Goal: Transaction & Acquisition: Purchase product/service

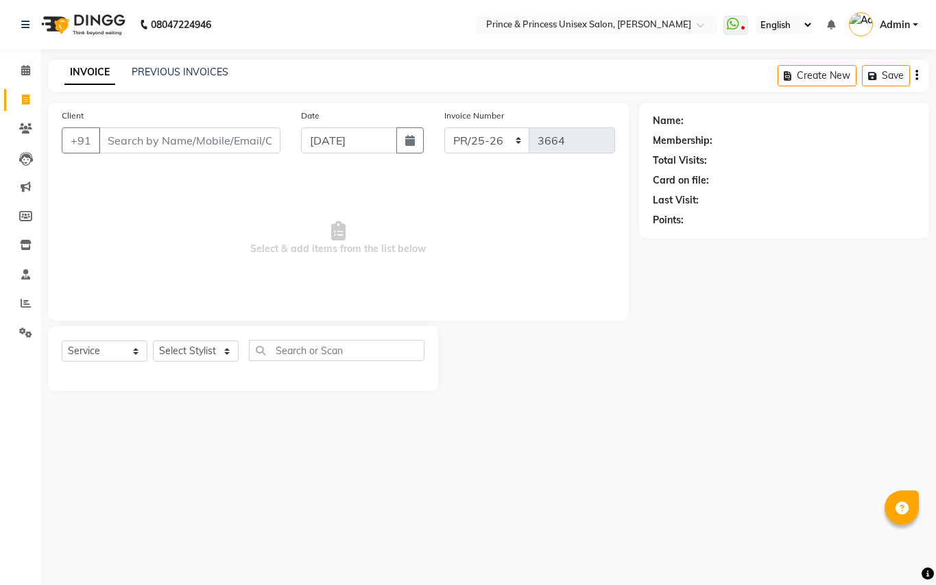
select select "service"
click at [202, 70] on link "PREVIOUS INVOICES" at bounding box center [180, 72] width 97 height 12
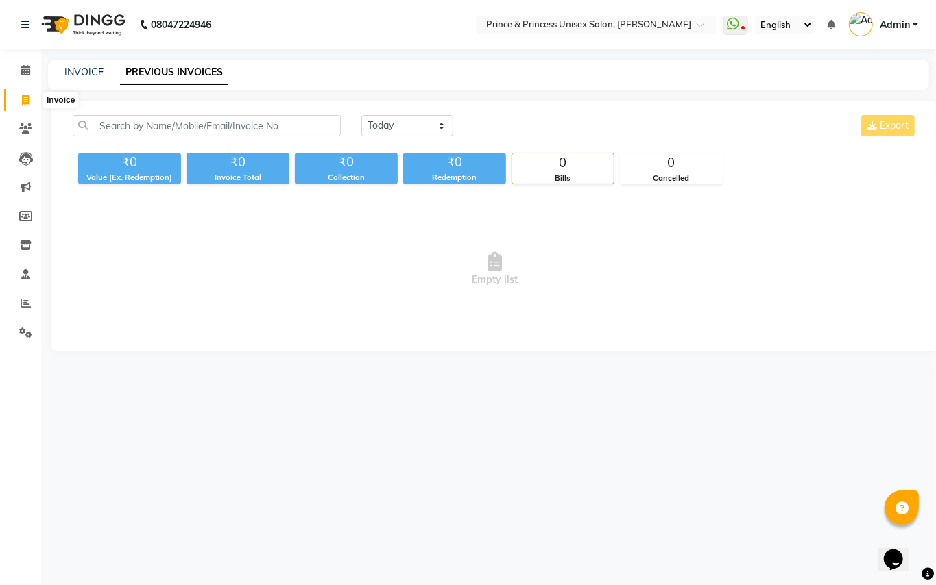
click at [22, 97] on icon at bounding box center [26, 100] width 8 height 10
select select "service"
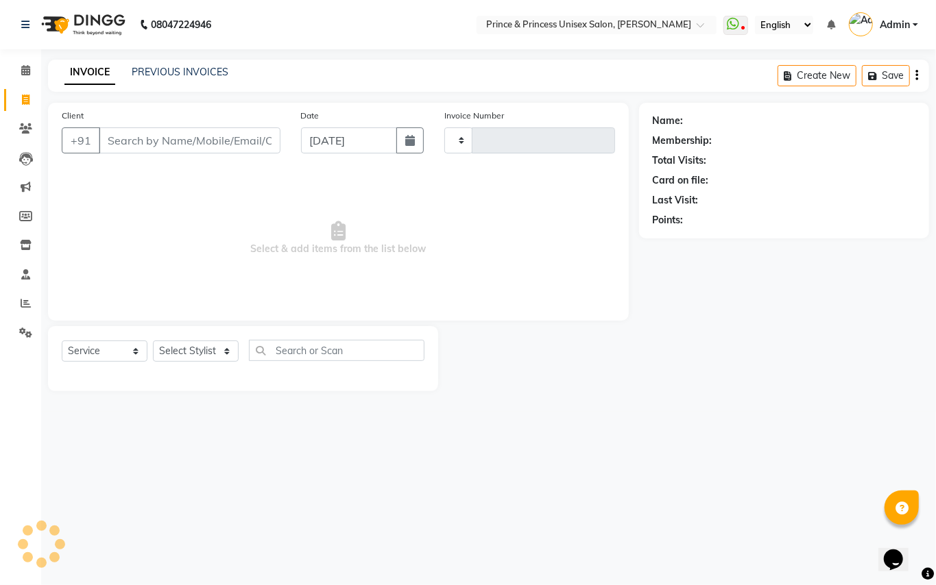
click at [237, 152] on input "Client" at bounding box center [190, 141] width 182 height 26
type input "3664"
select select "3760"
type input "9"
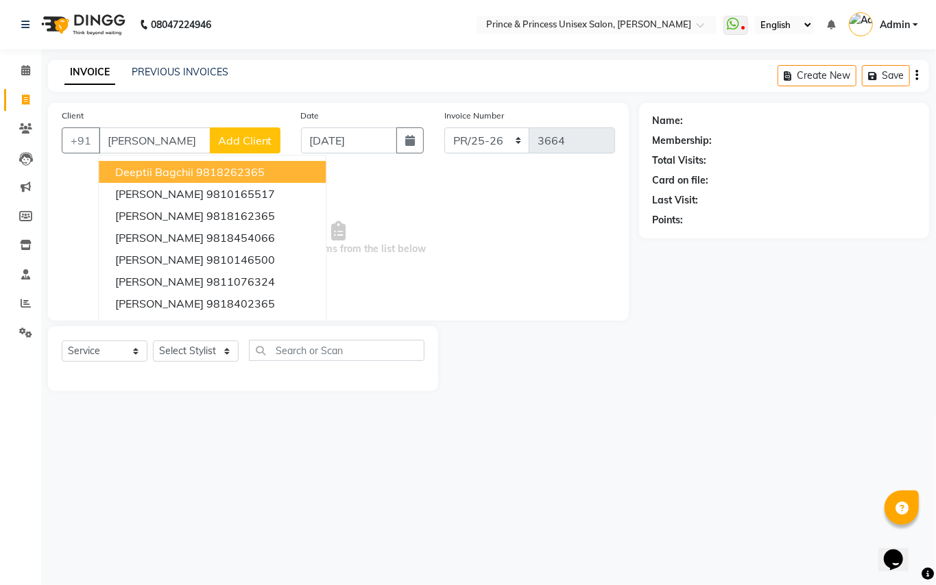
click at [128, 171] on span "deeptii bagchii" at bounding box center [154, 172] width 78 height 14
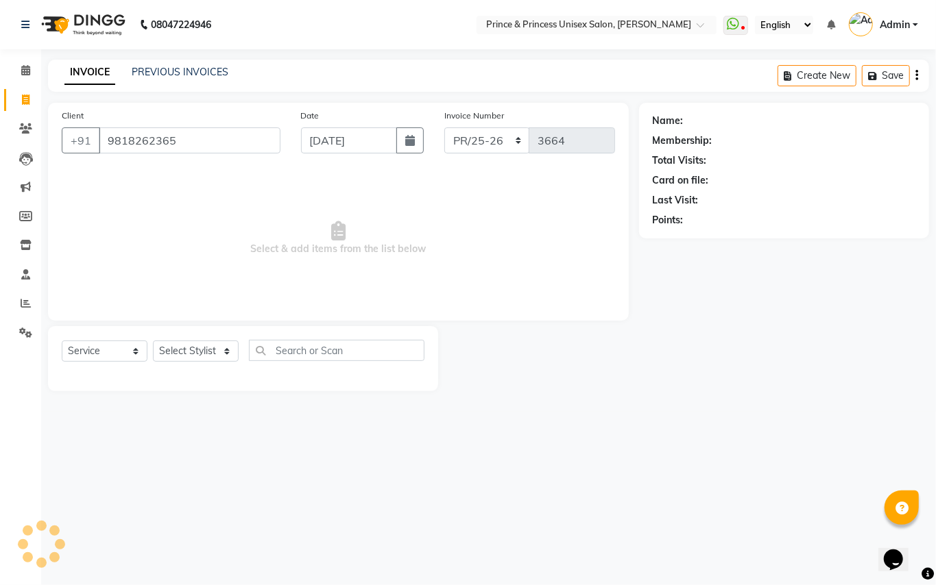
type input "9818262365"
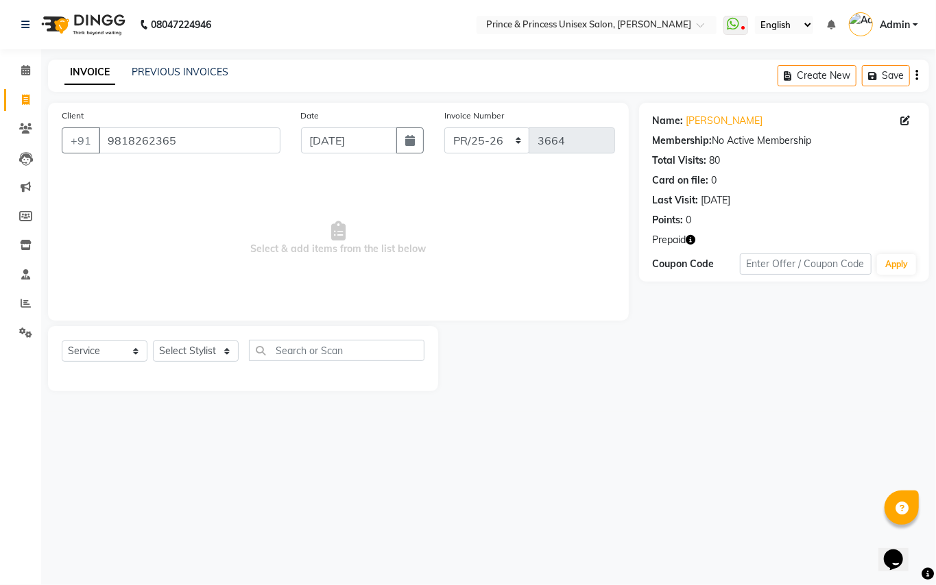
click at [692, 237] on icon "button" at bounding box center [691, 240] width 10 height 10
click at [182, 346] on select "Select Stylist ABHISHEK [PERSON_NAME] NEW [PERSON_NAME] [PERSON_NAME] [PERSON_N…" at bounding box center [196, 351] width 86 height 21
select select "63571"
drag, startPoint x: 182, startPoint y: 346, endPoint x: 287, endPoint y: 357, distance: 104.8
click at [182, 346] on select "Select Stylist ABHISHEK [PERSON_NAME] NEW [PERSON_NAME] [PERSON_NAME] [PERSON_N…" at bounding box center [196, 351] width 86 height 21
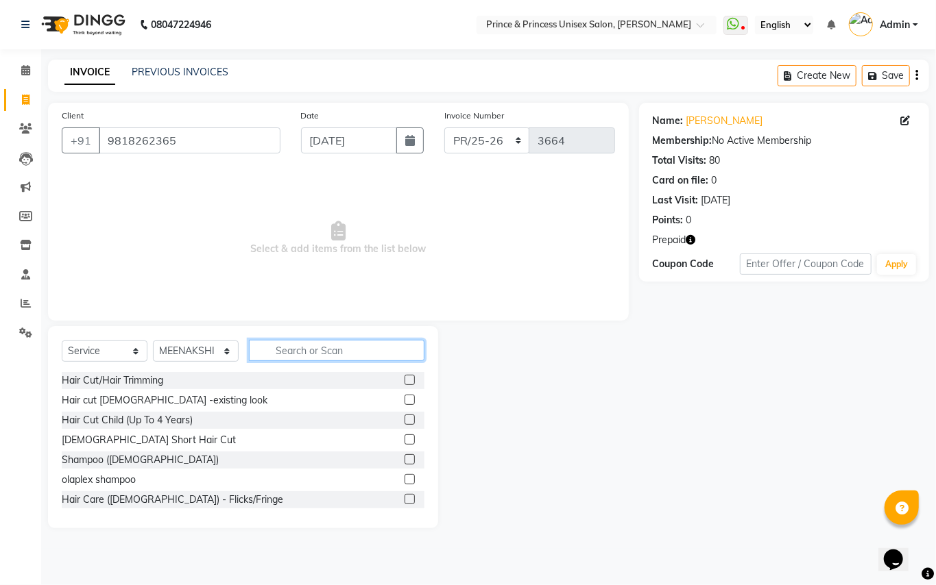
drag, startPoint x: 292, startPoint y: 356, endPoint x: 300, endPoint y: 352, distance: 9.5
click at [294, 355] on input "text" at bounding box center [336, 350] width 175 height 21
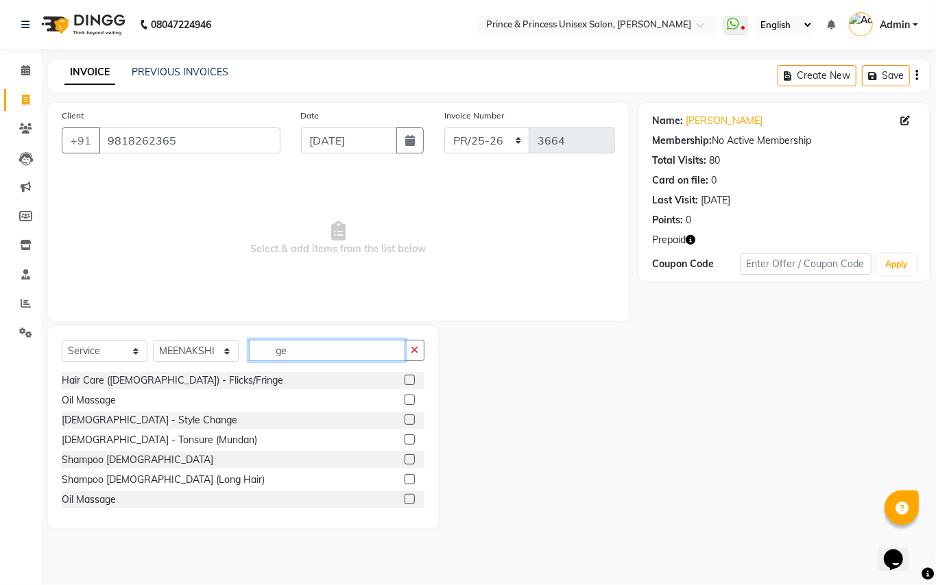
type input "g"
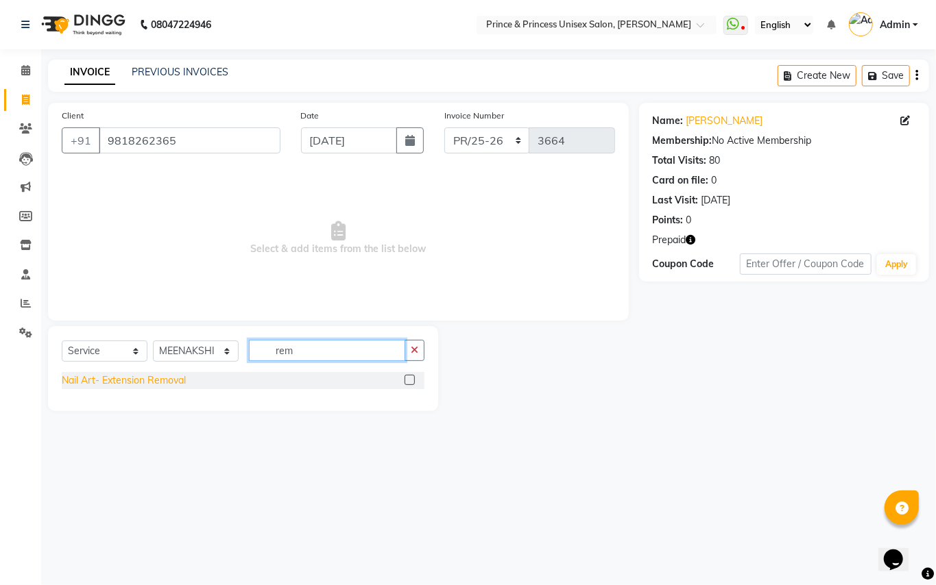
type input "rem"
click at [127, 378] on div "Nail Art- Extension Removal" at bounding box center [124, 381] width 124 height 14
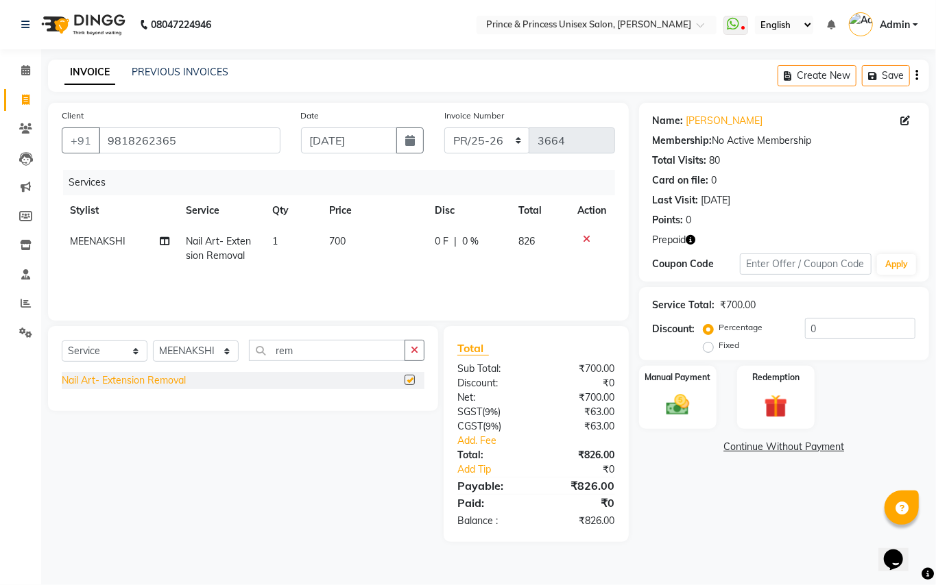
checkbox input "false"
click at [335, 240] on span "700" at bounding box center [337, 241] width 16 height 12
select select "63571"
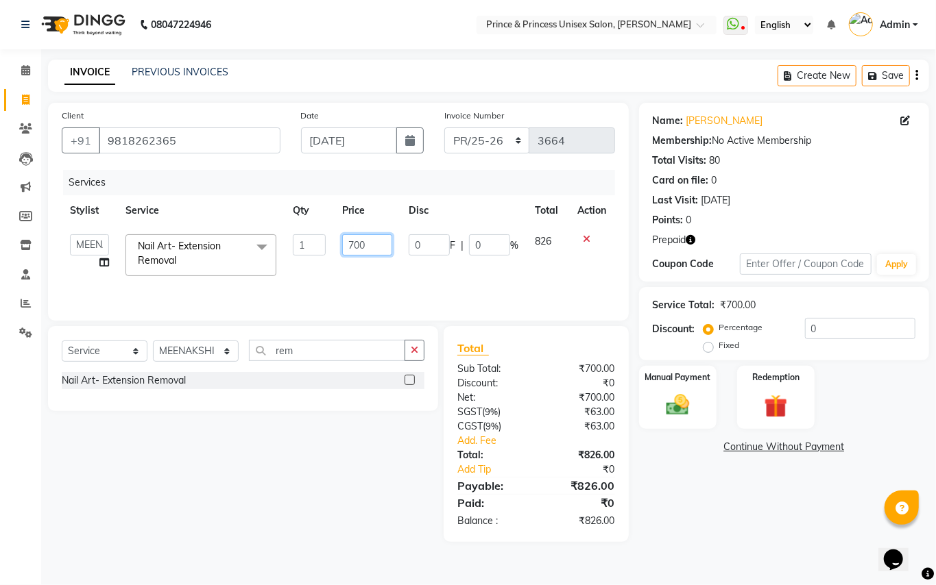
drag, startPoint x: 343, startPoint y: 234, endPoint x: 276, endPoint y: 193, distance: 79.4
click at [298, 228] on tr "ABHISHEK [PERSON_NAME] NEW [PERSON_NAME] [PERSON_NAME] [PERSON_NAME] MEENAKSHI …" at bounding box center [338, 255] width 553 height 58
type input "250"
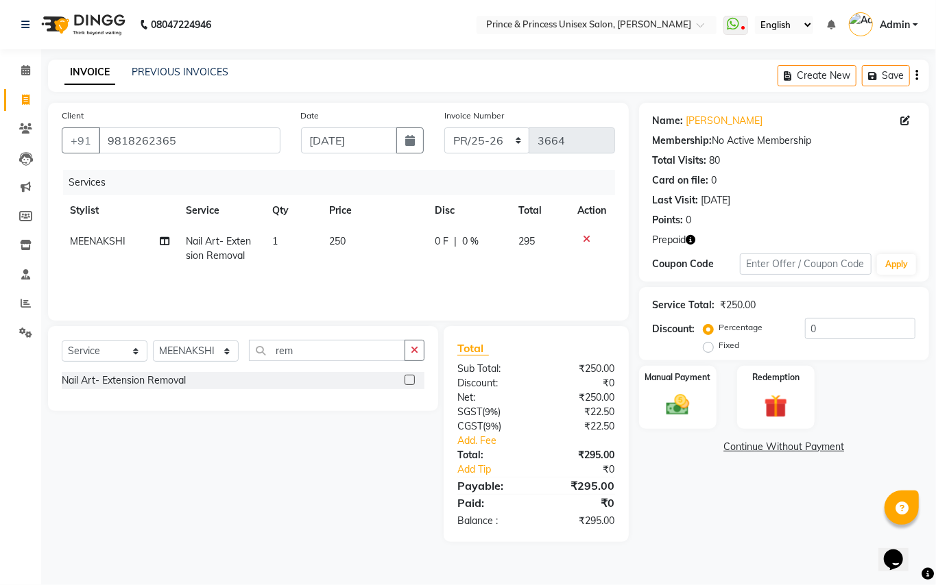
click at [409, 289] on div "Services Stylist Service Qty Price Disc Total Action MEENAKSHI Nail Art- Extens…" at bounding box center [338, 238] width 553 height 137
click at [178, 350] on select "Select Stylist ABHISHEK [PERSON_NAME] NEW [PERSON_NAME] [PERSON_NAME] [PERSON_N…" at bounding box center [196, 351] width 86 height 21
select select "17871"
click at [165, 351] on select "Select Stylist ABHISHEK [PERSON_NAME] NEW [PERSON_NAME] [PERSON_NAME] [PERSON_N…" at bounding box center [196, 351] width 86 height 21
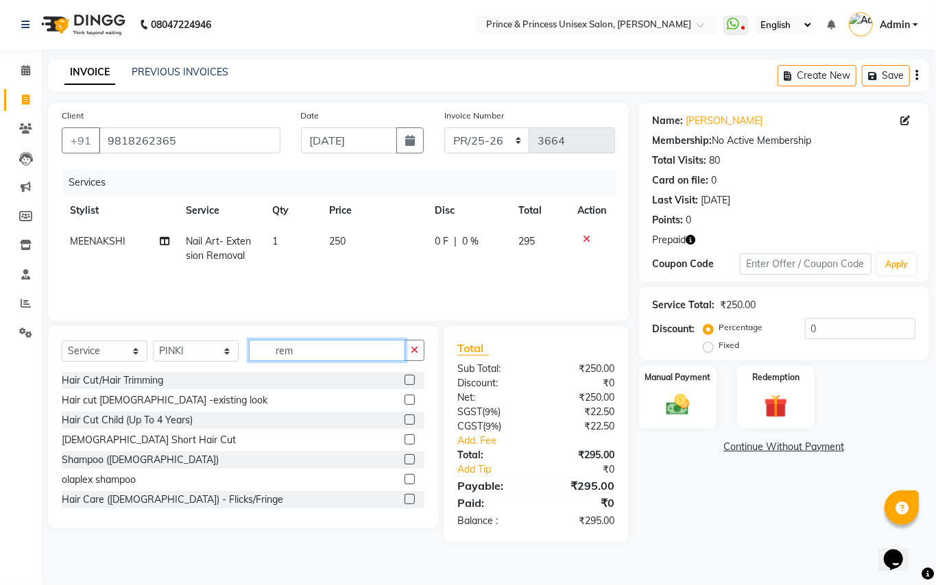
drag, startPoint x: 319, startPoint y: 347, endPoint x: 171, endPoint y: 214, distance: 199.0
click at [240, 305] on div "Client [PHONE_NUMBER] Date [DATE] Invoice Number PR/25-26 V/2025 V/[PHONE_NUMBE…" at bounding box center [338, 322] width 601 height 439
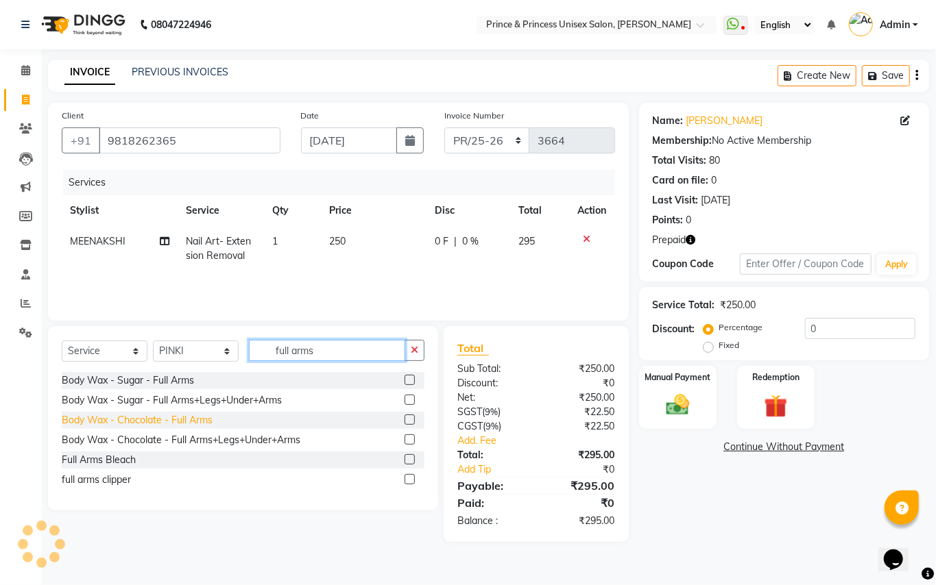
type input "full arms"
click at [186, 415] on div "Body Wax - Chocolate - Full Arms" at bounding box center [137, 420] width 151 height 14
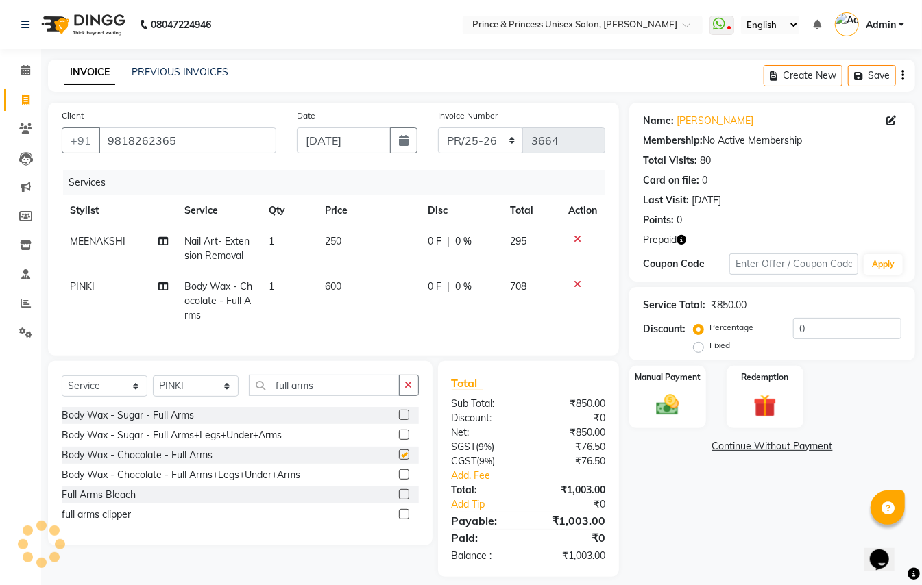
checkbox input "false"
drag, startPoint x: 233, startPoint y: 374, endPoint x: 0, endPoint y: 86, distance: 371.0
click at [83, 338] on div "Client [PHONE_NUMBER] Date [DATE] Invoice Number PR/25-26 V/2025 V/[PHONE_NUMBE…" at bounding box center [334, 340] width 592 height 474
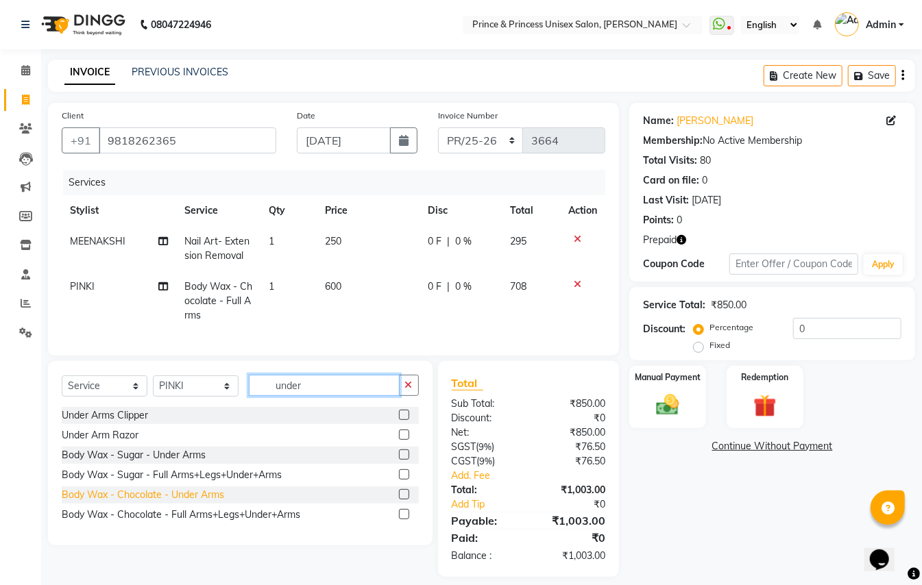
type input "under"
click at [181, 502] on div "Body Wax - Chocolate - Under Arms" at bounding box center [143, 495] width 162 height 14
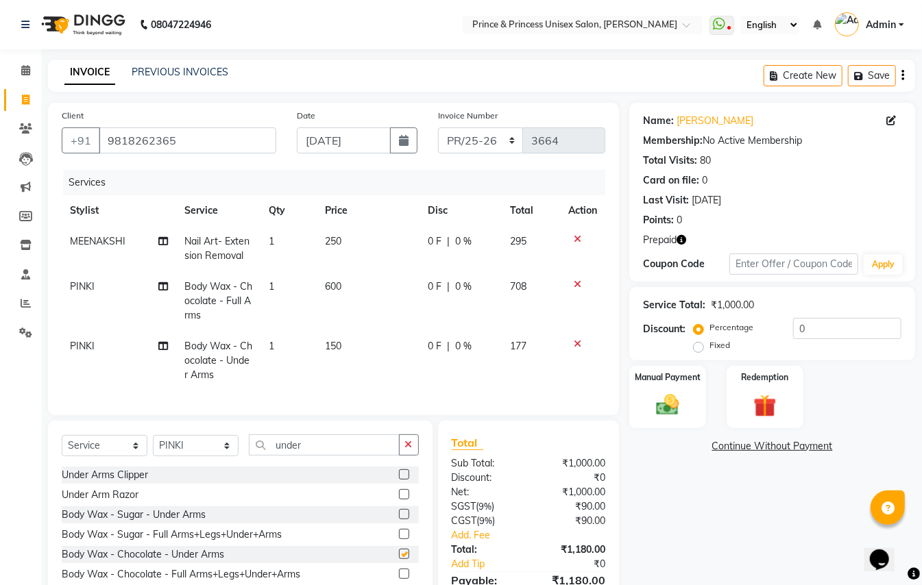
checkbox input "false"
drag, startPoint x: 318, startPoint y: 469, endPoint x: 218, endPoint y: 402, distance: 120.5
click at [247, 435] on div "Select Service Product Membership Package Voucher Prepaid Gift Card Select Styl…" at bounding box center [240, 513] width 385 height 184
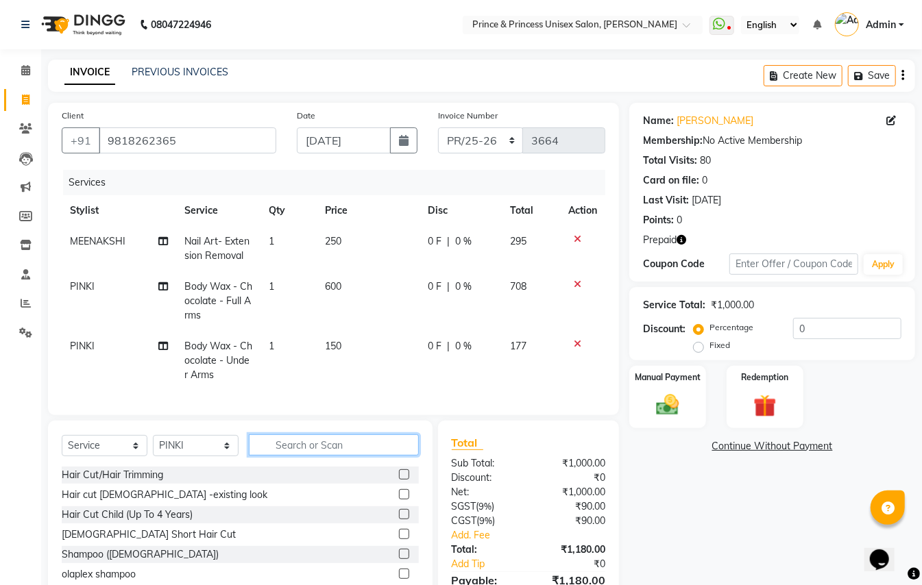
click at [321, 456] on input "text" at bounding box center [334, 445] width 170 height 21
click at [343, 456] on input "text" at bounding box center [334, 445] width 170 height 21
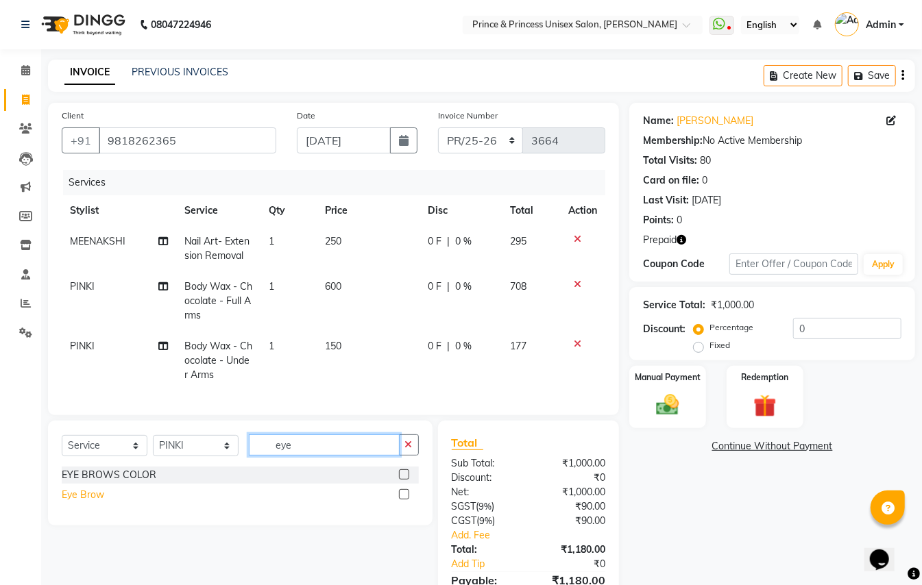
type input "eye"
click at [80, 502] on div "Eye Brow" at bounding box center [83, 495] width 43 height 14
checkbox input "false"
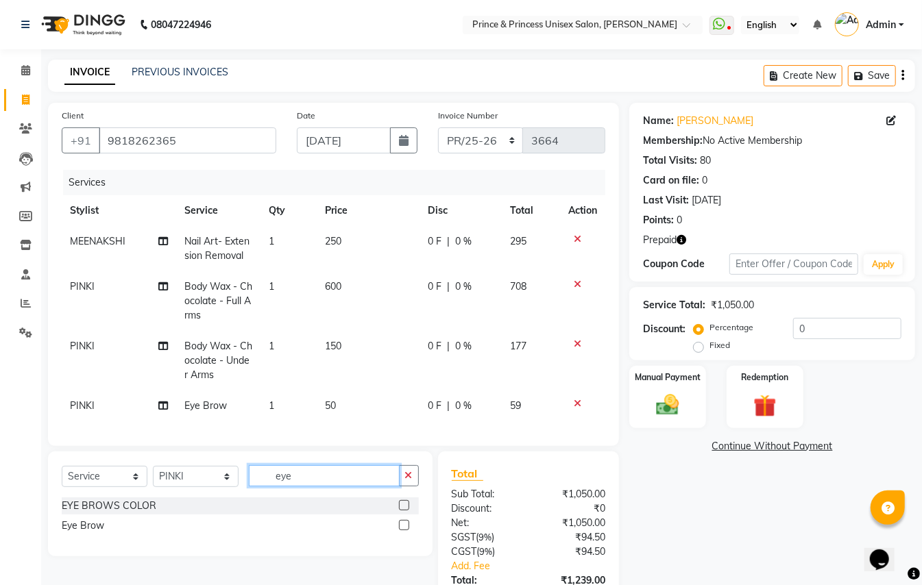
click at [82, 365] on div "Client [PHONE_NUMBER] Date [DATE] Invoice Number PR/25-26 V/2025 V/[PHONE_NUMBE…" at bounding box center [334, 385] width 592 height 565
type input "upper"
click at [103, 533] on div "threading- upperlip wax" at bounding box center [114, 526] width 105 height 14
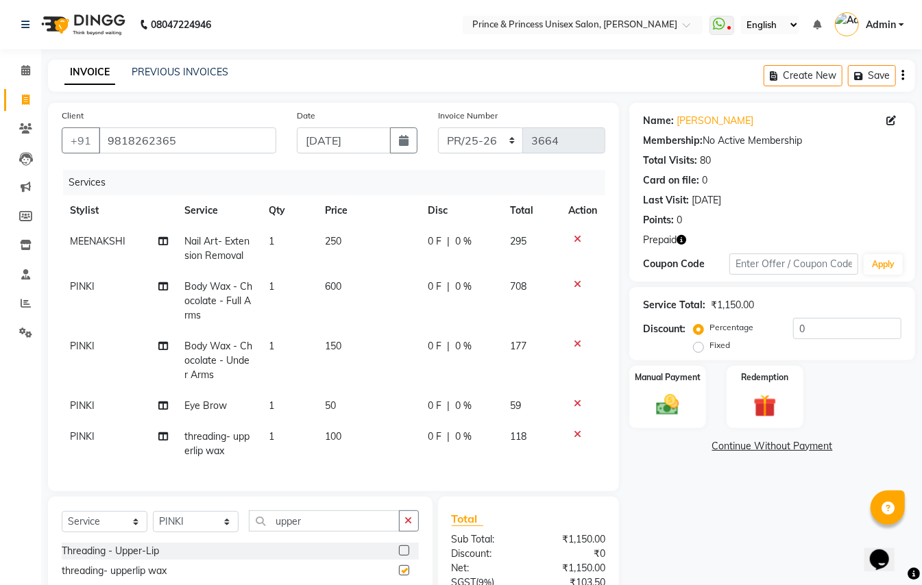
checkbox input "false"
click at [580, 435] on icon at bounding box center [578, 435] width 8 height 10
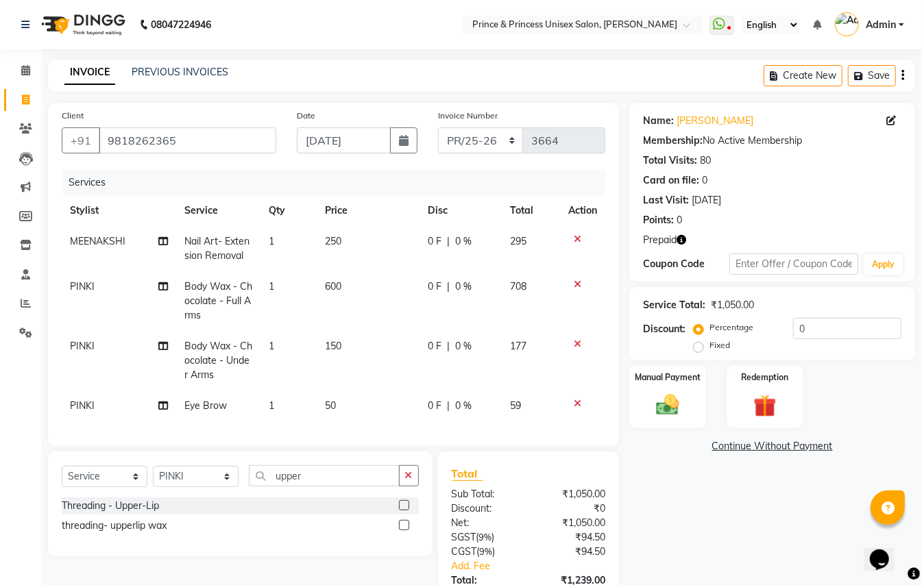
click at [138, 513] on div "Threading - Upper-Lip" at bounding box center [110, 506] width 97 height 14
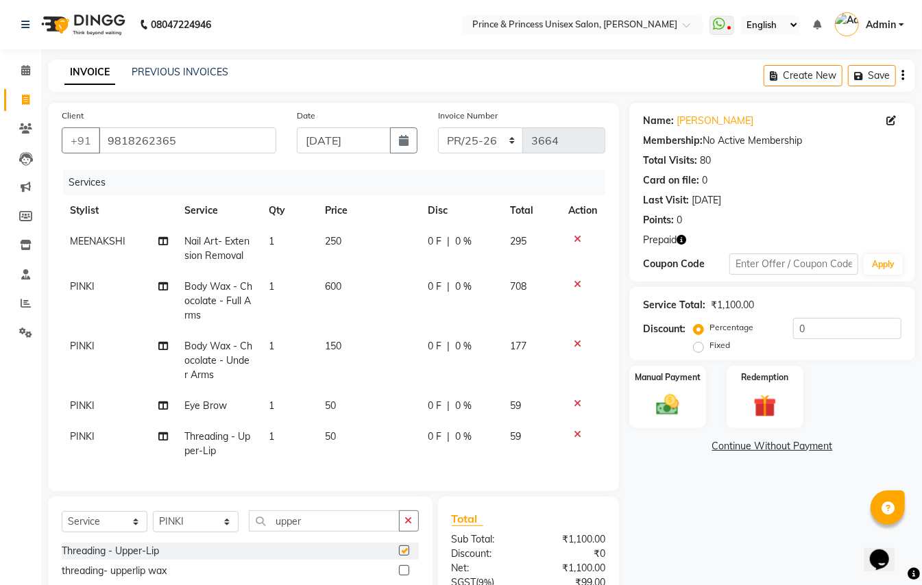
checkbox input "false"
drag, startPoint x: 306, startPoint y: 527, endPoint x: 215, endPoint y: 370, distance: 181.2
click at [233, 481] on div "Client [PHONE_NUMBER] Date [DATE] Invoice Number PR/25-26 V/2025 V/[PHONE_NUMBE…" at bounding box center [334, 408] width 592 height 610
type input "fore"
click at [129, 559] on div "Threading - Forehead" at bounding box center [109, 551] width 95 height 14
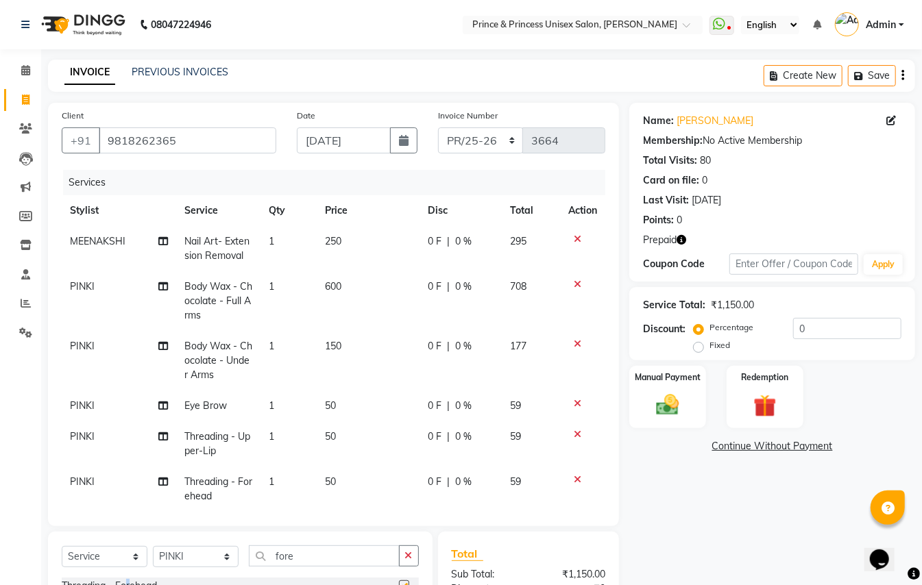
checkbox input "false"
click at [207, 552] on select "Select Stylist ABHISHEK [PERSON_NAME] NEW [PERSON_NAME] [PERSON_NAME] [PERSON_N…" at bounding box center [196, 556] width 86 height 21
select select "35102"
drag, startPoint x: 204, startPoint y: 561, endPoint x: 289, endPoint y: 562, distance: 84.3
click at [204, 561] on select "Select Stylist ABHISHEK [PERSON_NAME] NEW [PERSON_NAME] [PERSON_NAME] [PERSON_N…" at bounding box center [196, 556] width 86 height 21
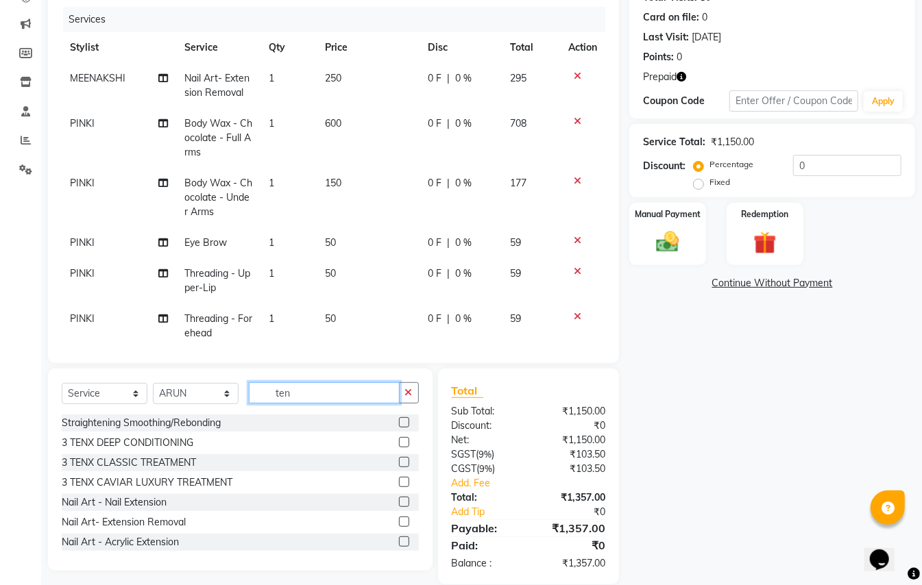
drag, startPoint x: 928, startPoint y: 420, endPoint x: 40, endPoint y: 6, distance: 980.2
type input "ten"
click at [179, 445] on div "3 TENX DEEP CONDITIONING" at bounding box center [128, 444] width 132 height 14
checkbox input "false"
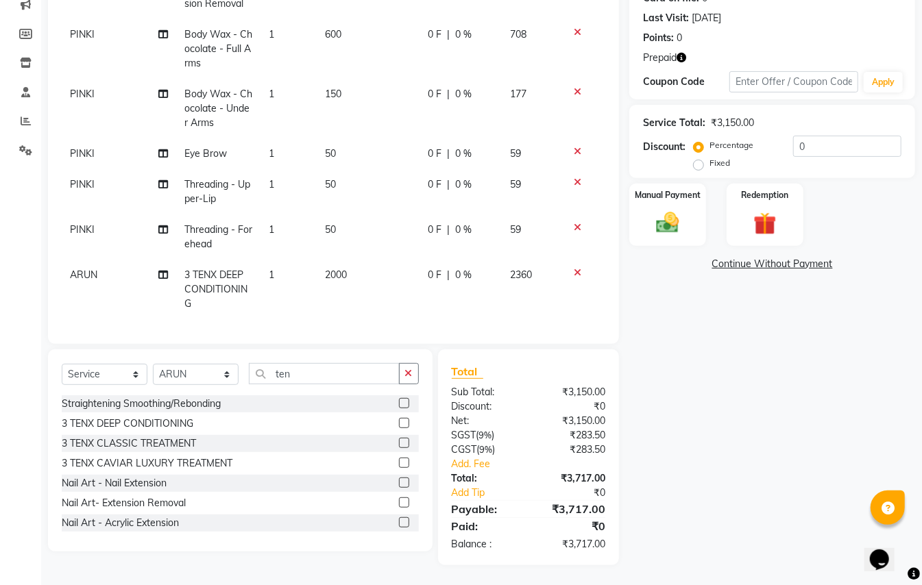
scroll to position [0, 0]
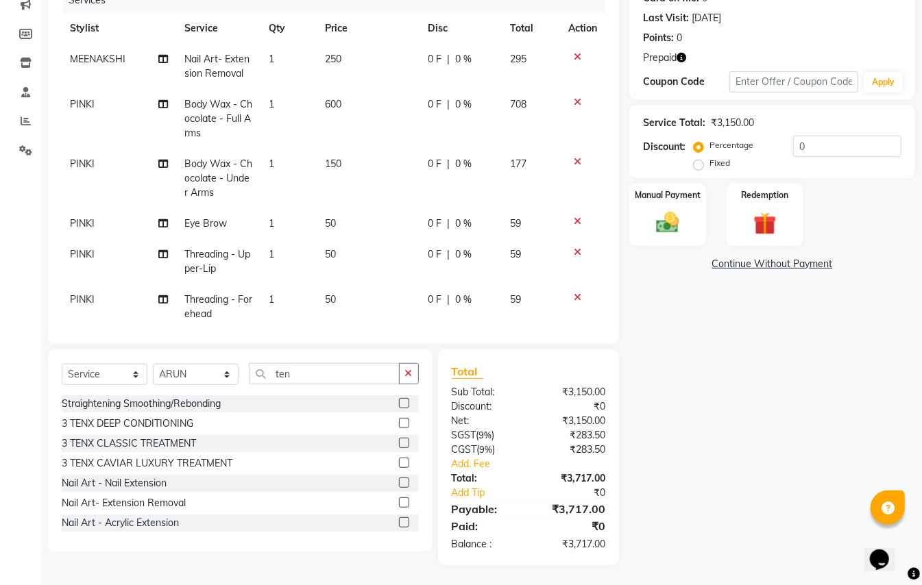
click at [100, 63] on span "MEENAKSHI" at bounding box center [98, 59] width 56 height 12
select select "63571"
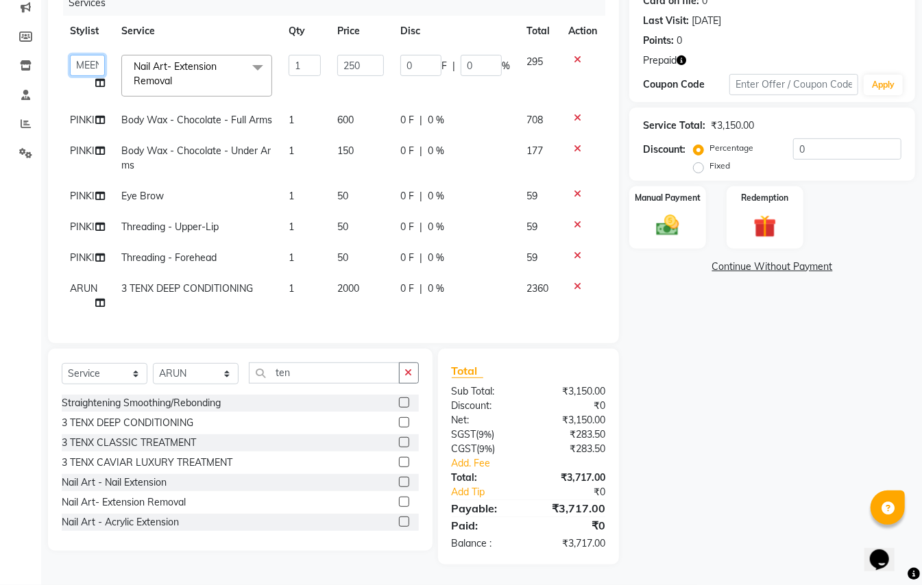
click at [88, 63] on select "ABHISHEK [PERSON_NAME] NEW [PERSON_NAME] [PERSON_NAME] [PERSON_NAME] MEENAKSHI …" at bounding box center [87, 65] width 35 height 21
select select "44027"
click at [88, 63] on select "ABHISHEK [PERSON_NAME] NEW [PERSON_NAME] [PERSON_NAME] [PERSON_NAME] MEENAKSHI …" at bounding box center [87, 65] width 35 height 21
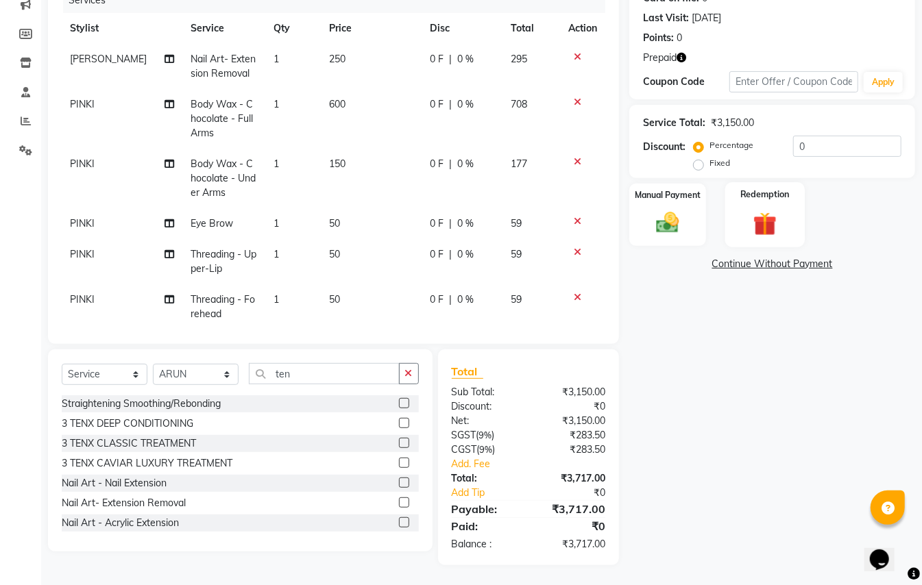
click at [757, 225] on img at bounding box center [765, 223] width 38 height 29
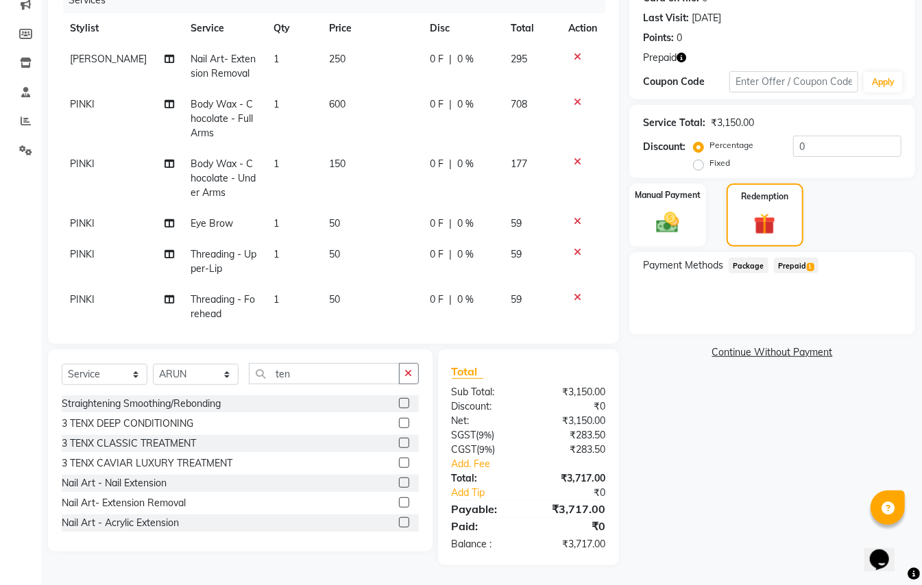
click at [783, 262] on span "Prepaid 1" at bounding box center [796, 266] width 45 height 16
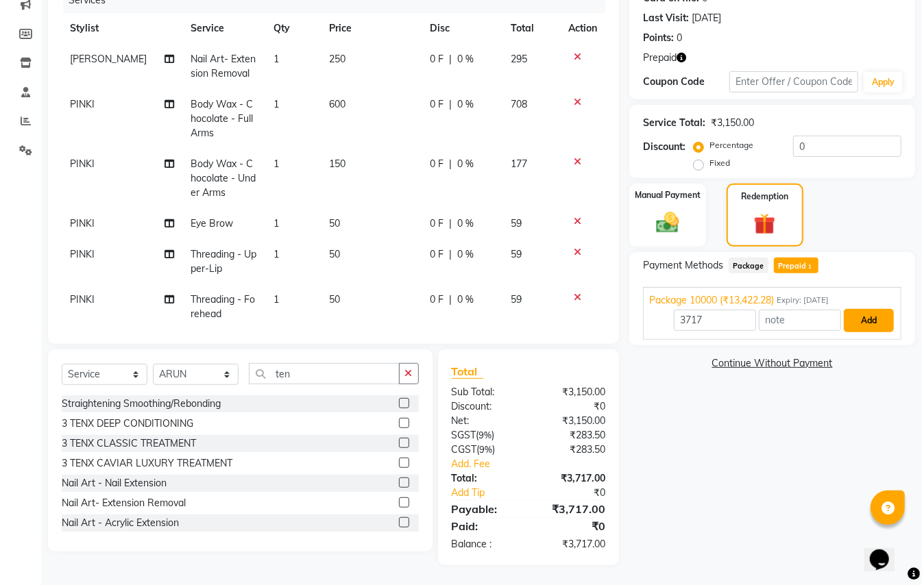
click at [862, 321] on button "Add" at bounding box center [869, 320] width 50 height 23
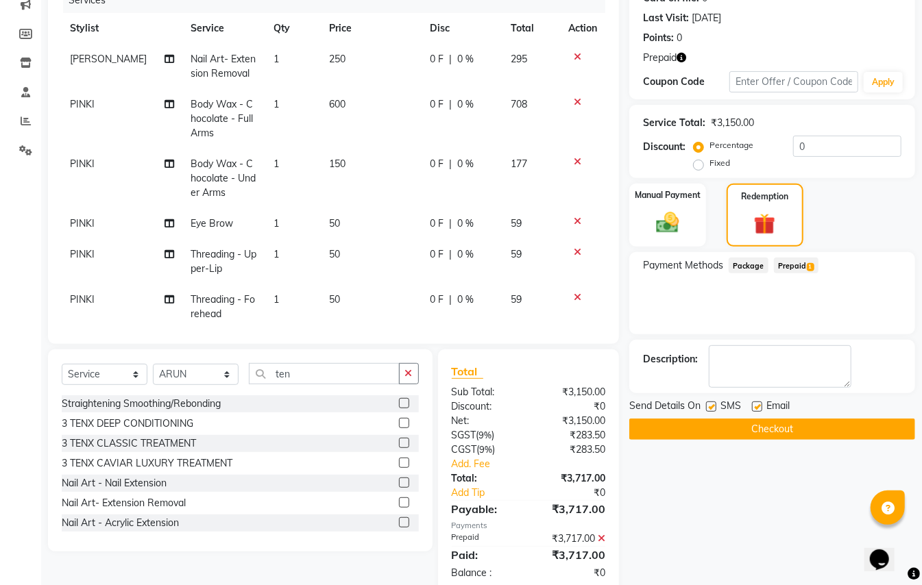
click at [790, 431] on button "Checkout" at bounding box center [772, 429] width 286 height 21
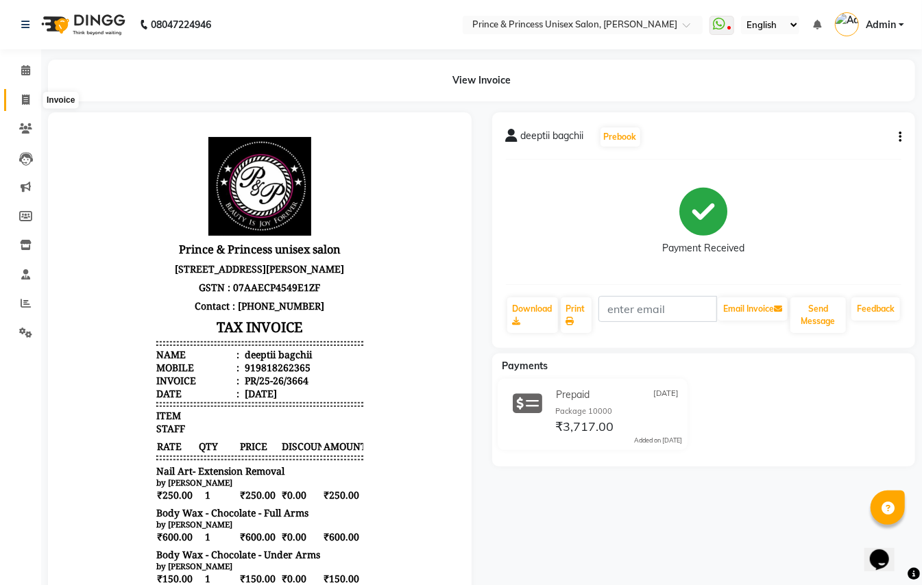
click at [25, 99] on icon at bounding box center [26, 100] width 8 height 10
select select "service"
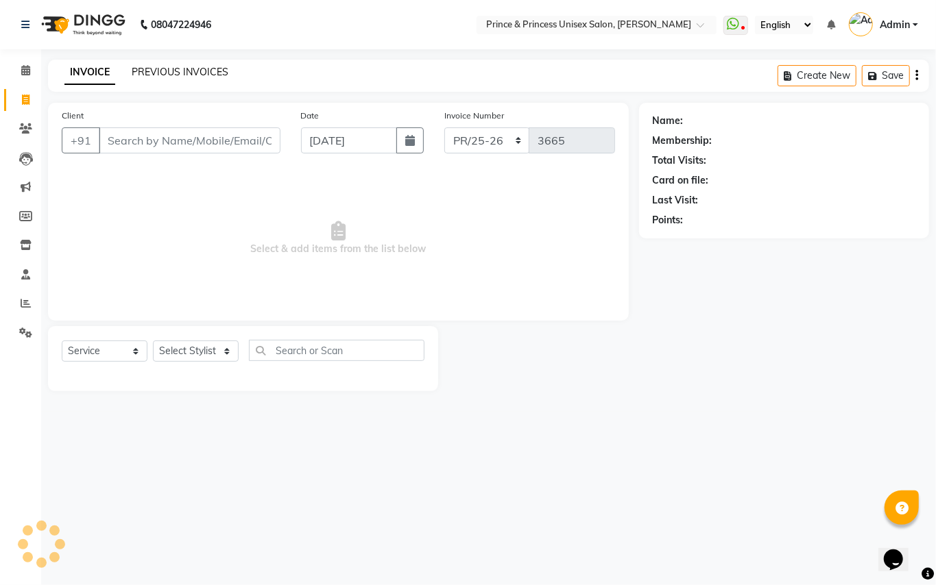
click at [182, 77] on link "PREVIOUS INVOICES" at bounding box center [180, 72] width 97 height 12
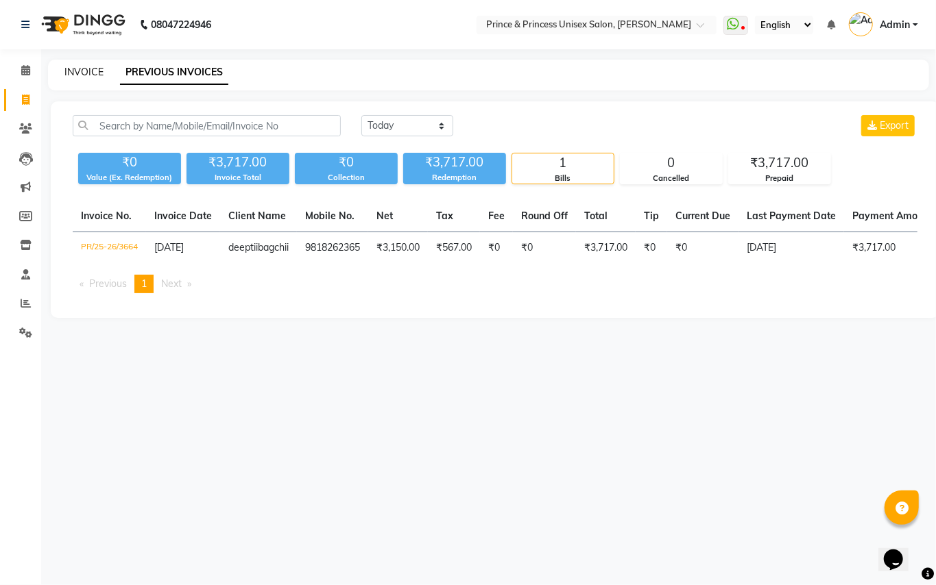
click at [89, 67] on link "INVOICE" at bounding box center [83, 72] width 39 height 12
select select "service"
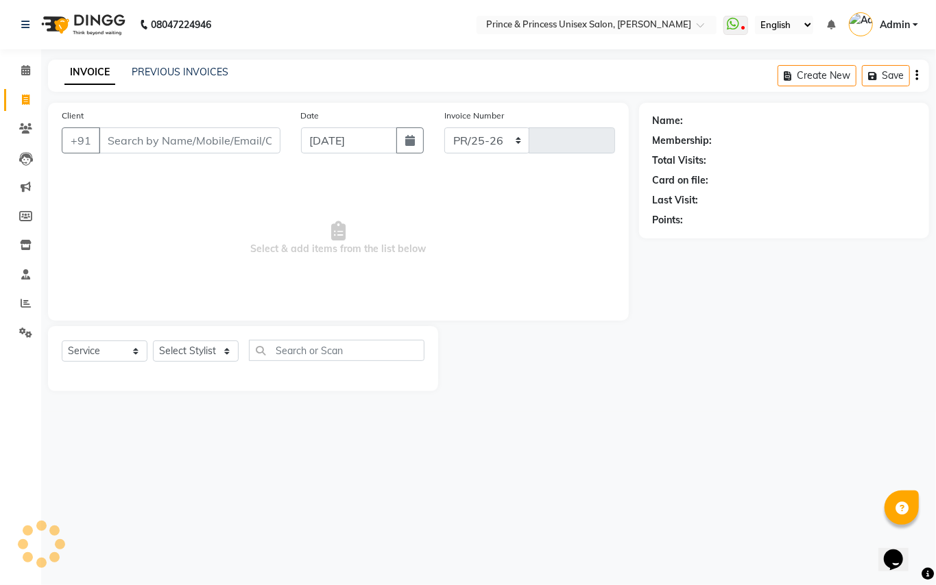
select select "3760"
type input "3665"
click at [192, 135] on input "Client" at bounding box center [190, 141] width 182 height 26
click at [186, 144] on input "Client" at bounding box center [190, 141] width 182 height 26
click at [186, 147] on input "Client" at bounding box center [190, 141] width 182 height 26
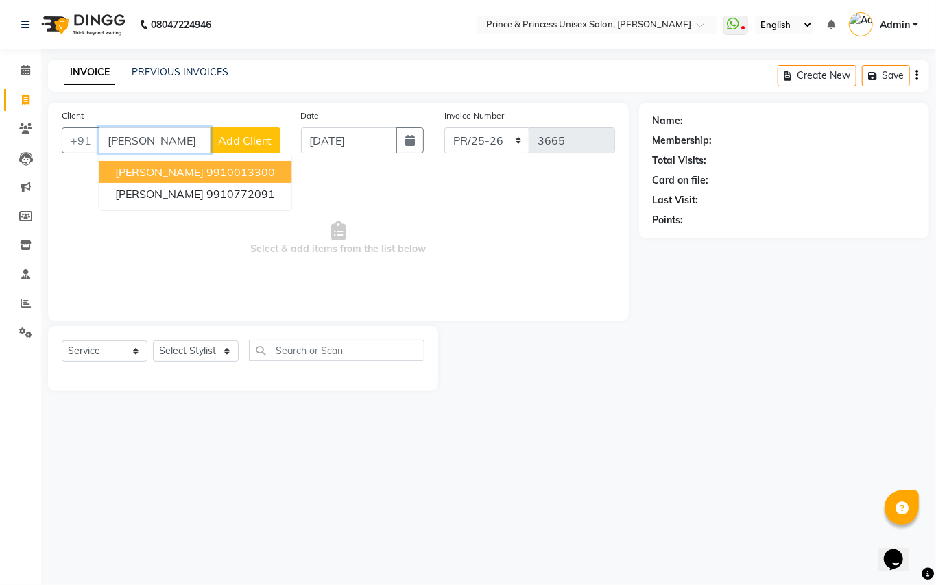
click at [250, 168] on button "[PERSON_NAME] 9910013300" at bounding box center [195, 172] width 193 height 22
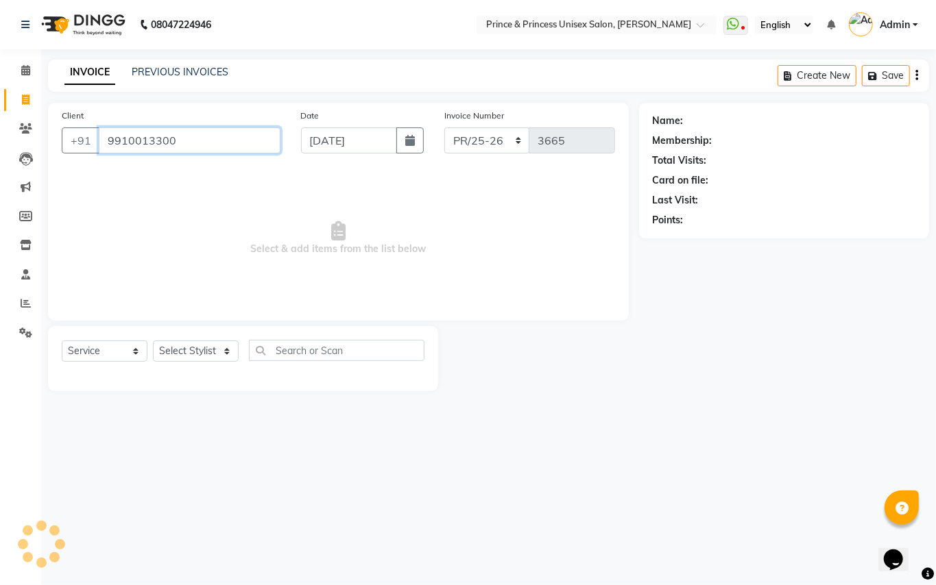
type input "9910013300"
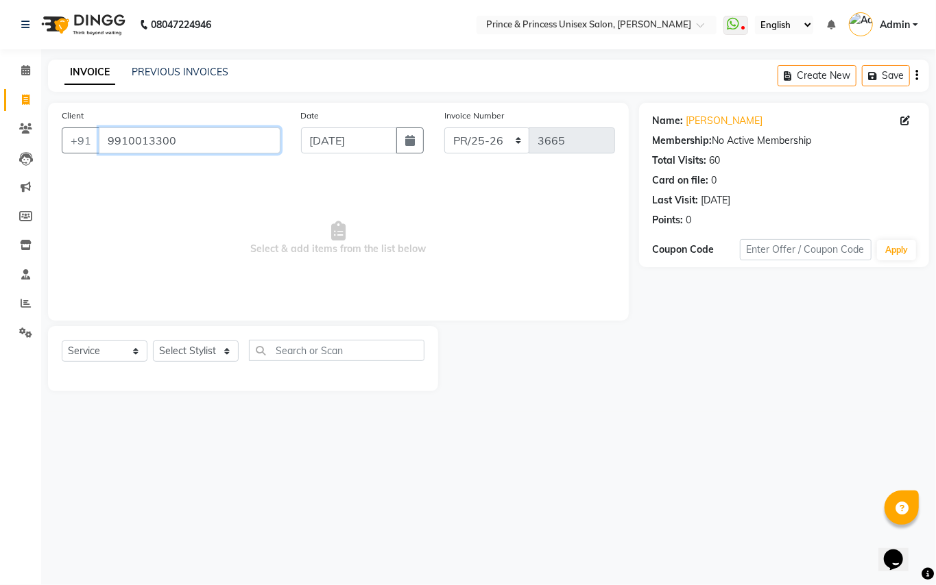
drag, startPoint x: 58, startPoint y: 83, endPoint x: 0, endPoint y: 0, distance: 101.0
click at [0, 0] on app-home "08047224946 Select Location × Prince & Princess Unisex Salon, [PERSON_NAME] Wha…" at bounding box center [468, 206] width 936 height 412
drag, startPoint x: 665, startPoint y: 459, endPoint x: 675, endPoint y: 426, distance: 34.3
click at [675, 426] on div "08047224946 Select Location × Prince & Princess Unisex Salon, [PERSON_NAME] Wha…" at bounding box center [468, 292] width 936 height 585
click at [21, 297] on span at bounding box center [26, 304] width 24 height 16
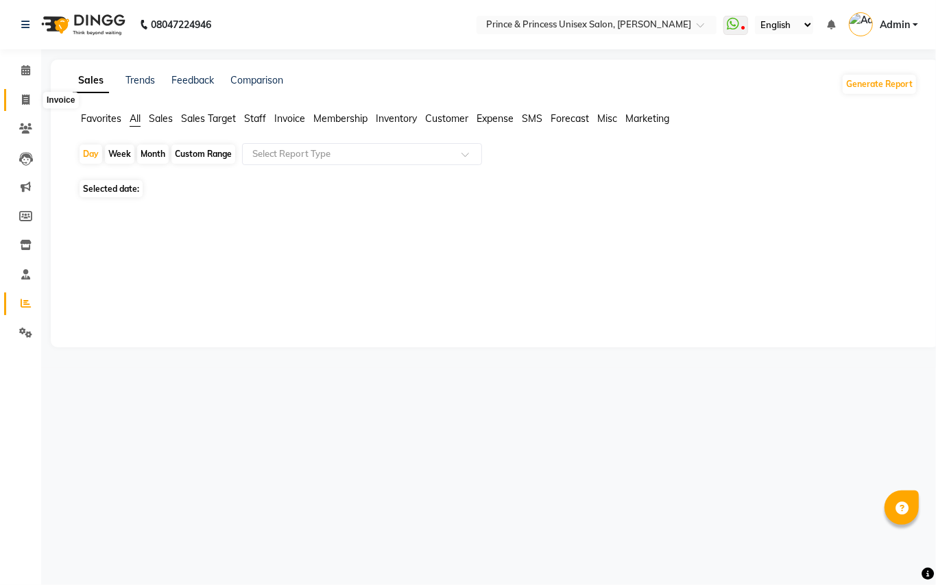
click at [22, 99] on icon at bounding box center [26, 100] width 8 height 10
select select "service"
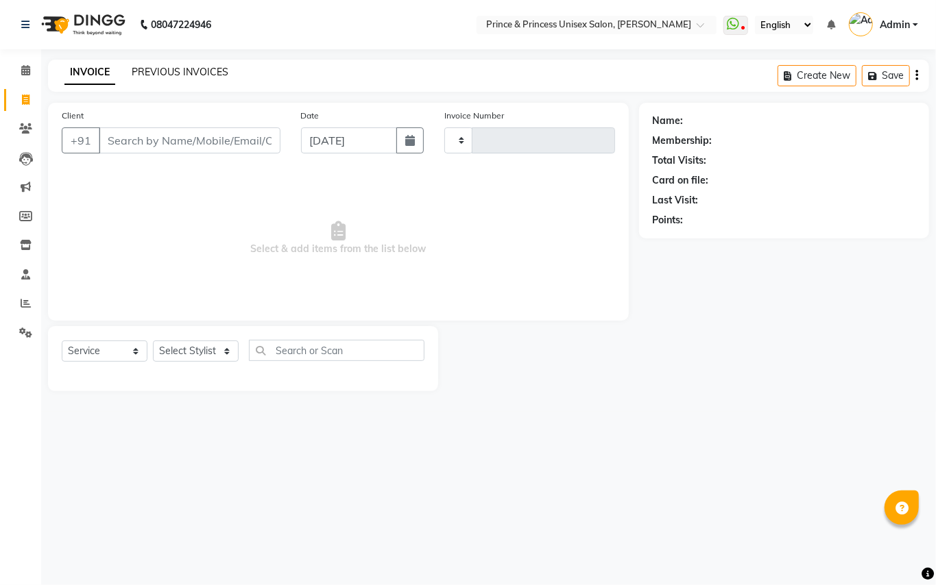
click at [171, 77] on link "PREVIOUS INVOICES" at bounding box center [180, 72] width 97 height 12
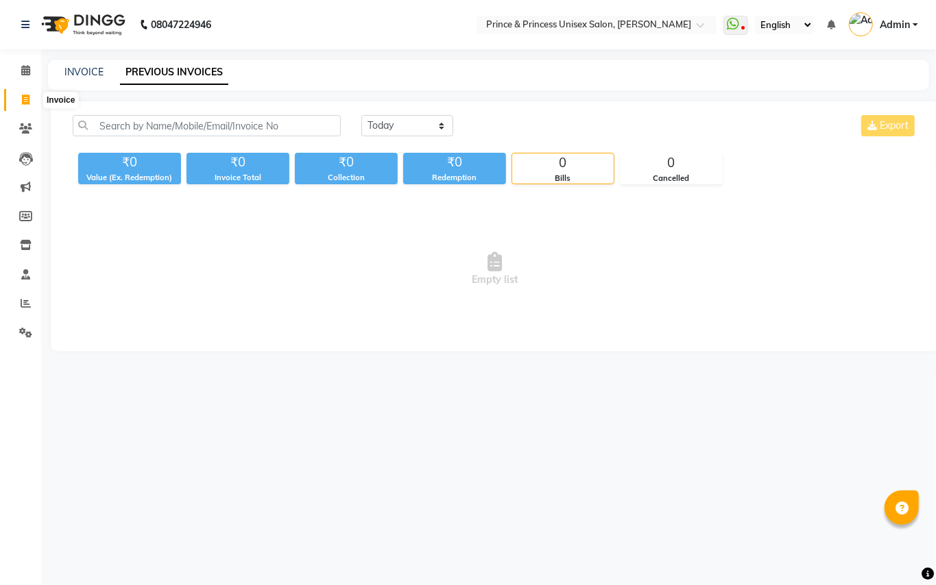
click at [20, 97] on span at bounding box center [26, 101] width 24 height 16
select select "service"
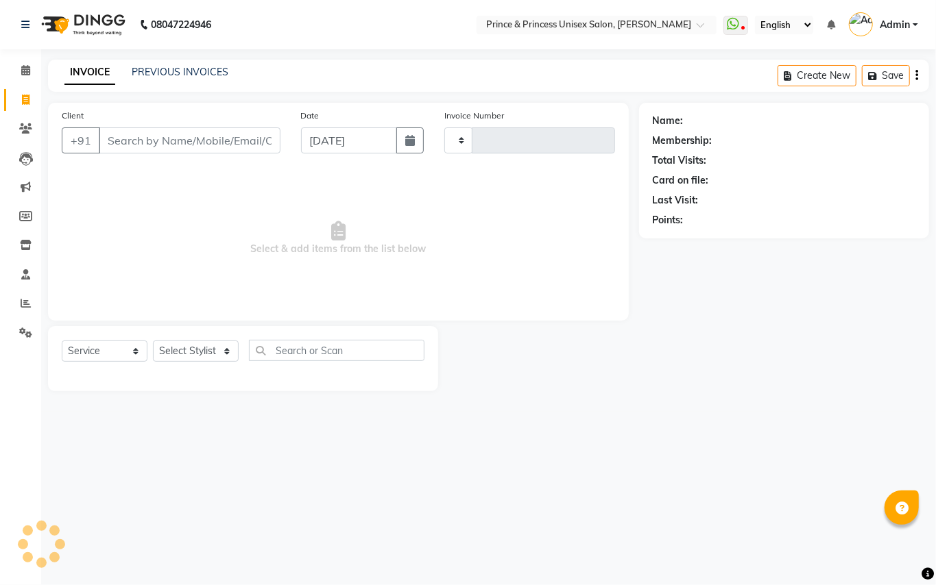
type input "3665"
select select "3760"
click at [236, 144] on input "Client" at bounding box center [190, 141] width 182 height 26
click at [236, 140] on input "Client" at bounding box center [190, 141] width 182 height 26
type input "9311446161"
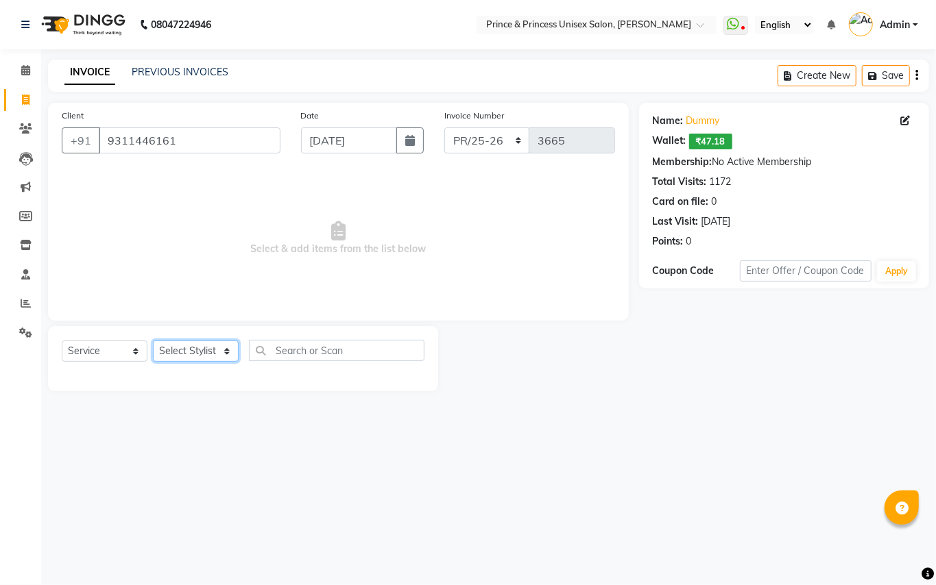
click at [201, 347] on select "Select Stylist ABHISHEK [PERSON_NAME] NEW [PERSON_NAME] [PERSON_NAME] [PERSON_N…" at bounding box center [196, 351] width 86 height 21
select select "17871"
drag, startPoint x: 201, startPoint y: 349, endPoint x: 313, endPoint y: 338, distance: 113.0
click at [201, 349] on select "Select Stylist ABHISHEK [PERSON_NAME] NEW [PERSON_NAME] [PERSON_NAME] [PERSON_N…" at bounding box center [196, 351] width 86 height 21
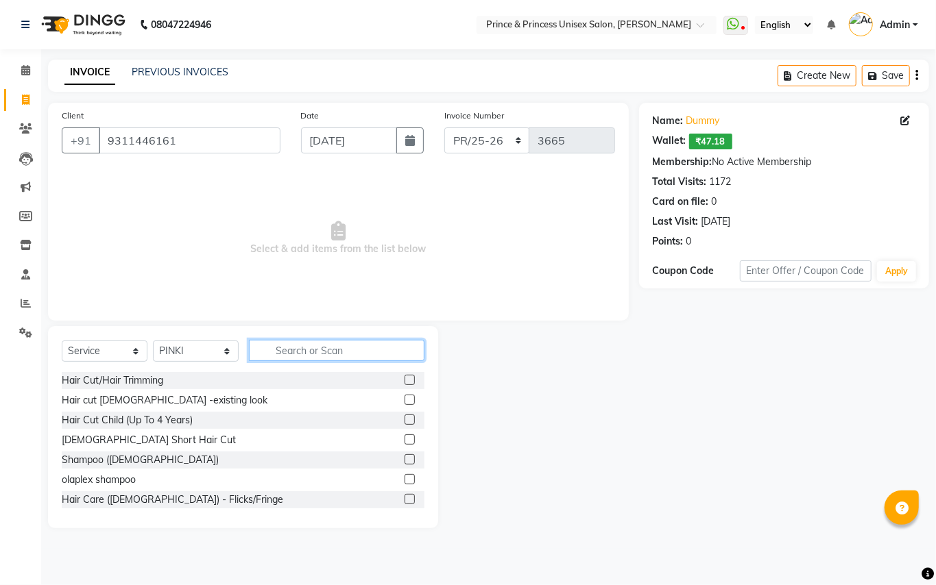
click at [324, 350] on input "text" at bounding box center [336, 350] width 175 height 21
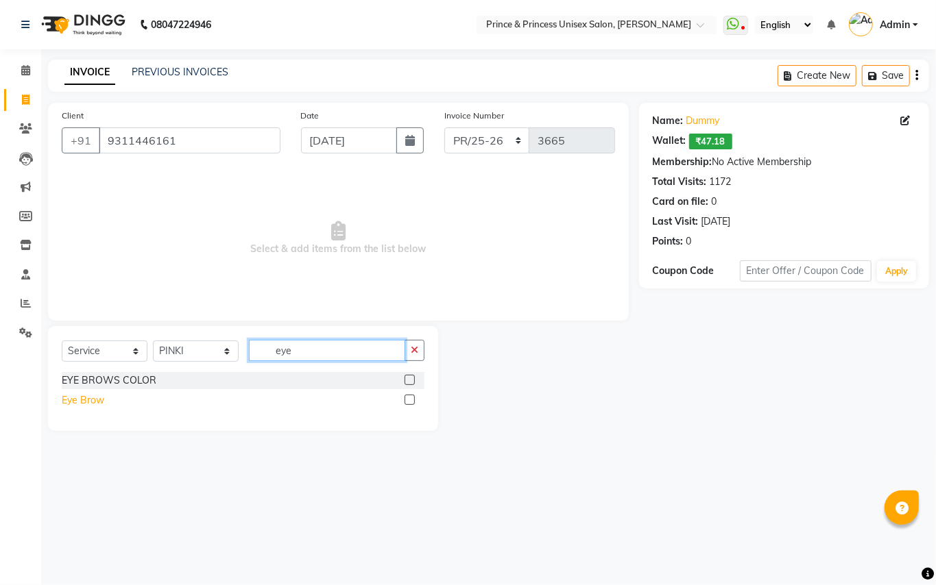
type input "eye"
click at [88, 400] on div "Eye Brow" at bounding box center [83, 400] width 43 height 14
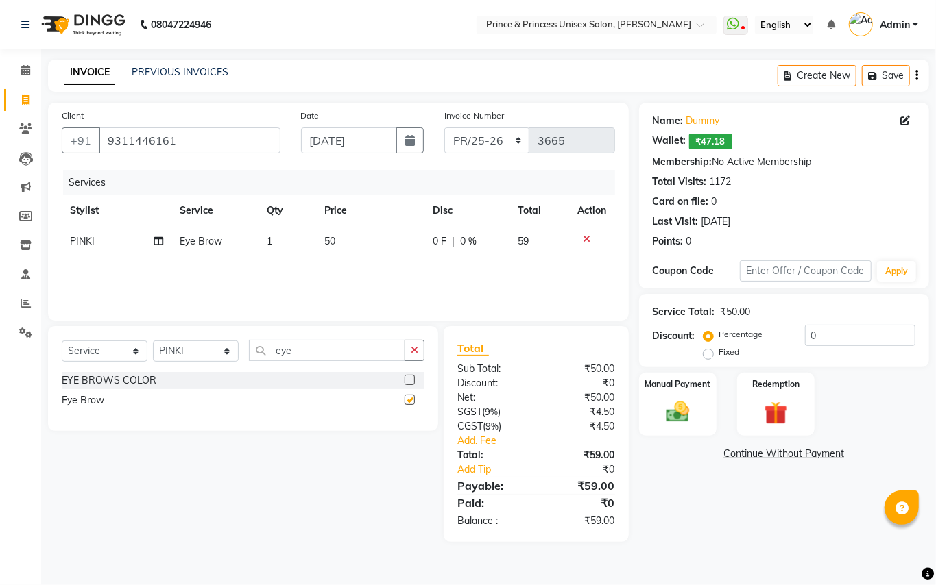
checkbox input "false"
drag, startPoint x: 300, startPoint y: 349, endPoint x: 144, endPoint y: 10, distance: 373.3
click at [226, 306] on div "Client [PHONE_NUMBER] Date [DATE] Invoice Number PR/25-26 V/2025 V/[PHONE_NUMBE…" at bounding box center [338, 322] width 601 height 439
type input "upper"
click at [140, 396] on div "threading- upperlip wax" at bounding box center [114, 400] width 105 height 14
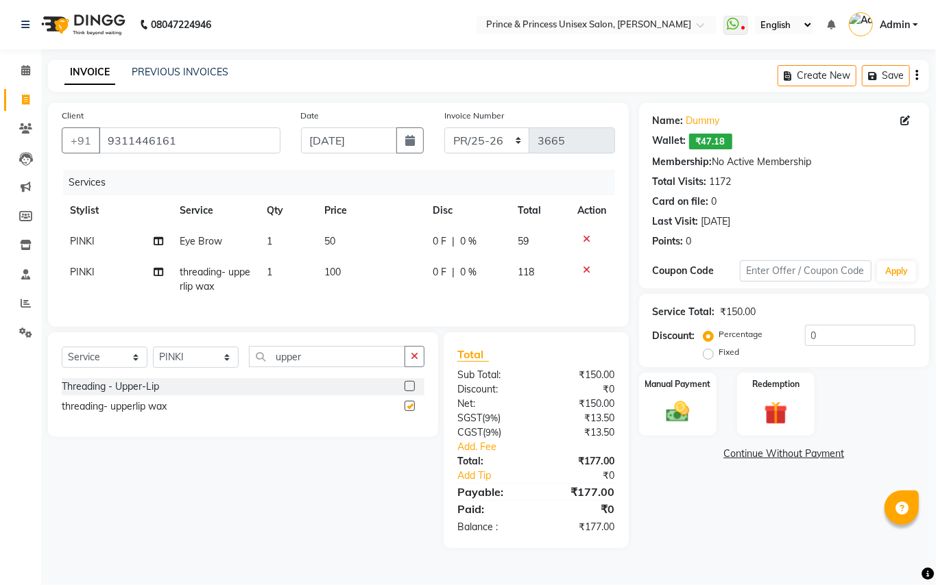
checkbox input "false"
drag, startPoint x: 253, startPoint y: 339, endPoint x: 237, endPoint y: 295, distance: 46.9
click at [237, 310] on div "Client [PHONE_NUMBER] Date [DATE] Invoice Number PR/25-26 V/2025 V/[PHONE_NUMBE…" at bounding box center [338, 326] width 601 height 446
type input "chin"
click at [91, 414] on div "threading- chin wax" at bounding box center [106, 407] width 88 height 14
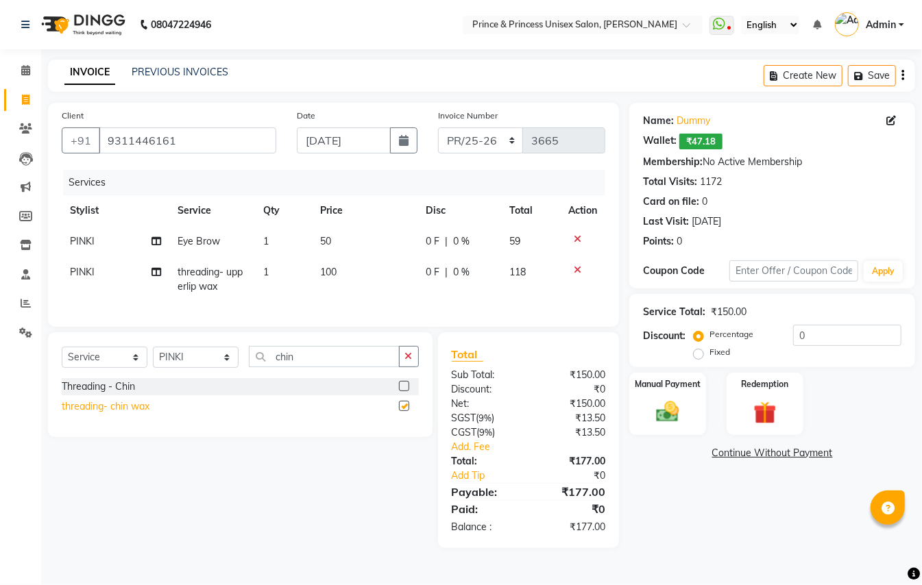
checkbox input "false"
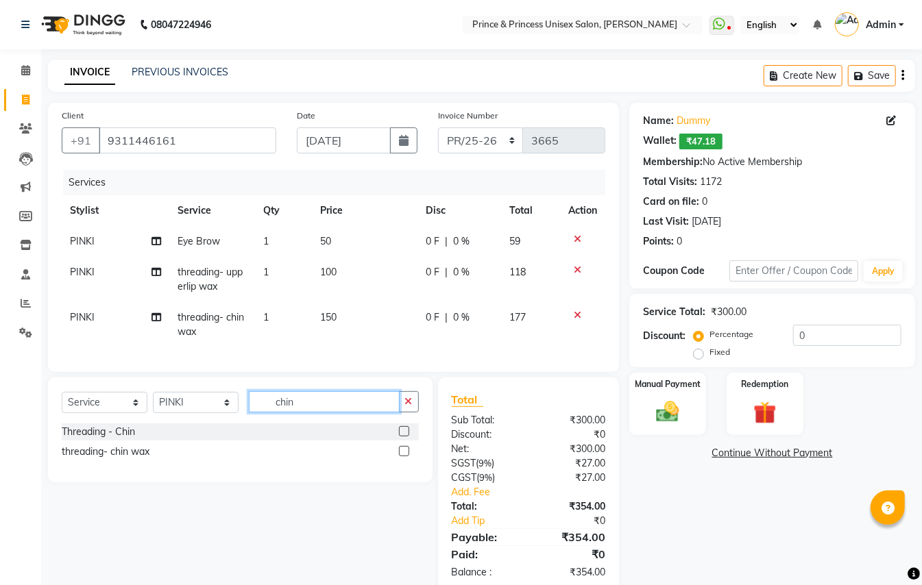
drag, startPoint x: 302, startPoint y: 417, endPoint x: 245, endPoint y: 373, distance: 71.9
click at [250, 395] on div "Select Service Product Membership Package Voucher Prepaid Gift Card Select Styl…" at bounding box center [240, 430] width 385 height 105
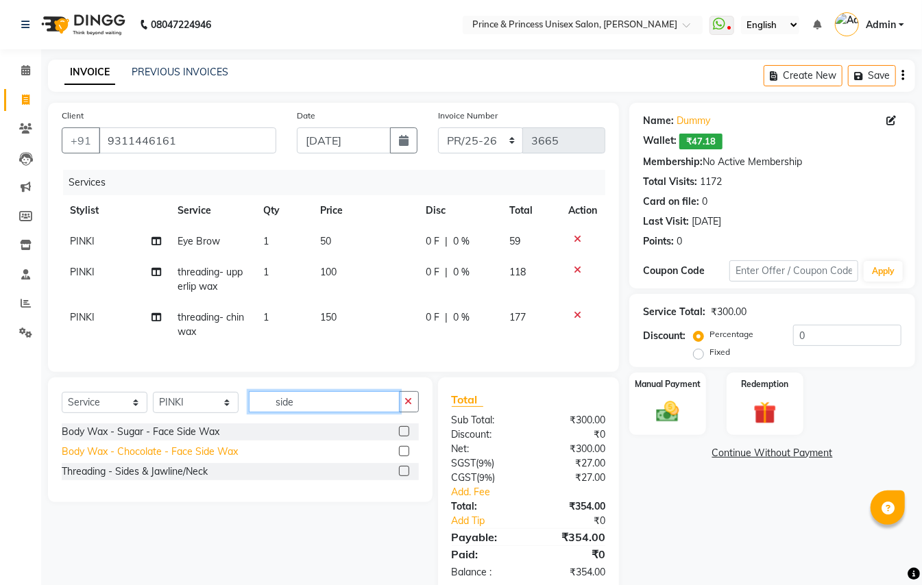
type input "side"
click at [223, 459] on div "Body Wax - Chocolate - Face Side Wax" at bounding box center [150, 452] width 176 height 14
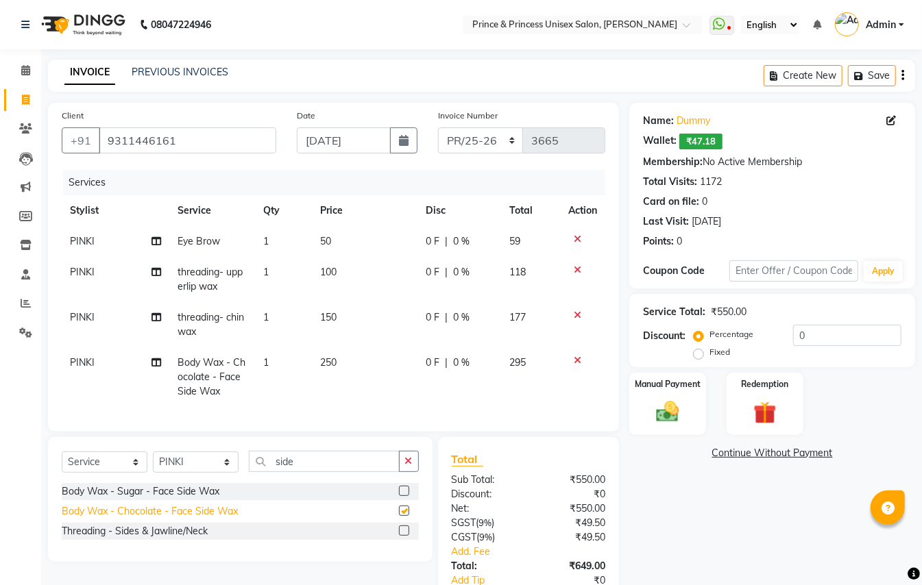
checkbox input "false"
click at [178, 469] on select "Select Stylist ABHISHEK [PERSON_NAME] NEW [PERSON_NAME] [PERSON_NAME] [PERSON_N…" at bounding box center [196, 462] width 86 height 21
select select "63815"
drag, startPoint x: 182, startPoint y: 477, endPoint x: 296, endPoint y: 484, distance: 114.0
click at [184, 473] on select "Select Stylist ABHISHEK [PERSON_NAME] NEW [PERSON_NAME] [PERSON_NAME] [PERSON_N…" at bounding box center [196, 462] width 86 height 21
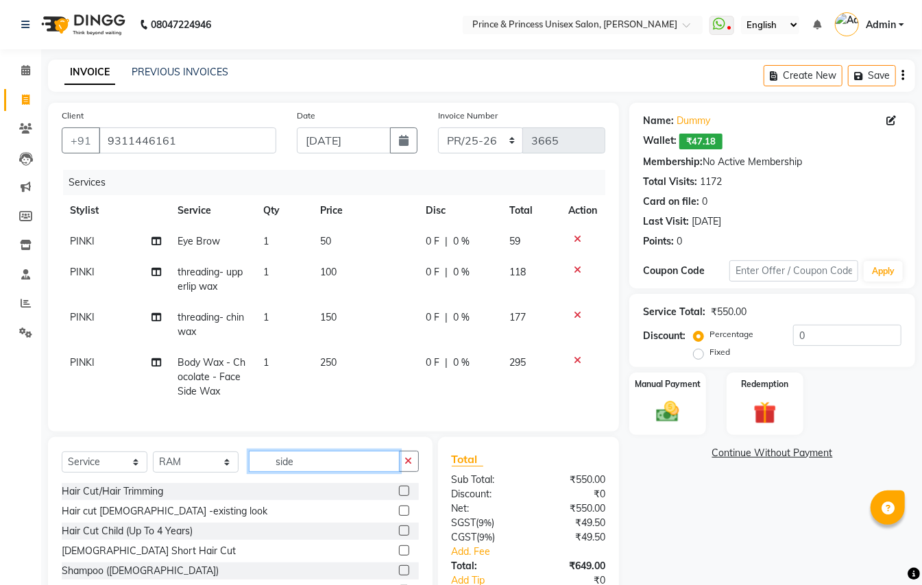
drag, startPoint x: 318, startPoint y: 472, endPoint x: 221, endPoint y: 129, distance: 356.3
click at [231, 393] on div "Client [PHONE_NUMBER] Date [DATE] Invoice Number PR/25-26 V/2025 V/[PHONE_NUMBE…" at bounding box center [334, 378] width 592 height 550
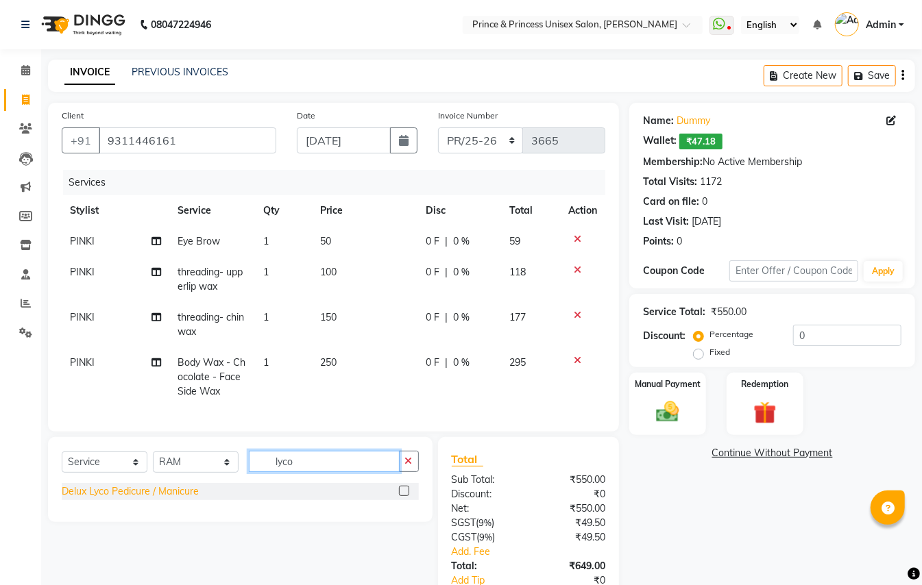
type input "lyco"
click at [160, 499] on div "Delux Lyco Pedicure / Manicure" at bounding box center [130, 492] width 137 height 14
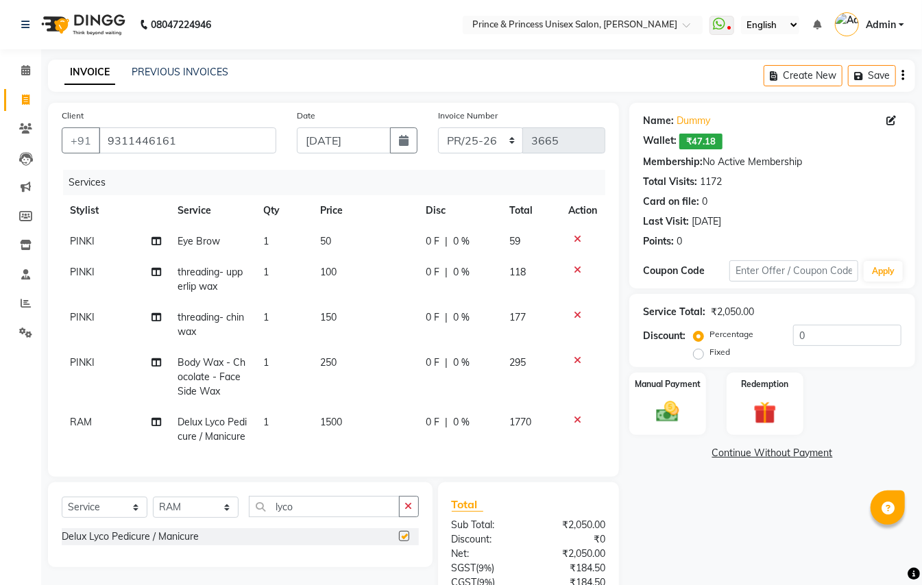
checkbox input "false"
click at [336, 363] on span "250" at bounding box center [328, 362] width 16 height 12
select select "17871"
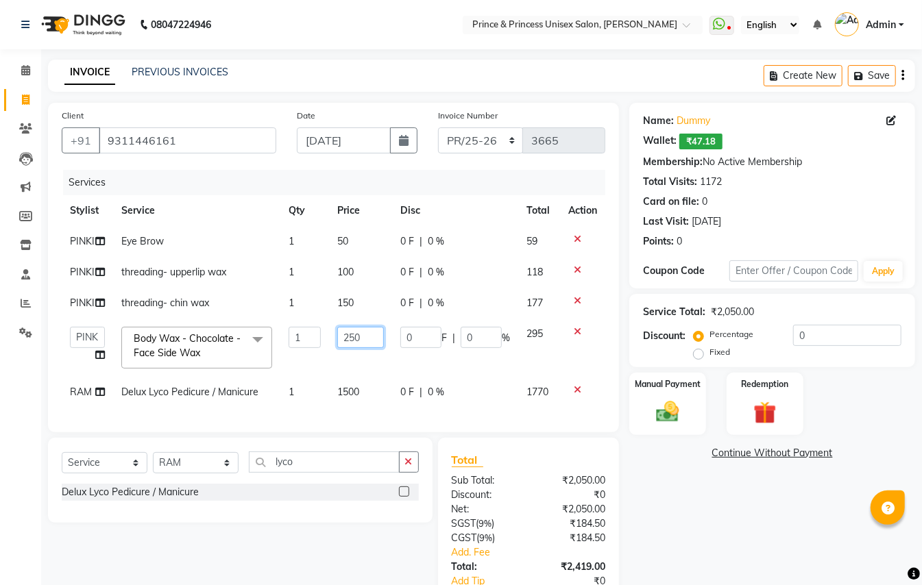
click at [378, 335] on input "250" at bounding box center [360, 337] width 47 height 21
type input "300"
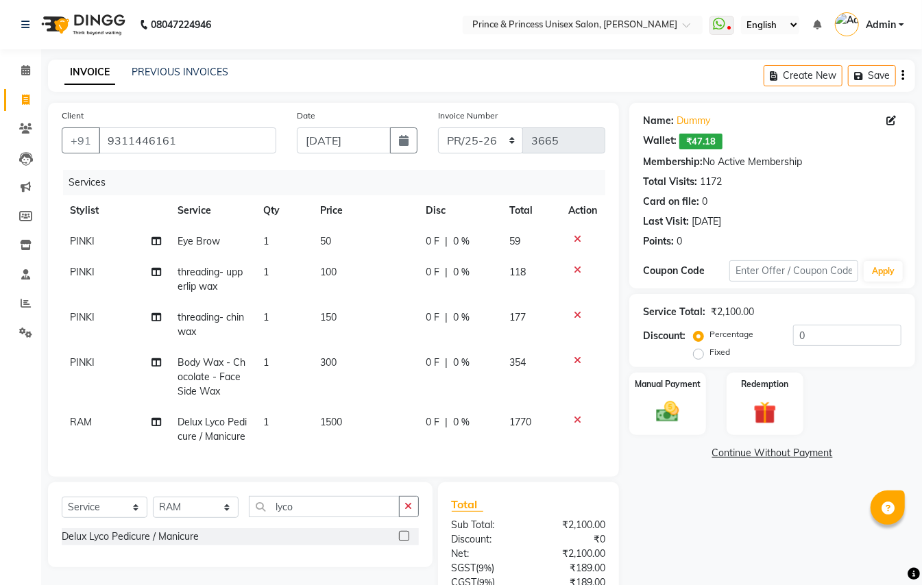
click at [736, 541] on div "Name: Dummy Wallet: ₹47.18 Membership: No Active Membership Total Visits: 1172 …" at bounding box center [777, 401] width 296 height 596
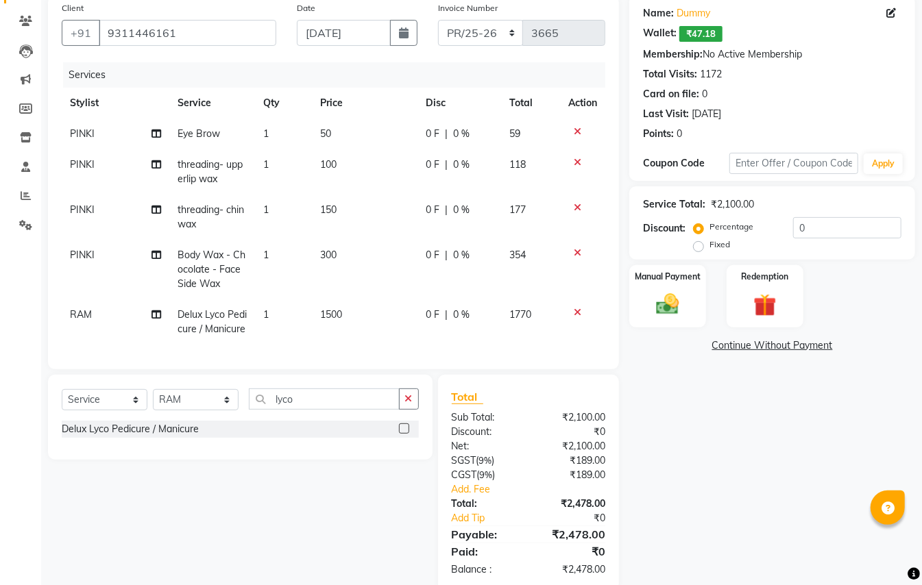
scroll to position [144, 0]
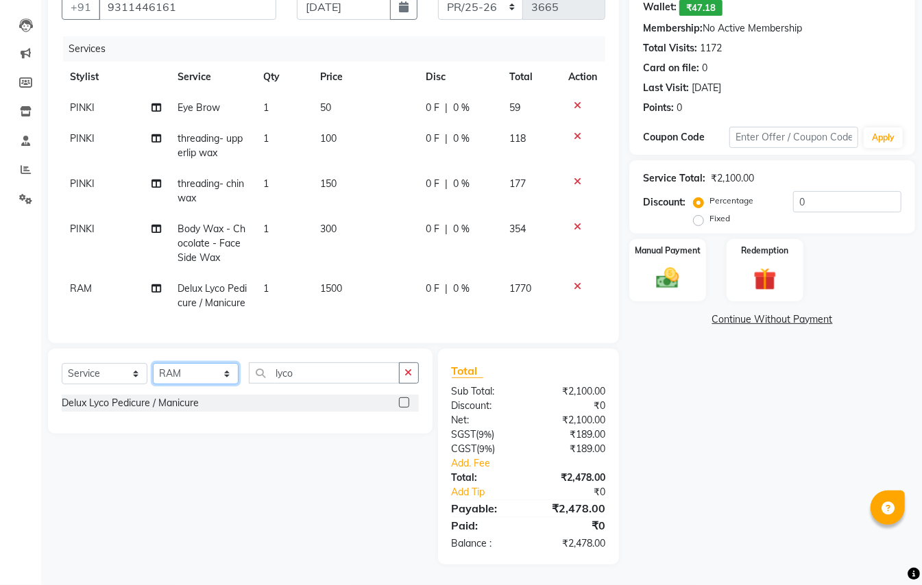
click at [171, 385] on select "Select Stylist ABHISHEK [PERSON_NAME] NEW [PERSON_NAME] [PERSON_NAME] [PERSON_N…" at bounding box center [196, 373] width 86 height 21
drag, startPoint x: 294, startPoint y: 393, endPoint x: 140, endPoint y: 101, distance: 330.3
click at [191, 288] on div "Client [PHONE_NUMBER] Date [DATE] Invoice Number PR/25-26 V/2025 V/[PHONE_NUMBE…" at bounding box center [334, 267] width 592 height 596
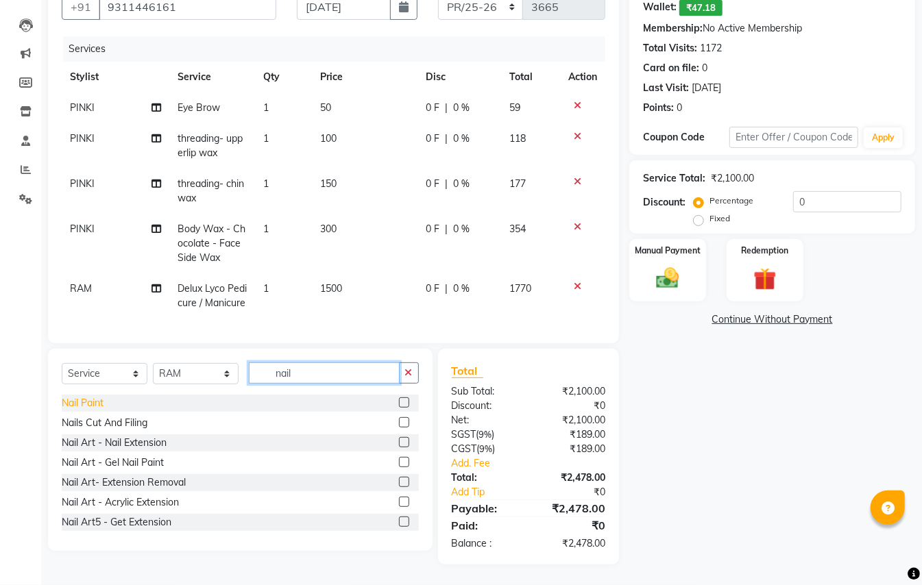
type input "nail"
click at [66, 411] on div "Nail Paint" at bounding box center [83, 403] width 42 height 14
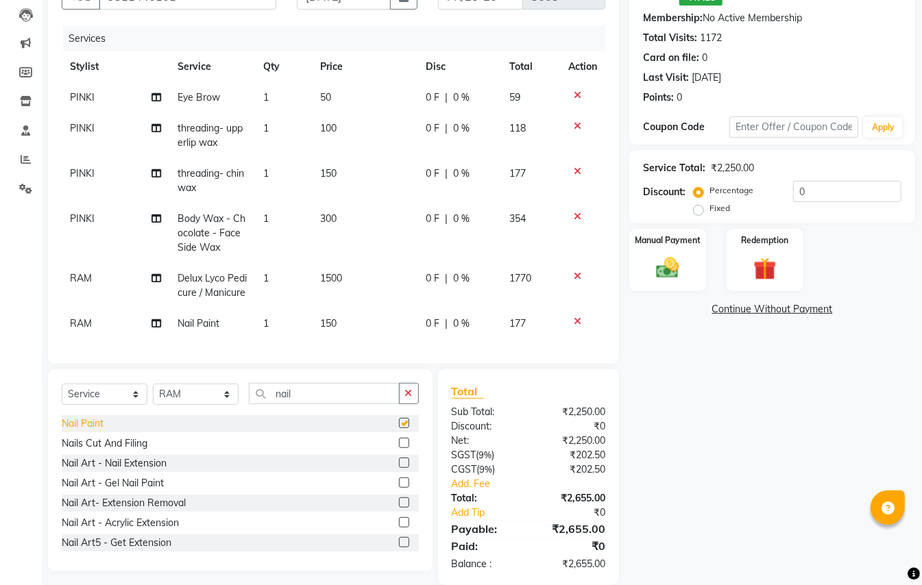
checkbox input "false"
drag, startPoint x: 821, startPoint y: 193, endPoint x: 653, endPoint y: 1, distance: 254.5
click at [694, 133] on div "Name: Dummy Wallet: ₹47.18 Membership: No Active Membership Total Visits: 1172 …" at bounding box center [777, 272] width 296 height 627
type input "5"
type input "6"
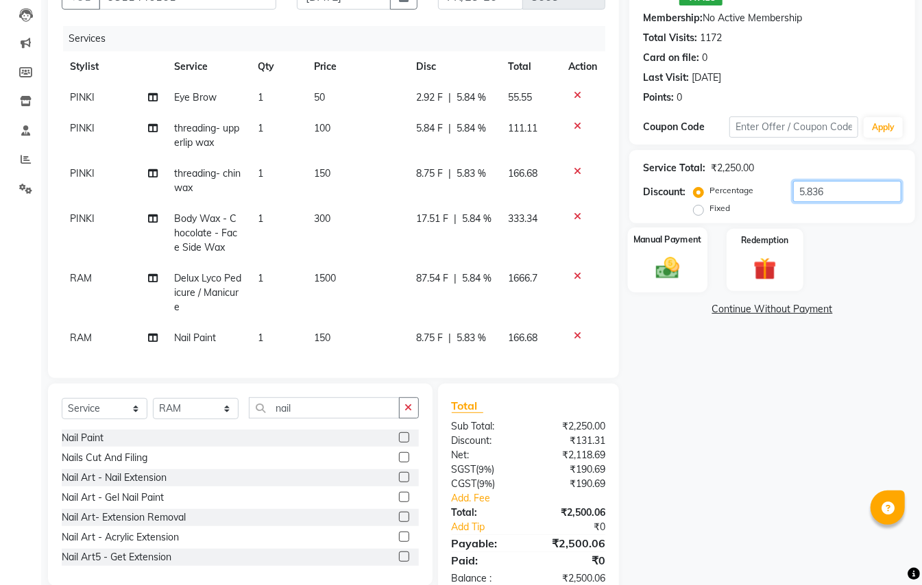
type input "5.836"
click at [670, 269] on img at bounding box center [668, 267] width 38 height 27
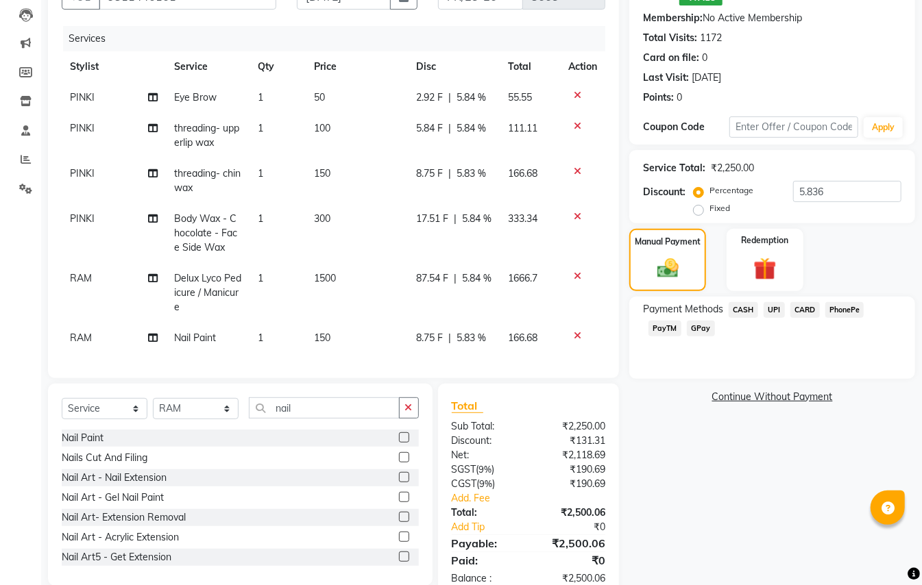
click at [749, 310] on span "CASH" at bounding box center [743, 310] width 29 height 16
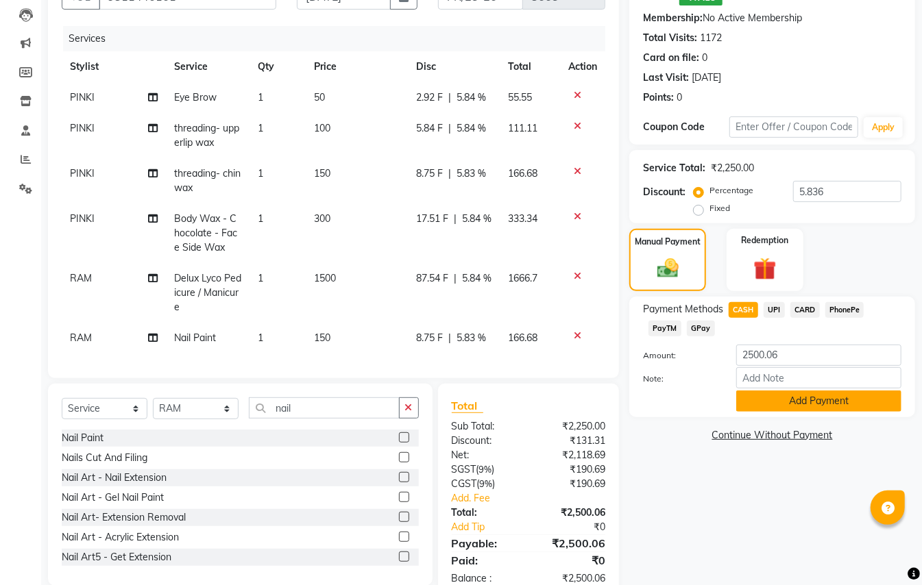
click at [782, 407] on button "Add Payment" at bounding box center [818, 401] width 165 height 21
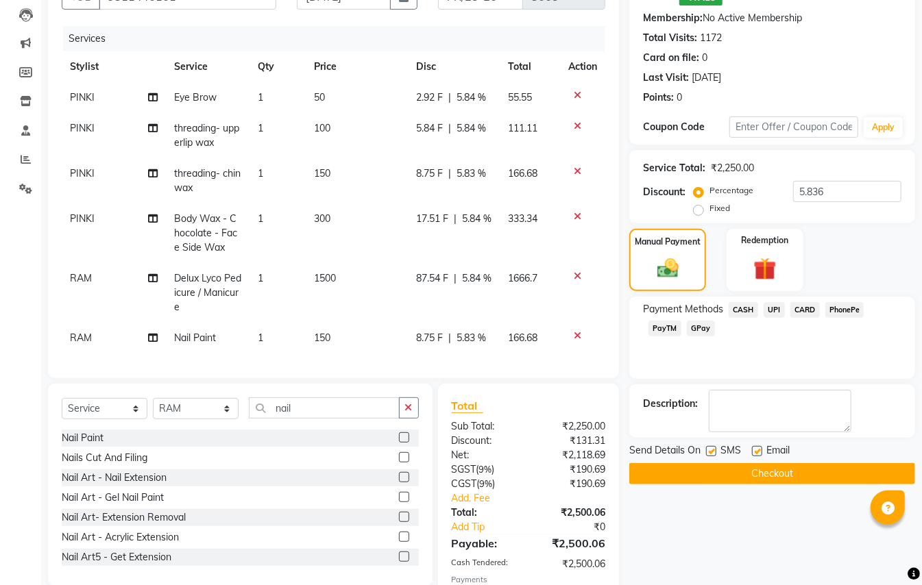
click at [796, 472] on button "Checkout" at bounding box center [772, 473] width 286 height 21
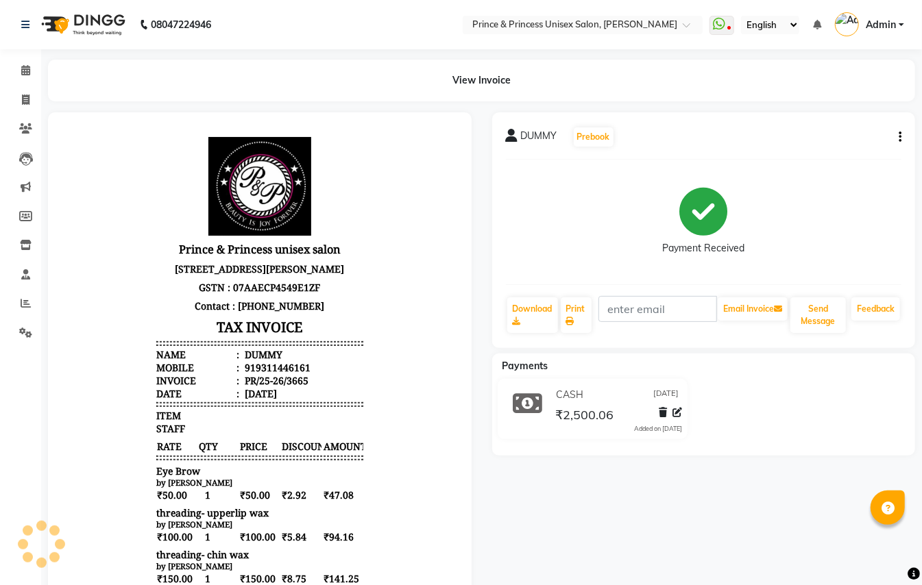
click at [840, 96] on div "View Invoice" at bounding box center [481, 81] width 867 height 42
click at [23, 100] on icon at bounding box center [26, 100] width 8 height 10
select select "service"
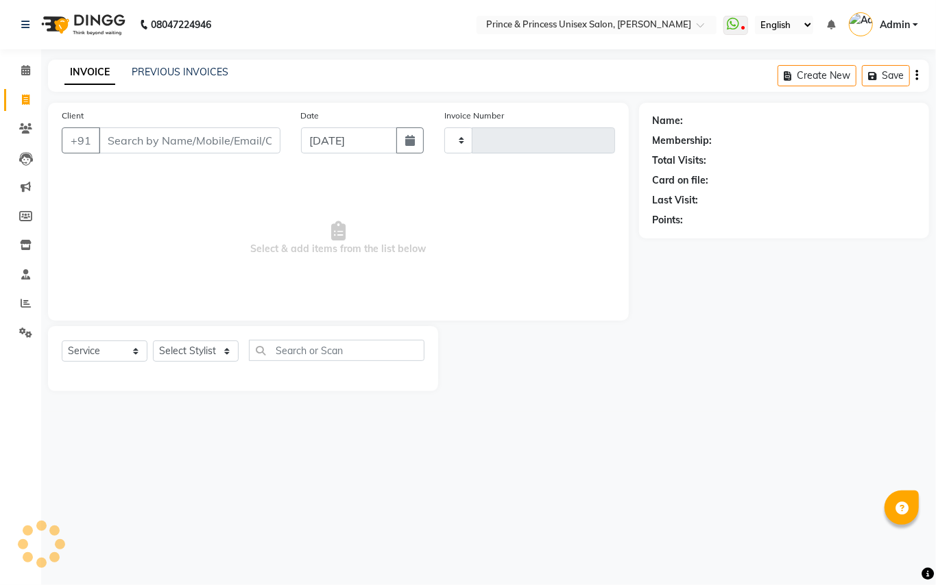
type input "3666"
select select "3760"
click at [226, 135] on input "Client" at bounding box center [190, 141] width 182 height 26
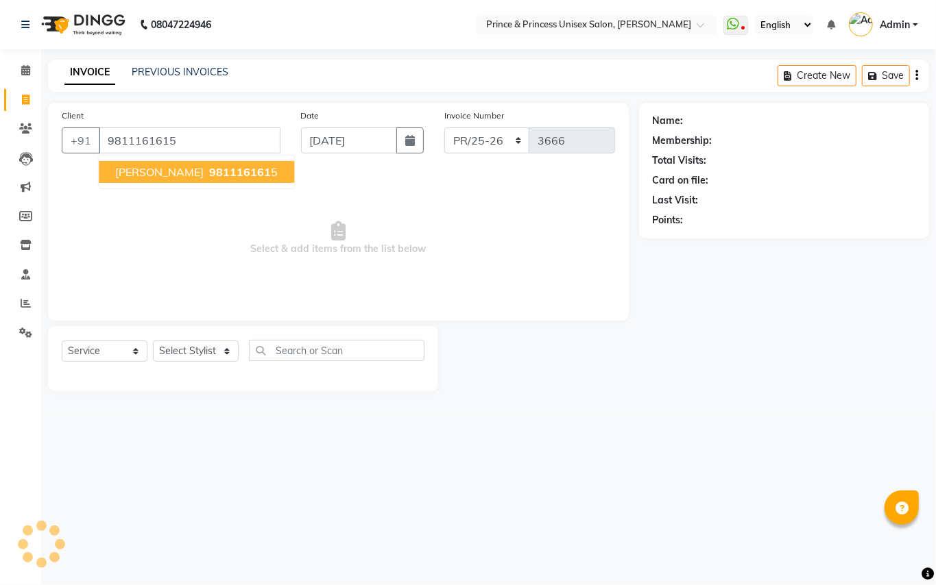
type input "9811161615"
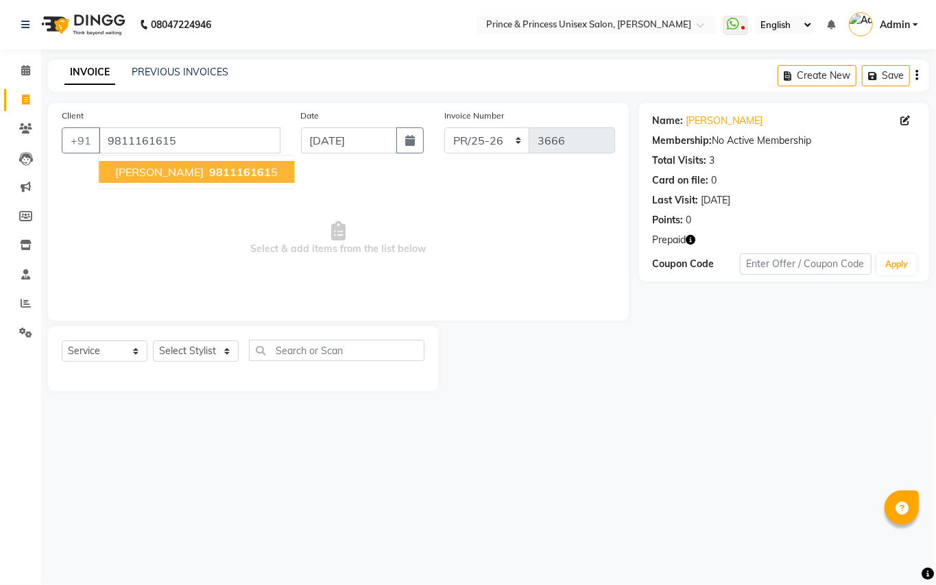
click at [166, 173] on span "[PERSON_NAME]" at bounding box center [159, 172] width 88 height 14
click at [692, 239] on icon "button" at bounding box center [691, 240] width 10 height 10
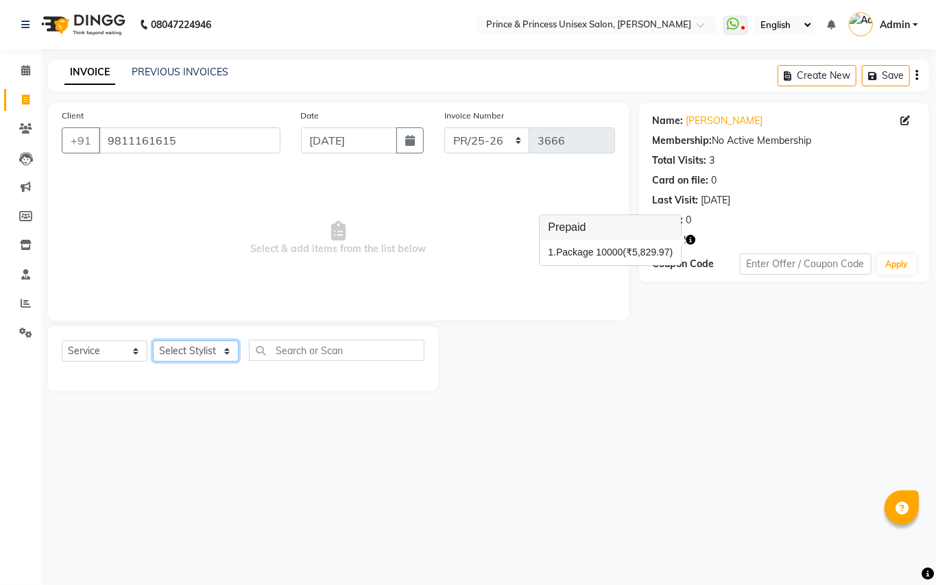
click at [191, 352] on select "Select Stylist ABHISHEK [PERSON_NAME] NEW [PERSON_NAME] [PERSON_NAME] [PERSON_N…" at bounding box center [196, 351] width 86 height 21
select select "64814"
click at [153, 341] on select "Select Stylist ABHISHEK [PERSON_NAME] NEW [PERSON_NAME] [PERSON_NAME] [PERSON_N…" at bounding box center [196, 351] width 86 height 21
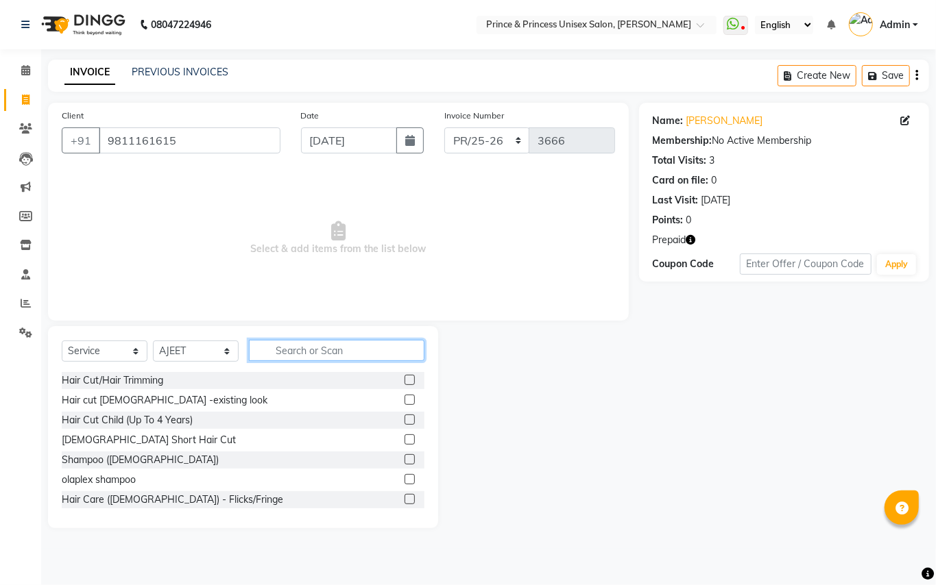
click at [299, 352] on input "text" at bounding box center [336, 350] width 175 height 21
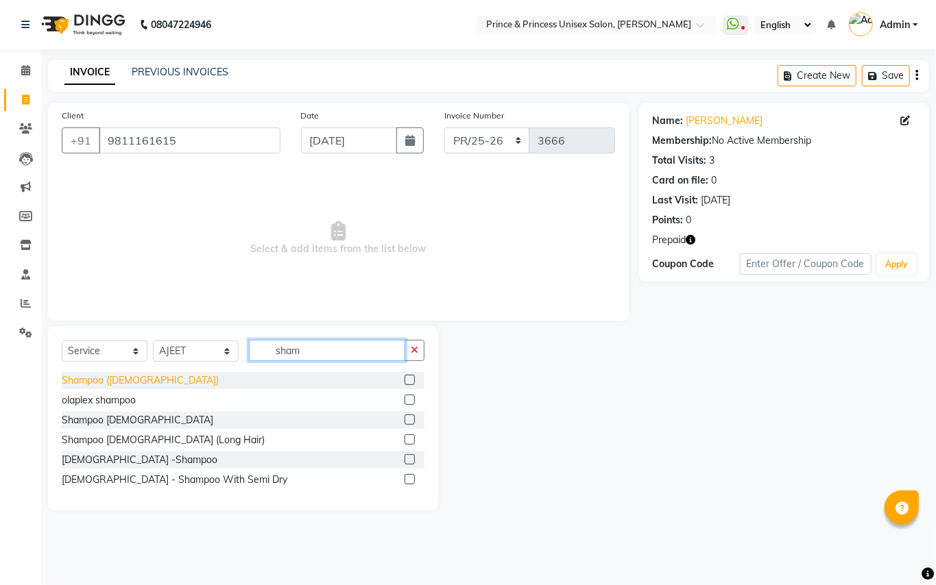
type input "sham"
click at [102, 377] on div "Shampoo ([DEMOGRAPHIC_DATA])" at bounding box center [140, 381] width 157 height 14
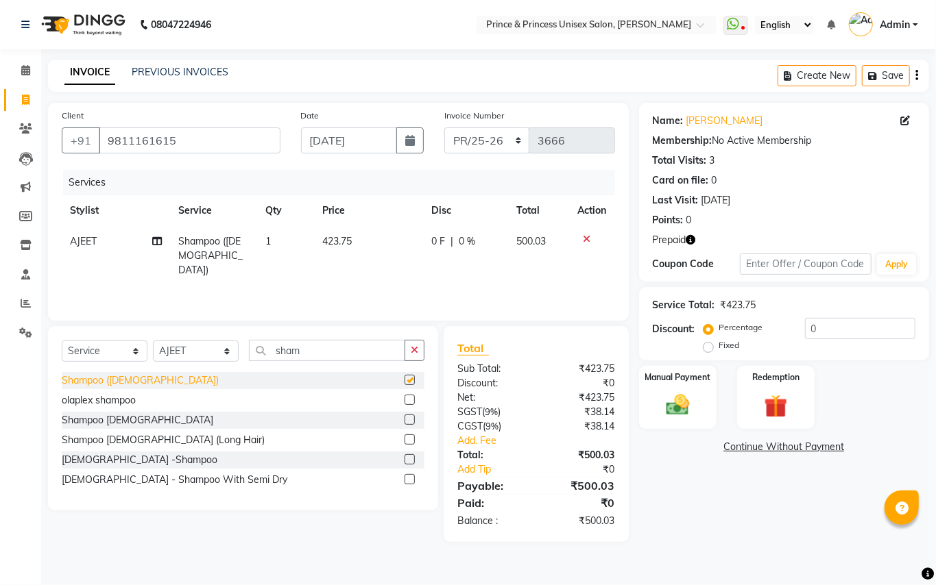
checkbox input "false"
click at [779, 407] on img at bounding box center [775, 406] width 39 height 30
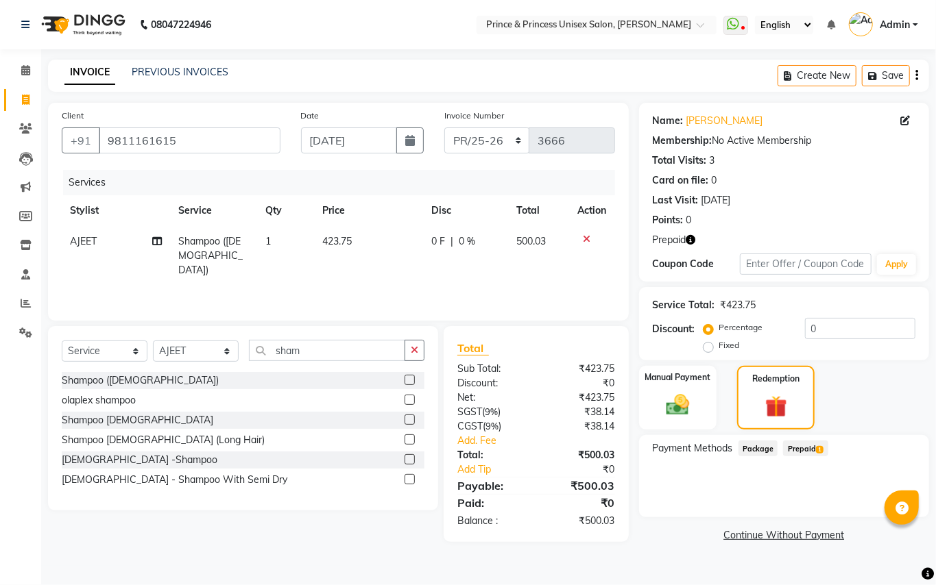
click at [820, 446] on span "1" at bounding box center [820, 450] width 8 height 8
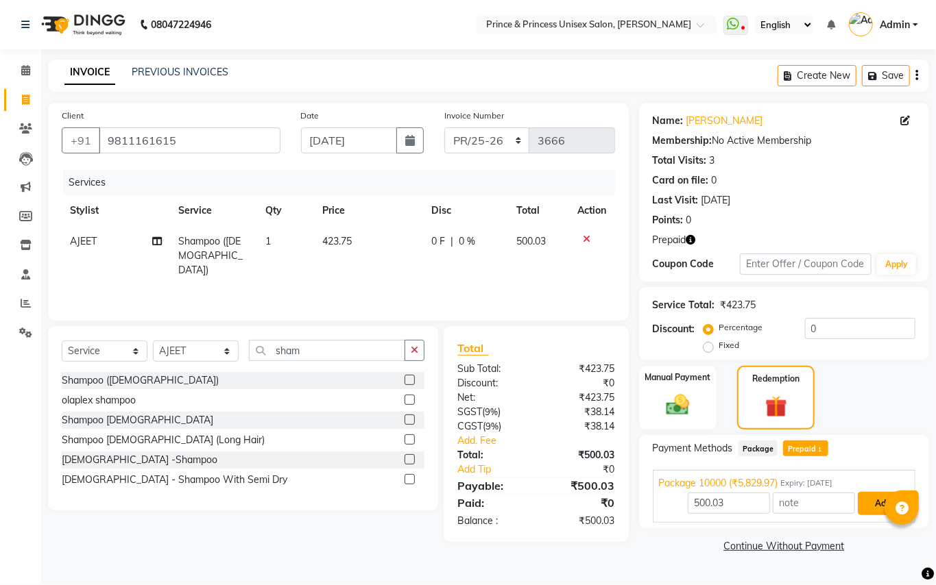
click at [880, 507] on button "Add" at bounding box center [883, 503] width 50 height 23
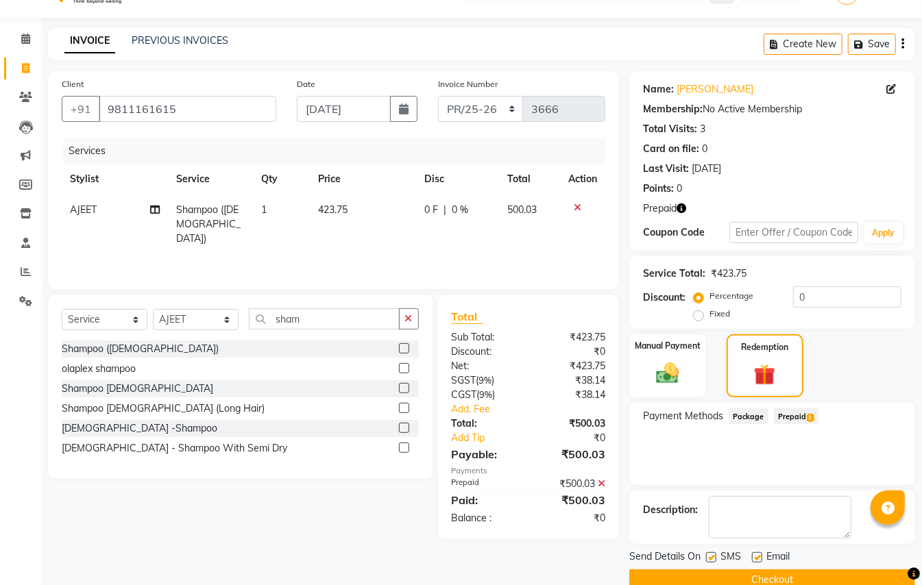
scroll to position [58, 0]
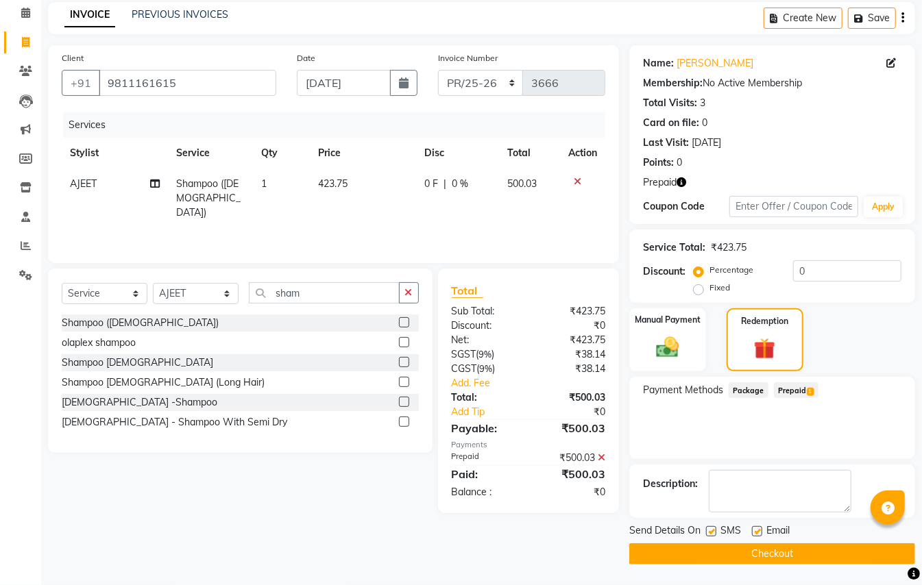
click at [814, 557] on button "Checkout" at bounding box center [772, 554] width 286 height 21
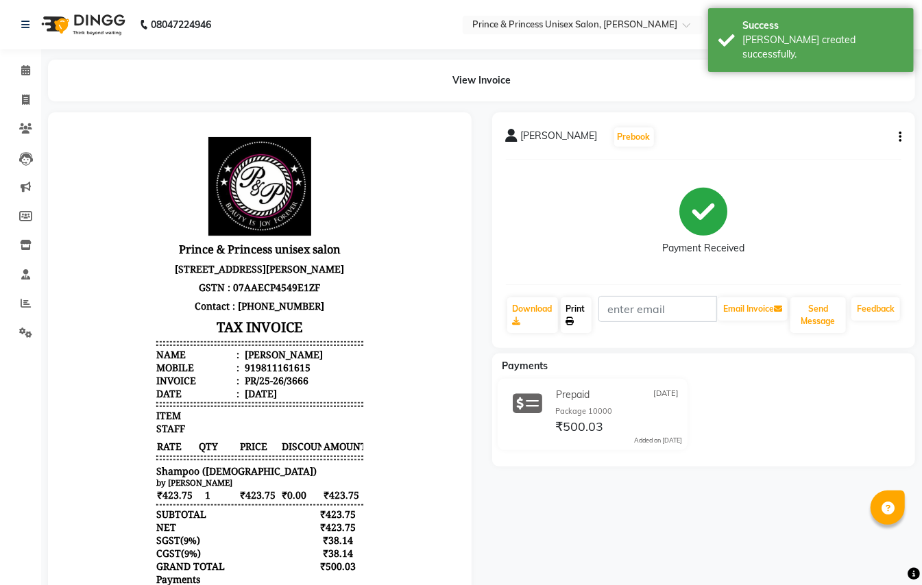
click at [570, 308] on link "Print" at bounding box center [577, 316] width 32 height 36
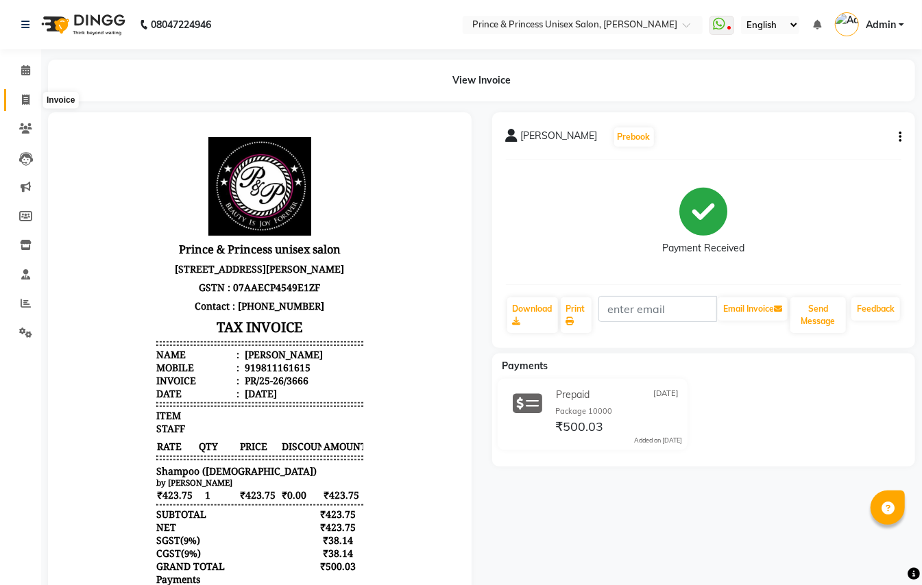
click at [22, 99] on icon at bounding box center [26, 100] width 8 height 10
select select "service"
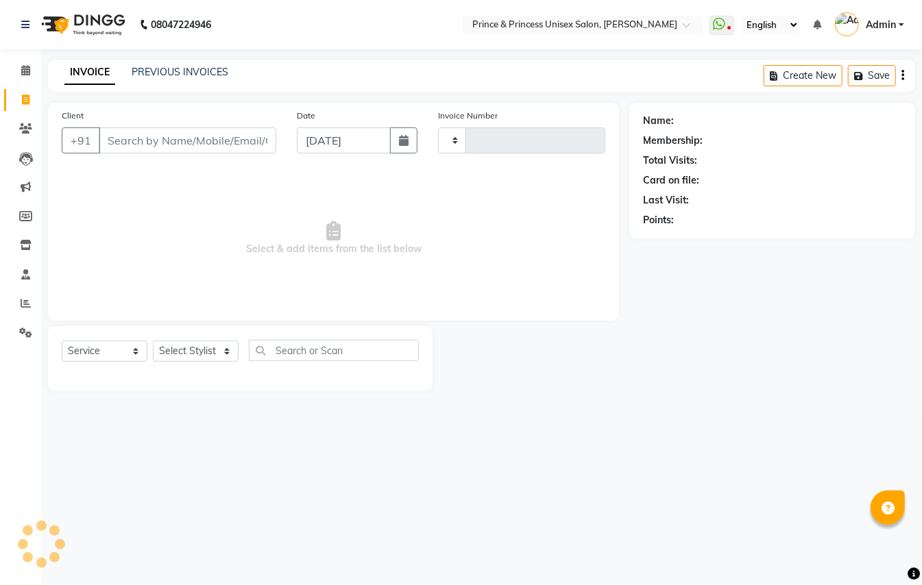
type input "3667"
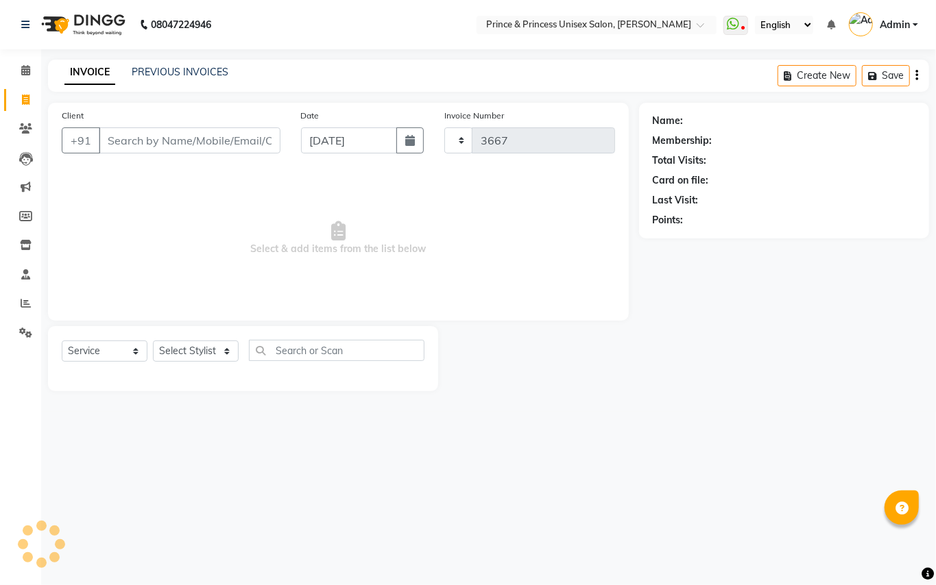
select select "3760"
type input "9311446161"
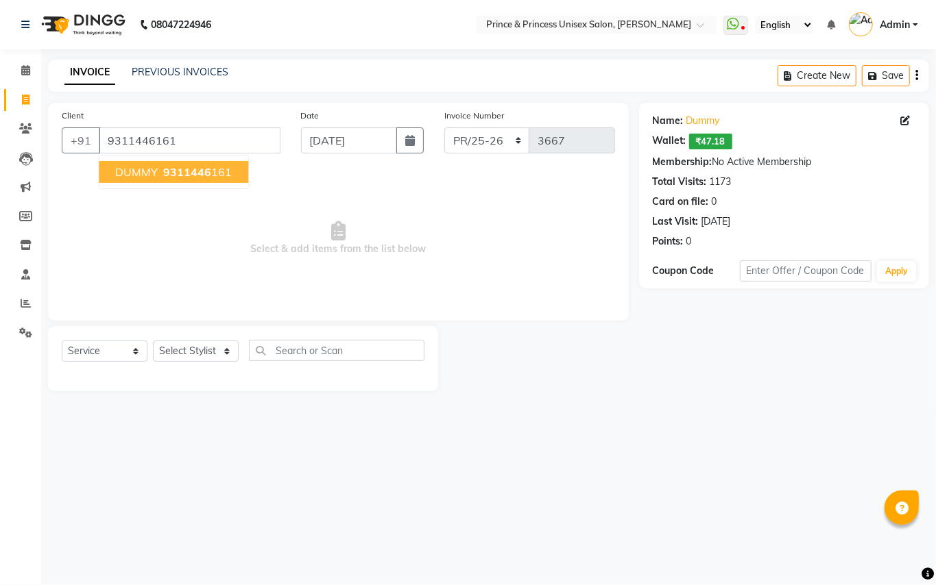
click at [133, 171] on span "DUMMY" at bounding box center [136, 172] width 43 height 14
click at [204, 354] on select "Select Stylist ABHISHEK [PERSON_NAME] NEW [PERSON_NAME] [PERSON_NAME] [PERSON_N…" at bounding box center [196, 351] width 86 height 21
select select "63056"
click at [153, 341] on select "Select Stylist ABHISHEK [PERSON_NAME] NEW [PERSON_NAME] [PERSON_NAME] [PERSON_N…" at bounding box center [196, 351] width 86 height 21
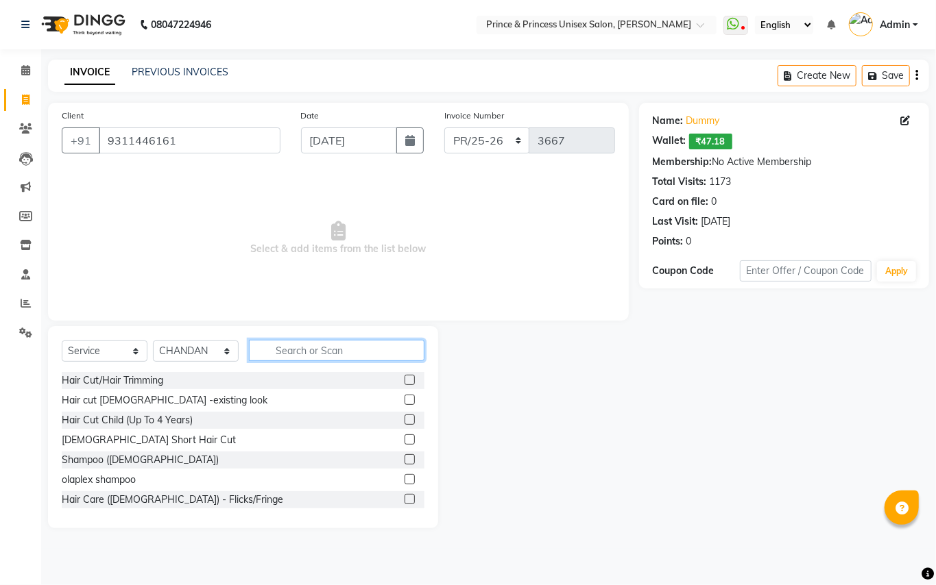
click at [322, 346] on input "text" at bounding box center [336, 350] width 175 height 21
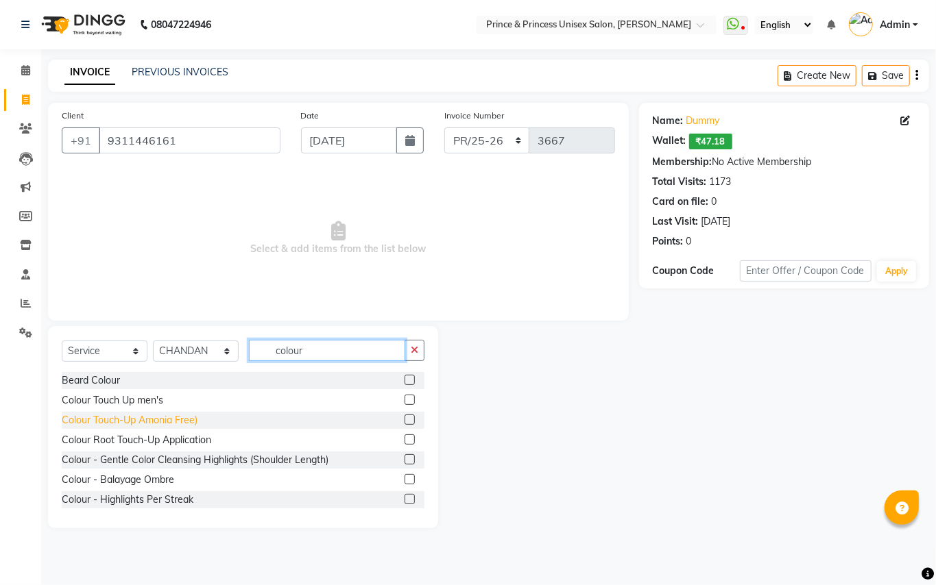
type input "colour"
click at [152, 420] on div "Colour Touch-Up Amonia Free)" at bounding box center [130, 420] width 136 height 14
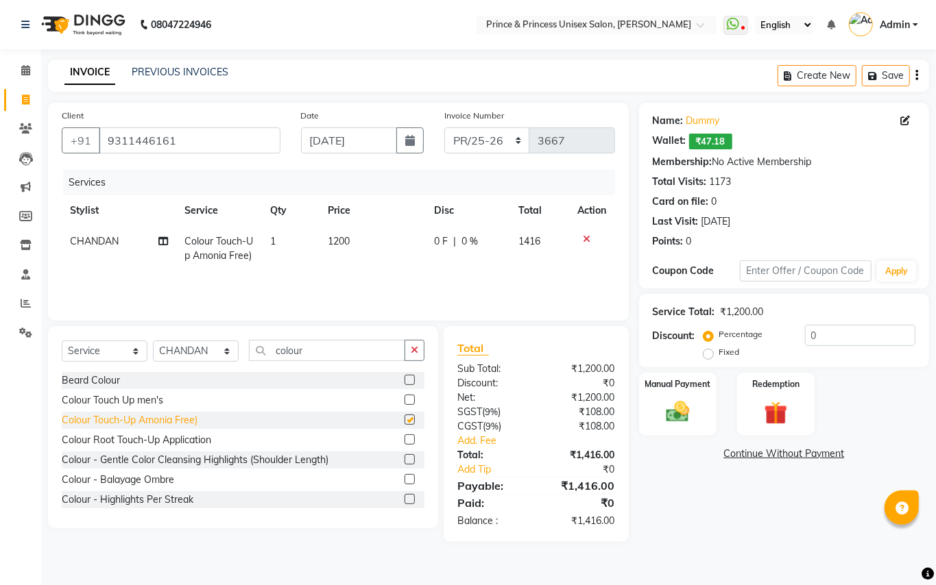
checkbox input "false"
click at [141, 442] on div "Colour Root Touch-Up Application" at bounding box center [136, 440] width 149 height 14
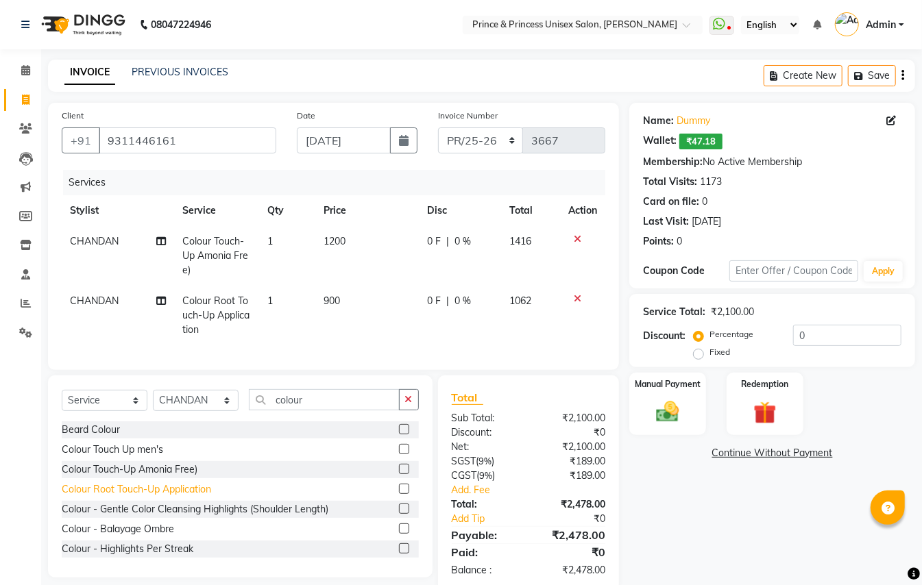
click at [140, 497] on div "Colour Root Touch-Up Application" at bounding box center [136, 490] width 149 height 14
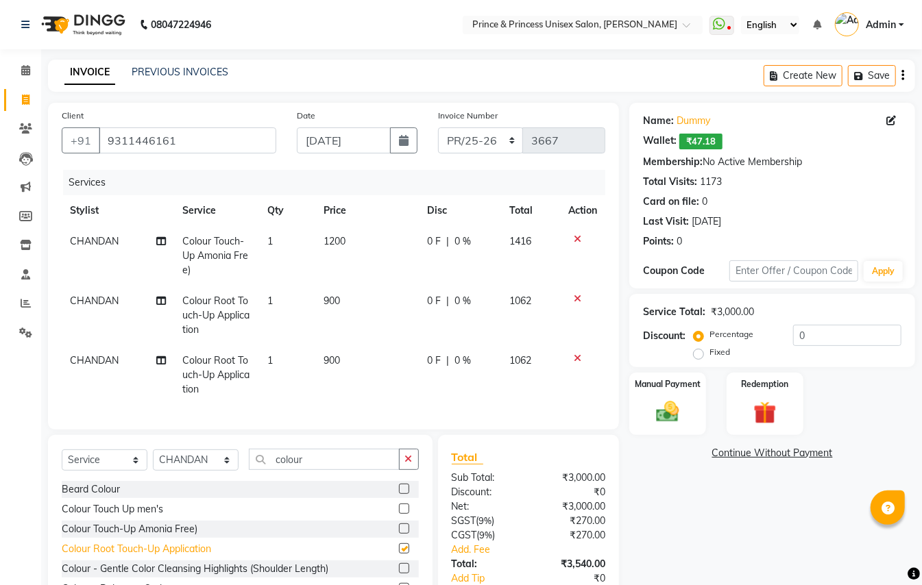
checkbox input "false"
click at [577, 297] on icon at bounding box center [578, 299] width 8 height 10
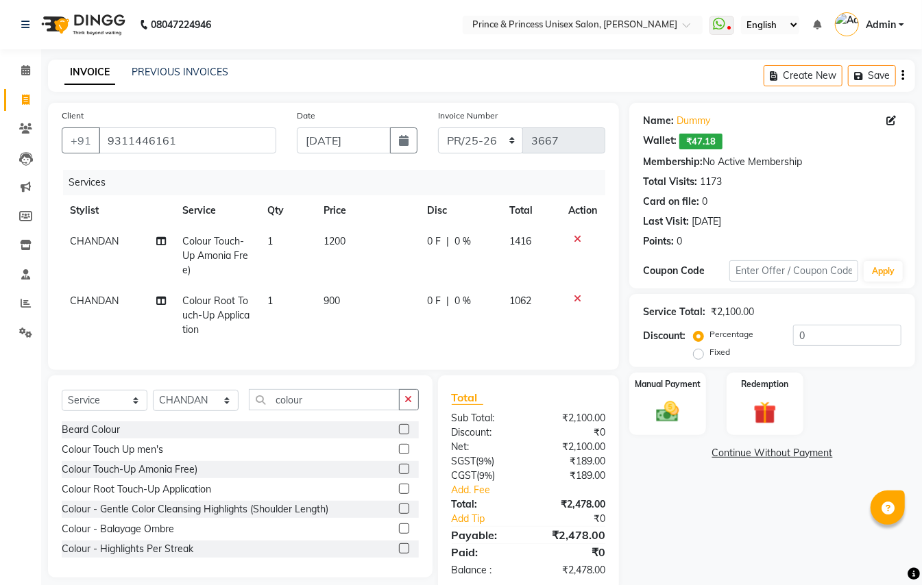
click at [577, 297] on icon at bounding box center [578, 299] width 8 height 10
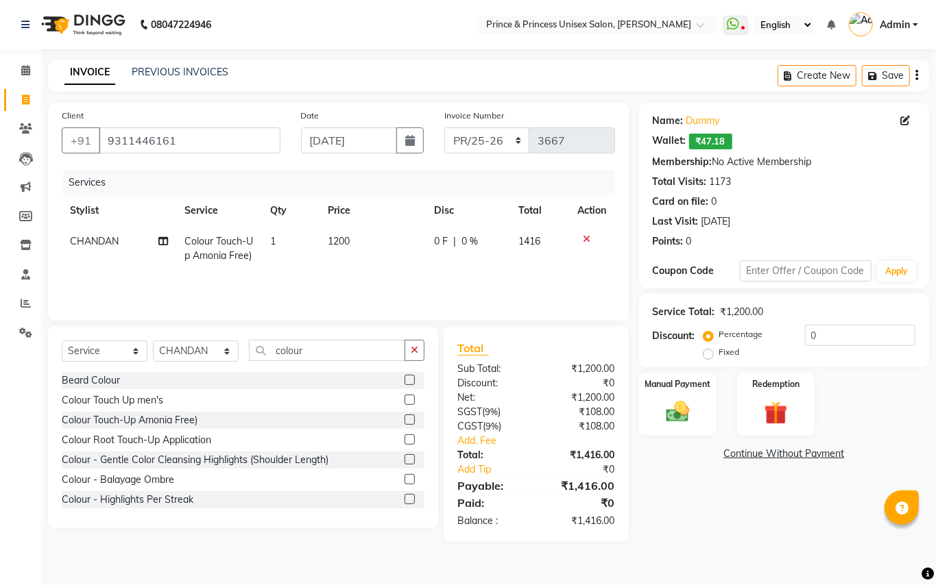
click at [352, 240] on td "1200" at bounding box center [372, 248] width 106 height 45
select select "63056"
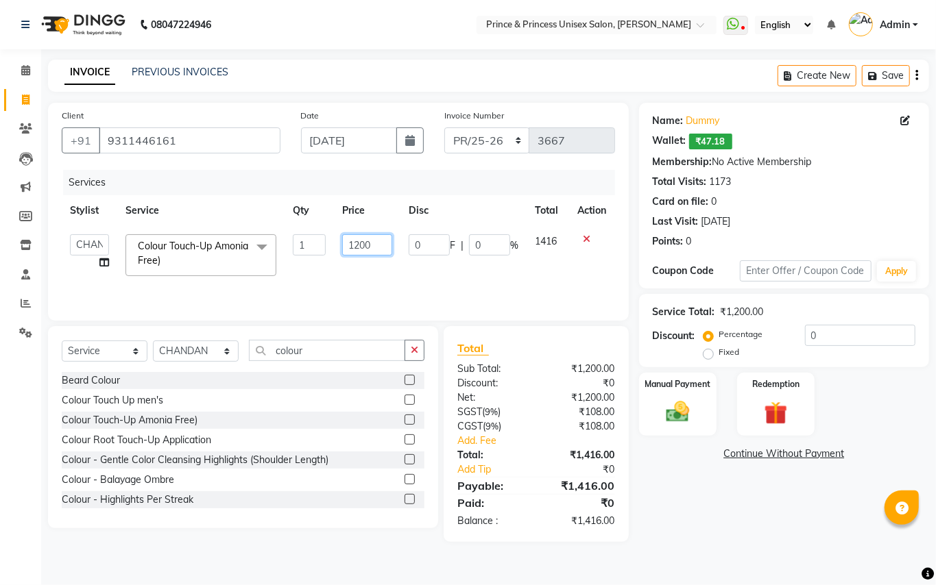
click at [377, 251] on input "1200" at bounding box center [367, 244] width 50 height 21
type input "1"
type input "1400"
click at [299, 513] on div "[PERSON_NAME] Colour Colour Touch Up men's Colour Touch-Up Amonia Free) Colour …" at bounding box center [243, 443] width 363 height 143
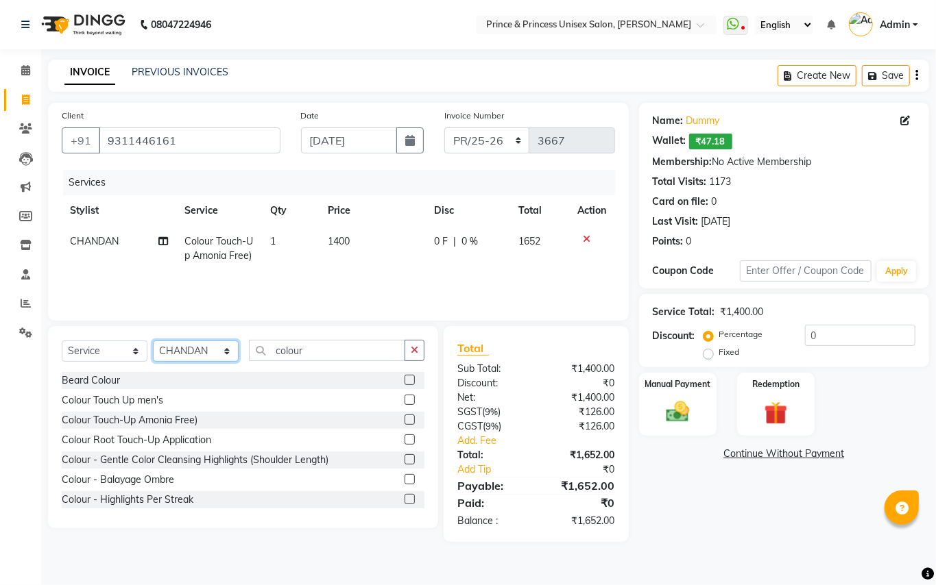
click at [176, 346] on select "Select Stylist ABHISHEK [PERSON_NAME] NEW [PERSON_NAME] [PERSON_NAME] [PERSON_N…" at bounding box center [196, 351] width 86 height 21
select select "44027"
click at [153, 341] on select "Select Stylist ABHISHEK [PERSON_NAME] NEW [PERSON_NAME] [PERSON_NAME] [PERSON_N…" at bounding box center [196, 351] width 86 height 21
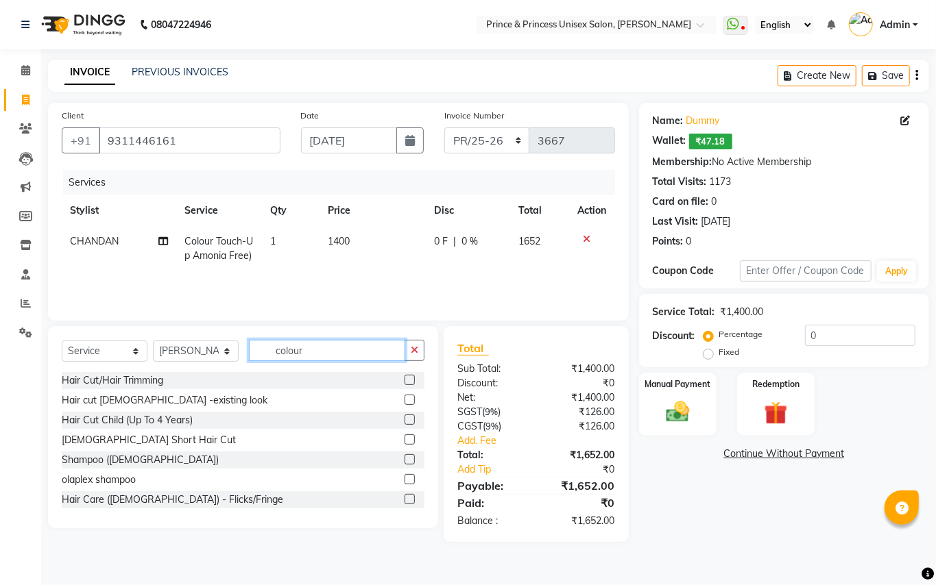
click at [371, 350] on input "colour" at bounding box center [327, 350] width 156 height 21
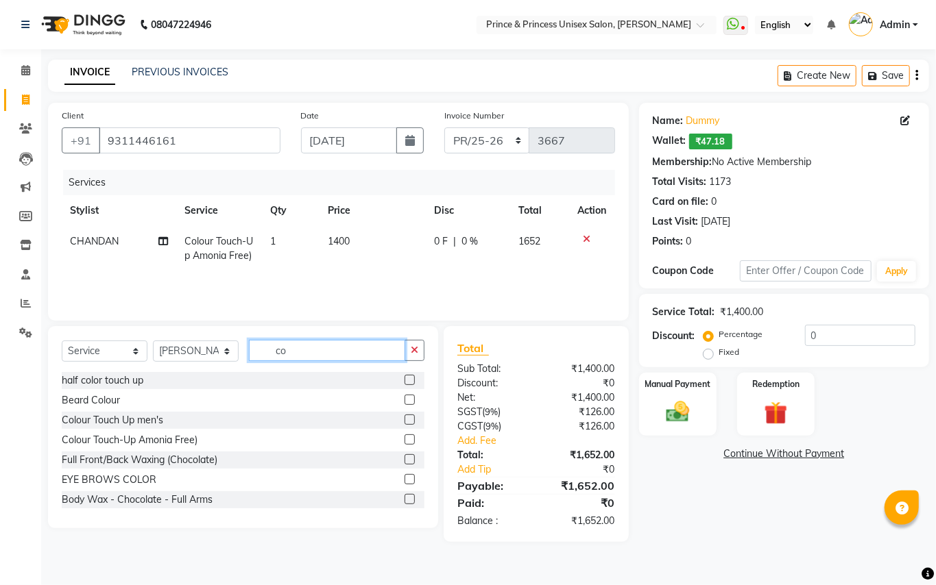
type input "c"
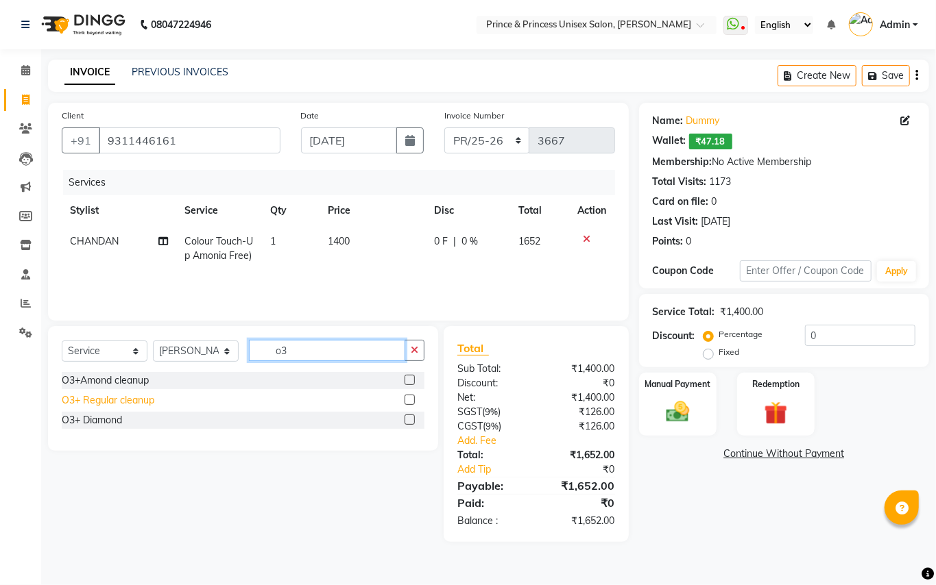
type input "o3"
click at [130, 399] on div "O3+ Regular cleanup" at bounding box center [108, 400] width 93 height 14
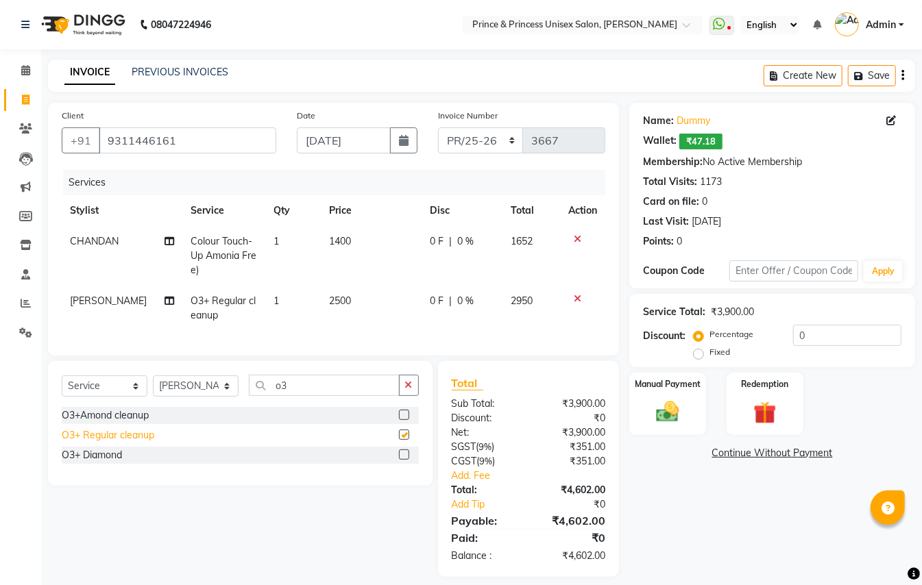
checkbox input "false"
click at [319, 385] on div "Select Service Product Membership Package Voucher Prepaid Gift Card Select Styl…" at bounding box center [240, 423] width 385 height 125
click at [324, 396] on input "o3" at bounding box center [324, 385] width 151 height 21
type input "o"
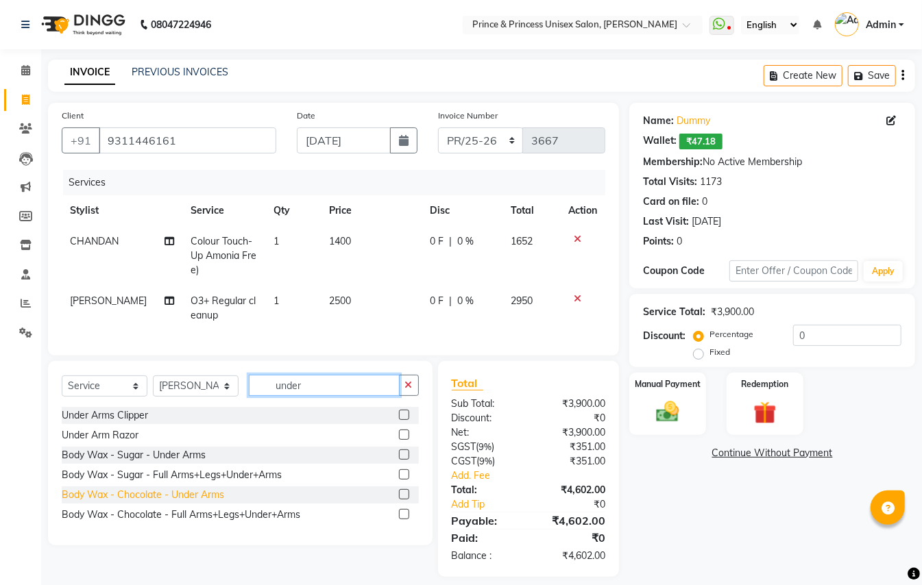
type input "under"
click at [181, 502] on div "Body Wax - Chocolate - Under Arms" at bounding box center [143, 495] width 162 height 14
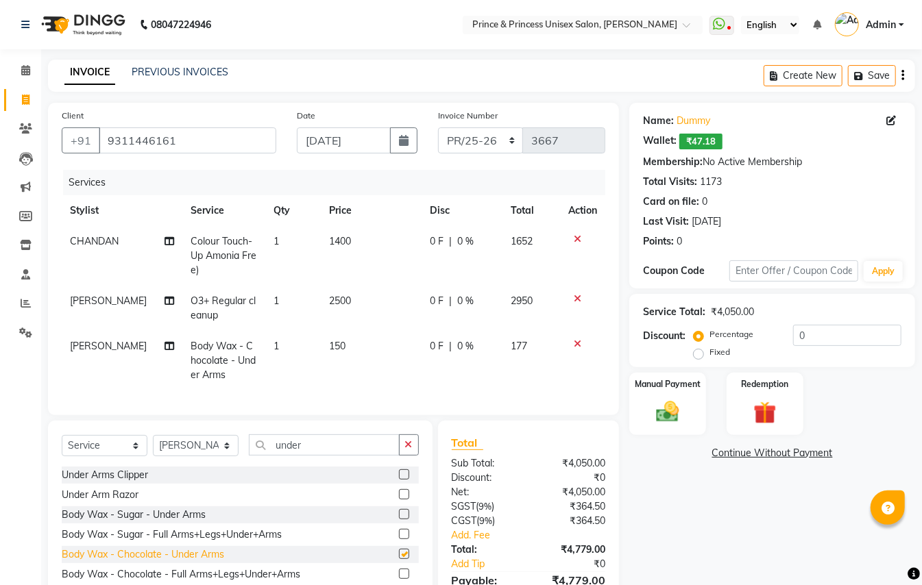
checkbox input "false"
click at [319, 456] on input "under" at bounding box center [324, 445] width 151 height 21
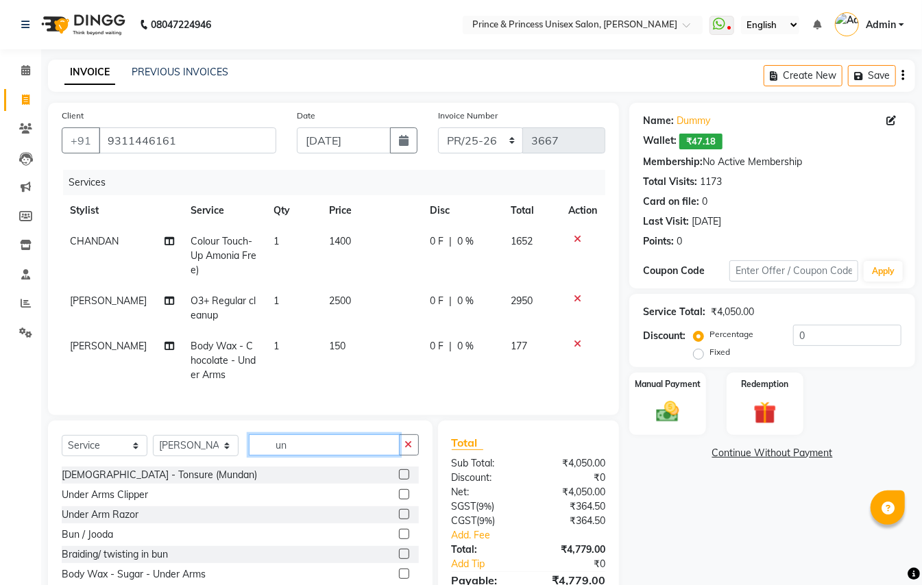
type input "u"
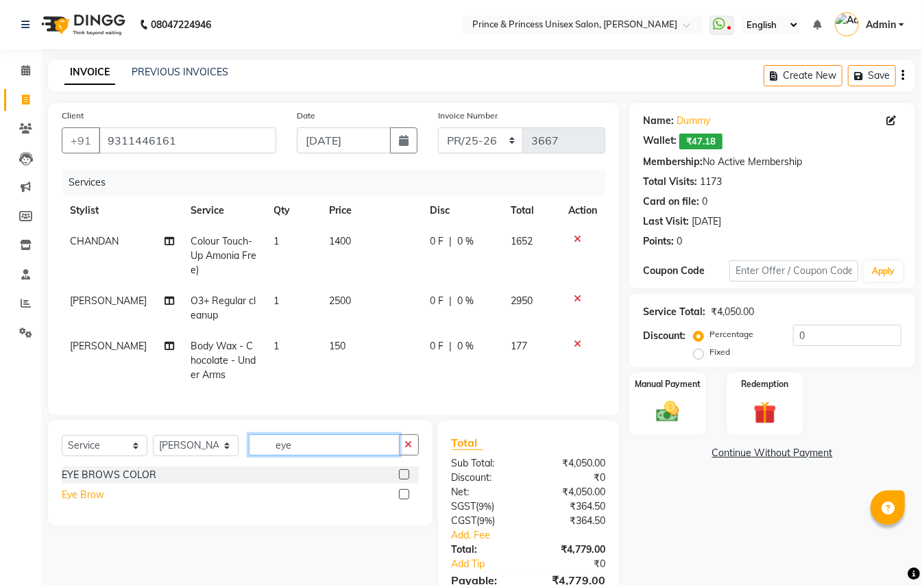
type input "eye"
click at [88, 502] on div "Eye Brow" at bounding box center [83, 495] width 43 height 14
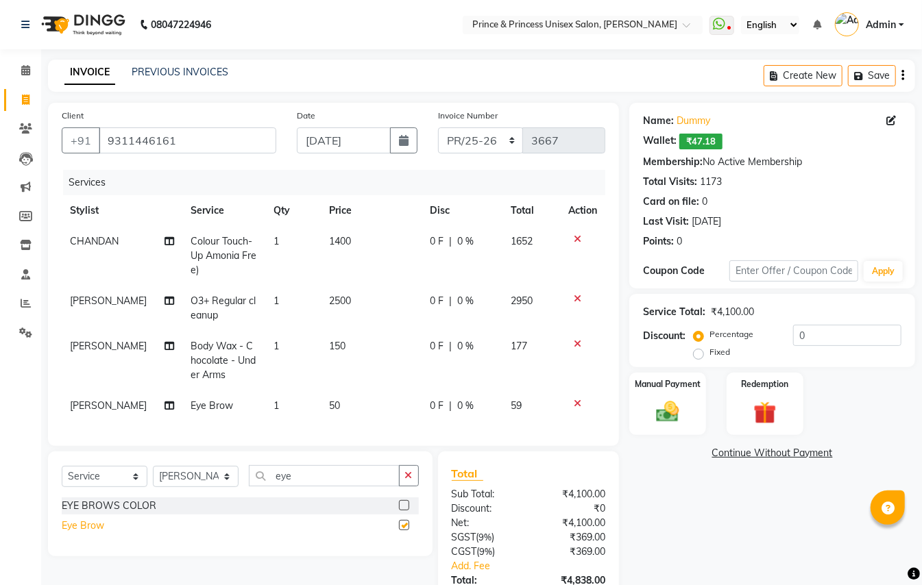
checkbox input "false"
click at [352, 487] on input "eye" at bounding box center [324, 475] width 151 height 21
type input "e"
type input "upper"
click at [118, 533] on div "threading- upperlip wax" at bounding box center [114, 526] width 105 height 14
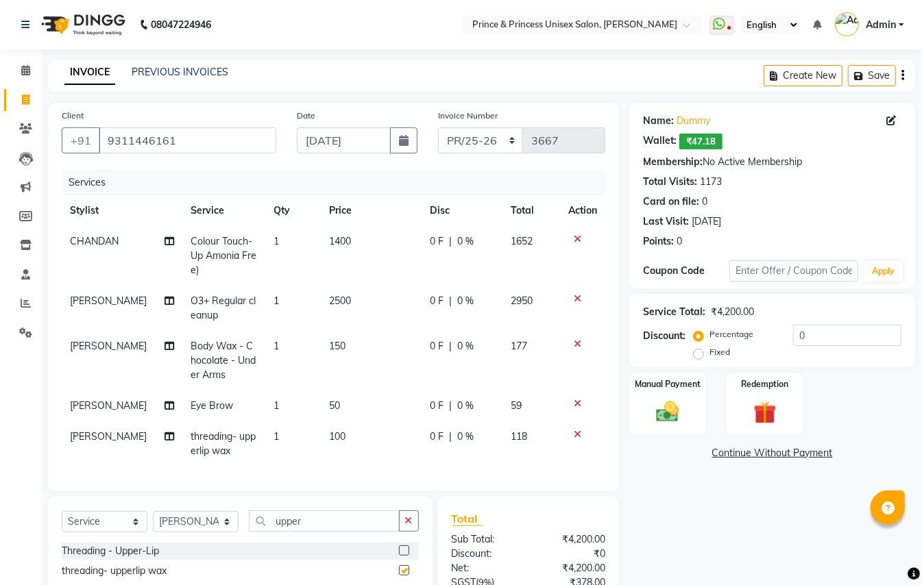
checkbox input "false"
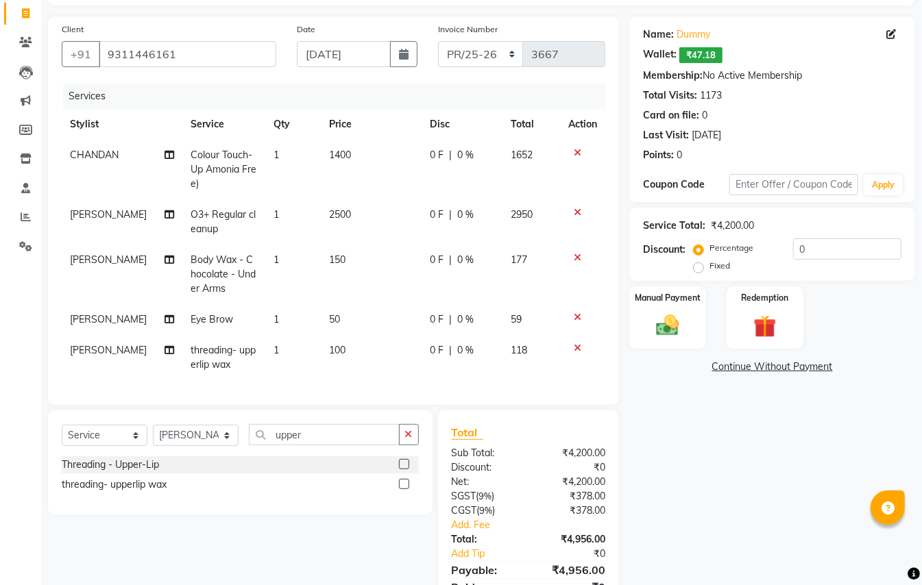
scroll to position [55, 0]
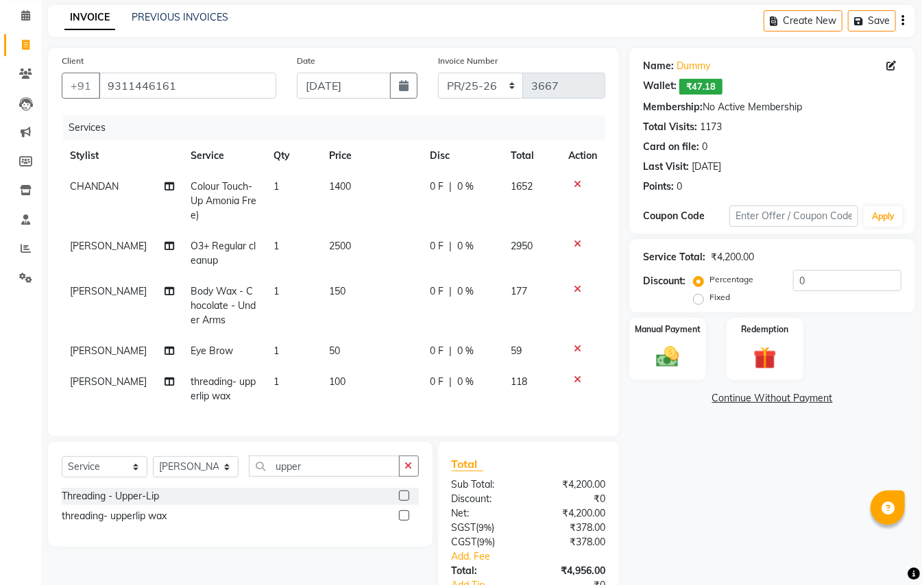
click at [751, 551] on div "Name: Dummy Wallet: ₹47.18 Membership: No Active Membership Total Visits: 1173 …" at bounding box center [777, 353] width 296 height 610
click at [751, 552] on div "Name: Dummy Wallet: ₹47.18 Membership: No Active Membership Total Visits: 1173 …" at bounding box center [777, 353] width 296 height 610
click at [186, 478] on select "Select Stylist ABHISHEK [PERSON_NAME] NEW [PERSON_NAME] [PERSON_NAME] [PERSON_N…" at bounding box center [196, 467] width 86 height 21
click at [10, 431] on div "Calendar Invoice Clients Leads Marketing Members Inventory Staff Reports Settin…" at bounding box center [92, 321] width 185 height 674
click at [199, 476] on select "Select Stylist ABHISHEK [PERSON_NAME] NEW [PERSON_NAME] [PERSON_NAME] [PERSON_N…" at bounding box center [196, 467] width 86 height 21
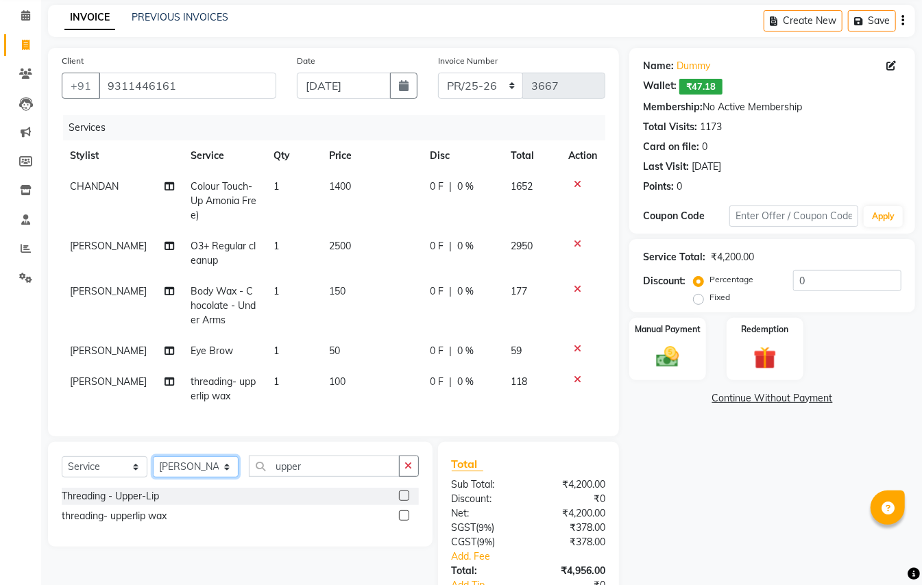
select select "63056"
drag, startPoint x: 184, startPoint y: 485, endPoint x: 297, endPoint y: 485, distance: 113.1
click at [184, 478] on select "Select Stylist ABHISHEK [PERSON_NAME] NEW [PERSON_NAME] [PERSON_NAME] [PERSON_N…" at bounding box center [196, 467] width 86 height 21
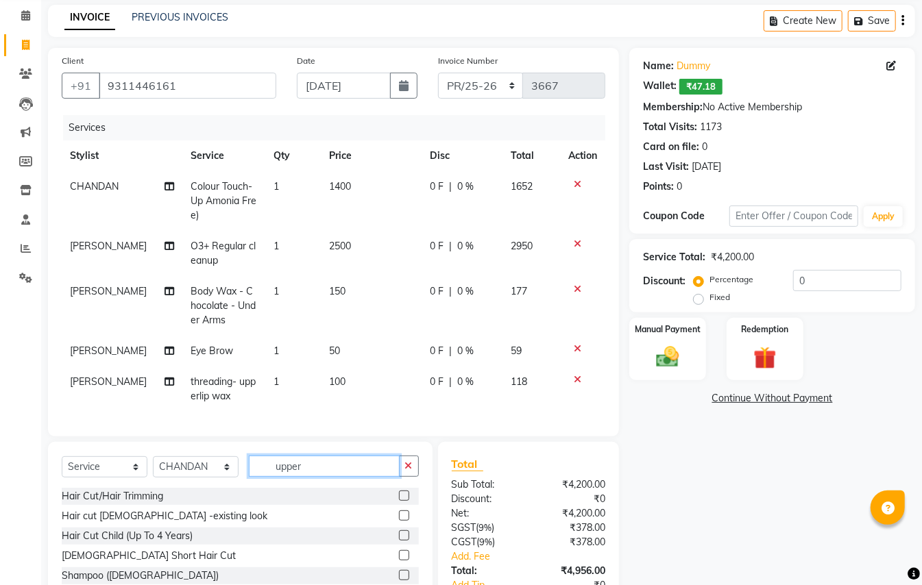
drag, startPoint x: 311, startPoint y: 479, endPoint x: 209, endPoint y: 36, distance: 453.7
click at [242, 403] on div "Client [PHONE_NUMBER] Date [DATE] Invoice Number PR/25-26 V/2025 V/[PHONE_NUMBE…" at bounding box center [334, 353] width 592 height 610
type input "hair cut"
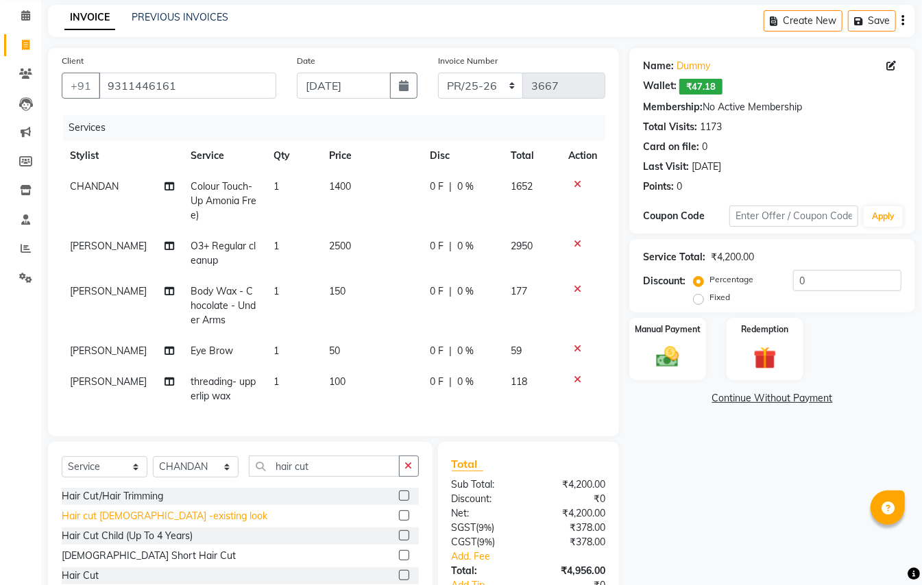
click at [110, 524] on div "Hair cut [DEMOGRAPHIC_DATA] -existing look" at bounding box center [165, 516] width 206 height 14
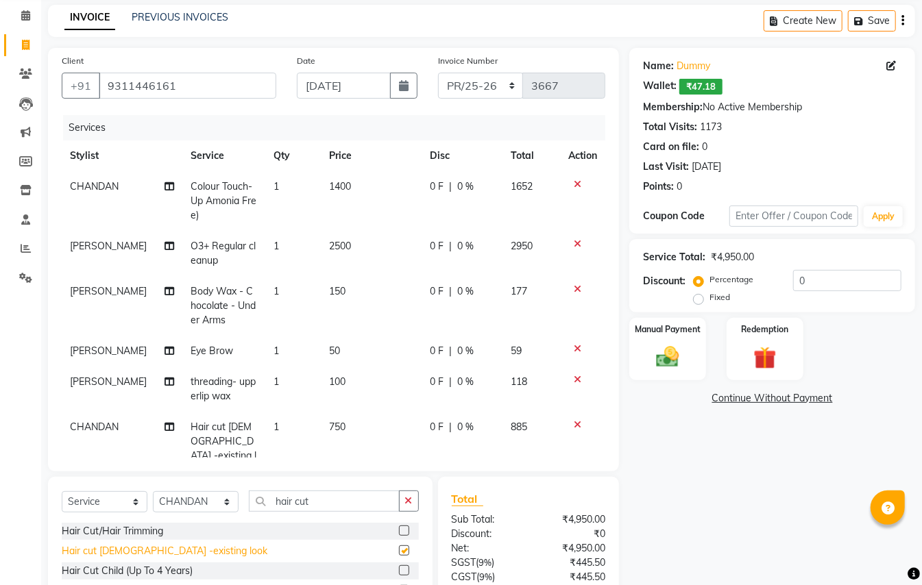
checkbox input "false"
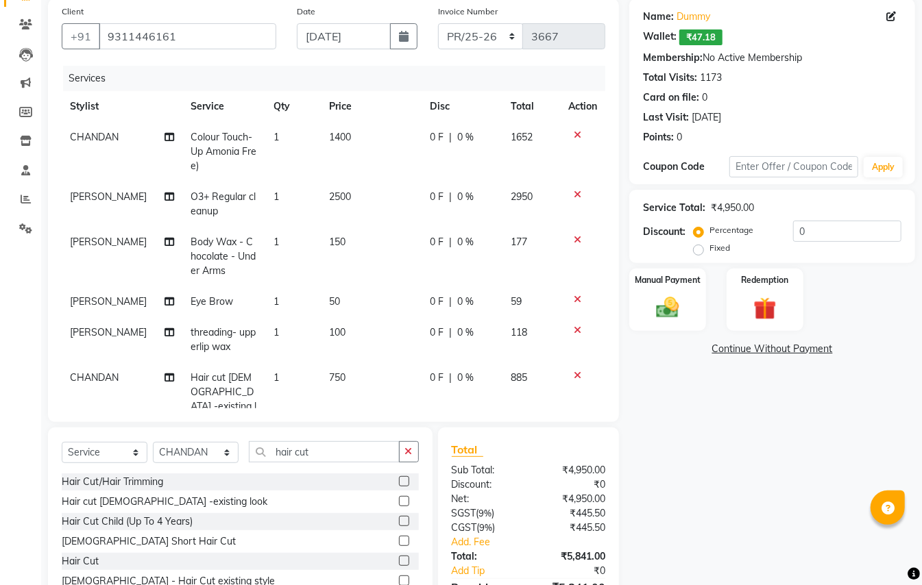
scroll to position [0, 0]
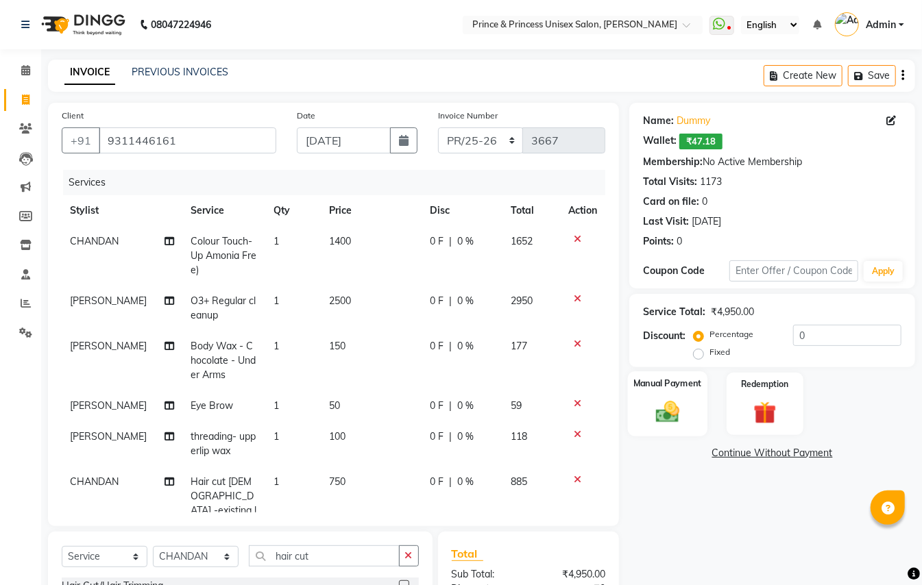
click at [662, 411] on img at bounding box center [668, 411] width 38 height 27
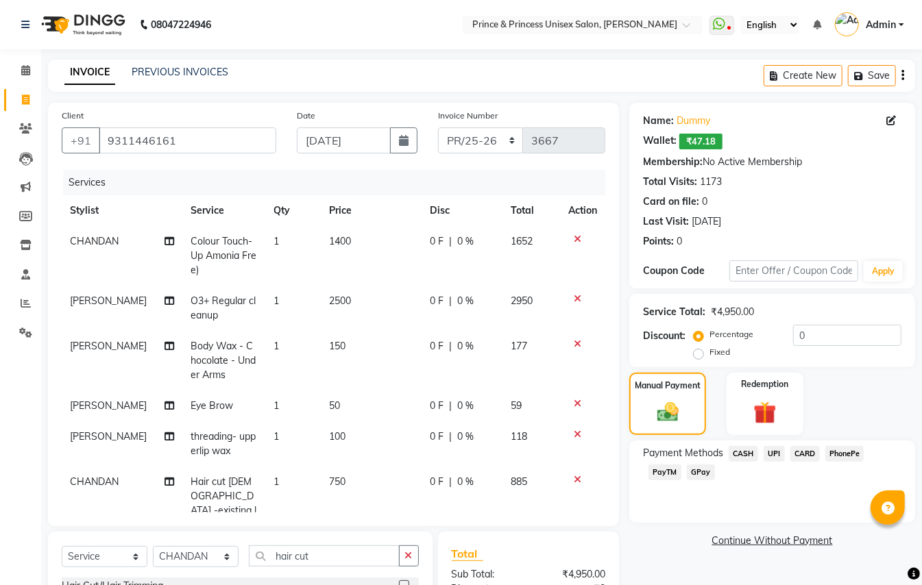
click at [738, 451] on span "CASH" at bounding box center [743, 454] width 29 height 16
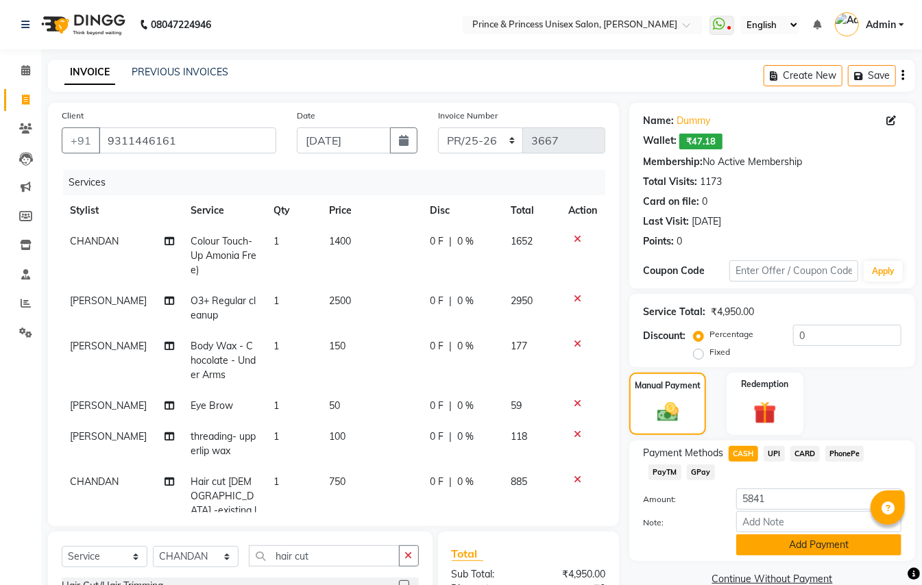
click at [752, 553] on button "Add Payment" at bounding box center [818, 545] width 165 height 21
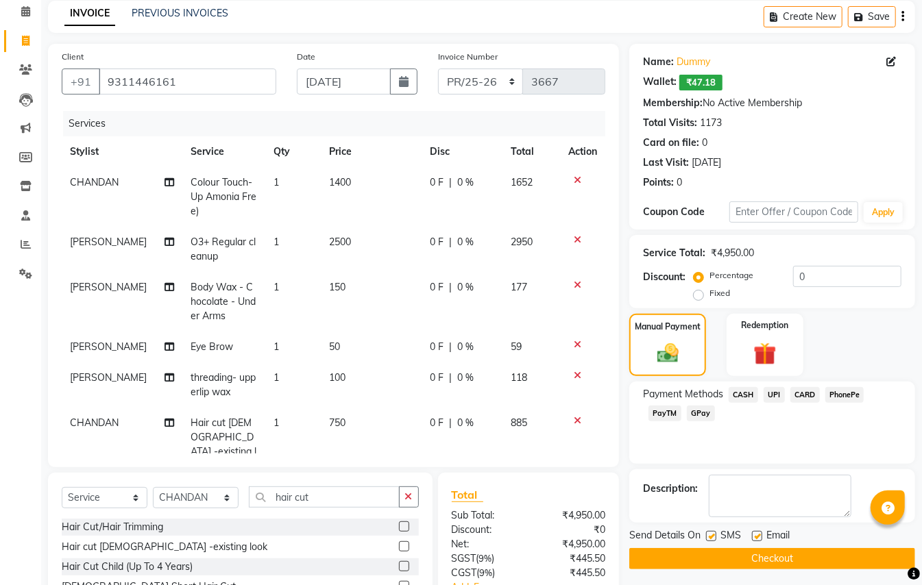
scroll to position [91, 0]
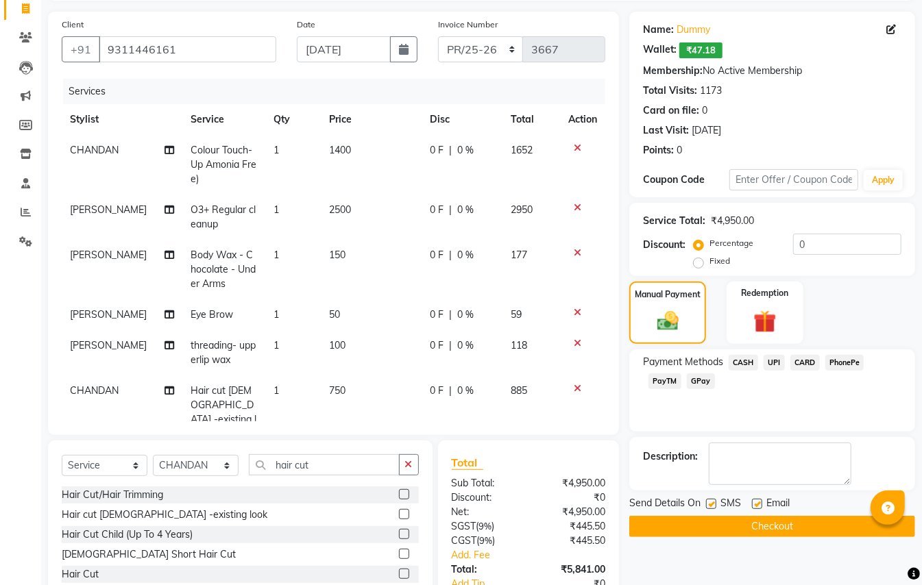
click at [809, 530] on button "Checkout" at bounding box center [772, 526] width 286 height 21
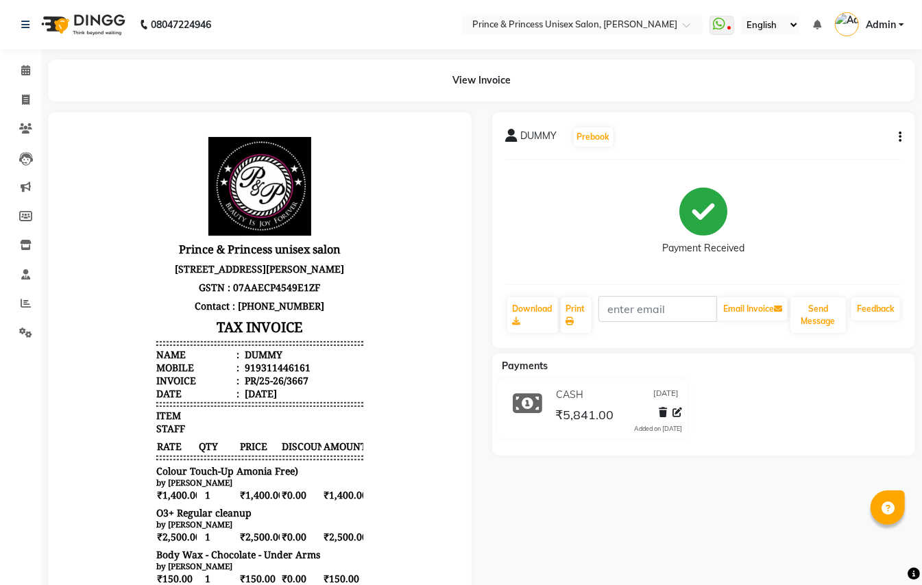
click at [899, 138] on icon "button" at bounding box center [900, 137] width 3 height 1
click at [812, 155] on div "Edit Invoice" at bounding box center [831, 153] width 94 height 17
select select "service"
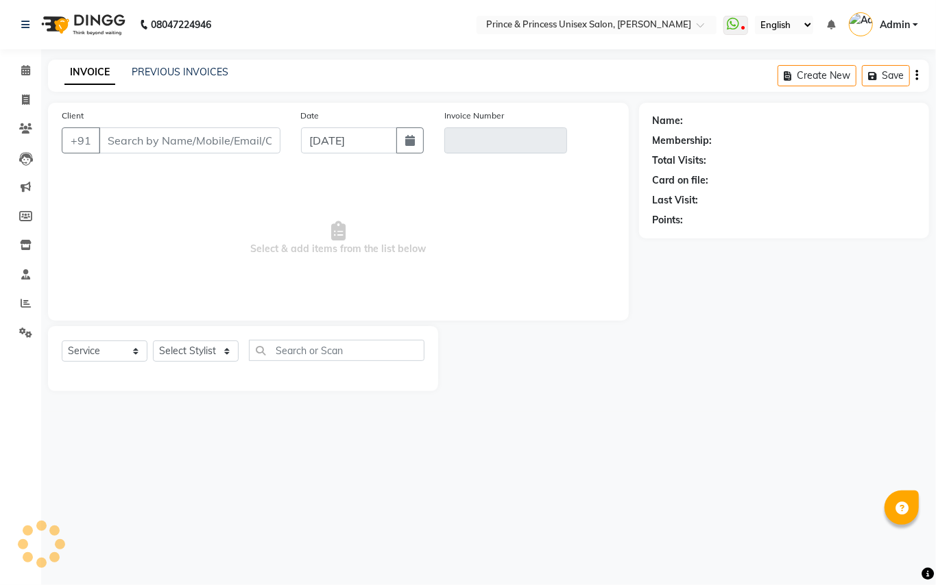
type input "9311446161"
type input "PR/25-26/3667"
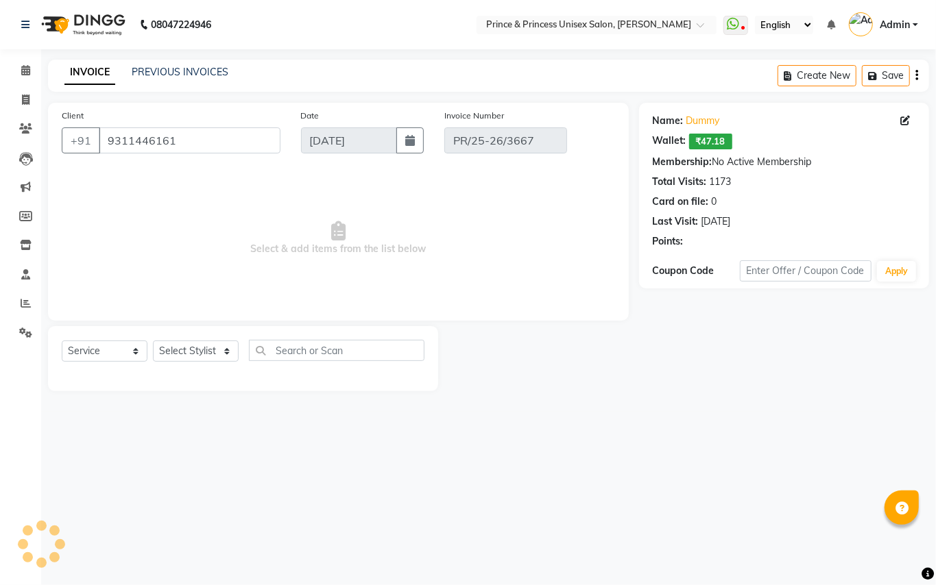
select select "select"
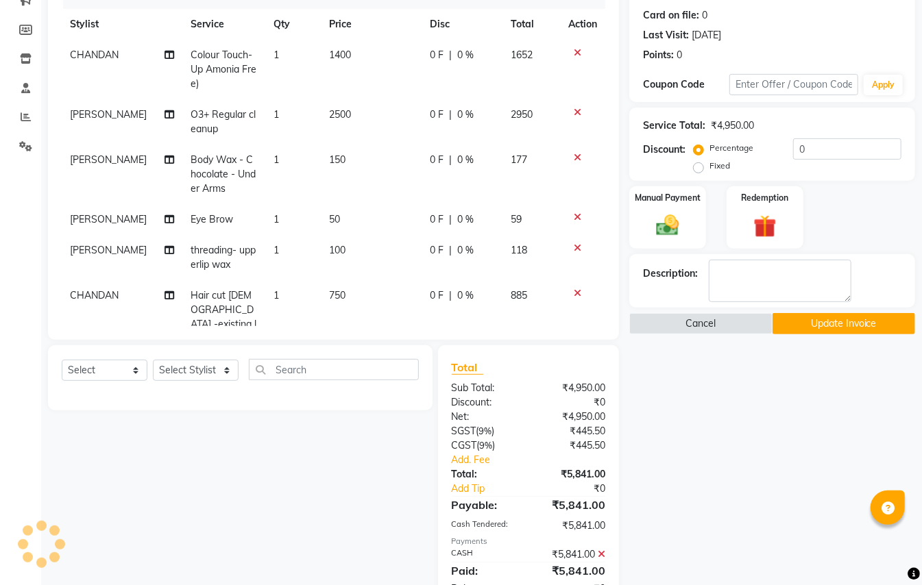
scroll to position [231, 0]
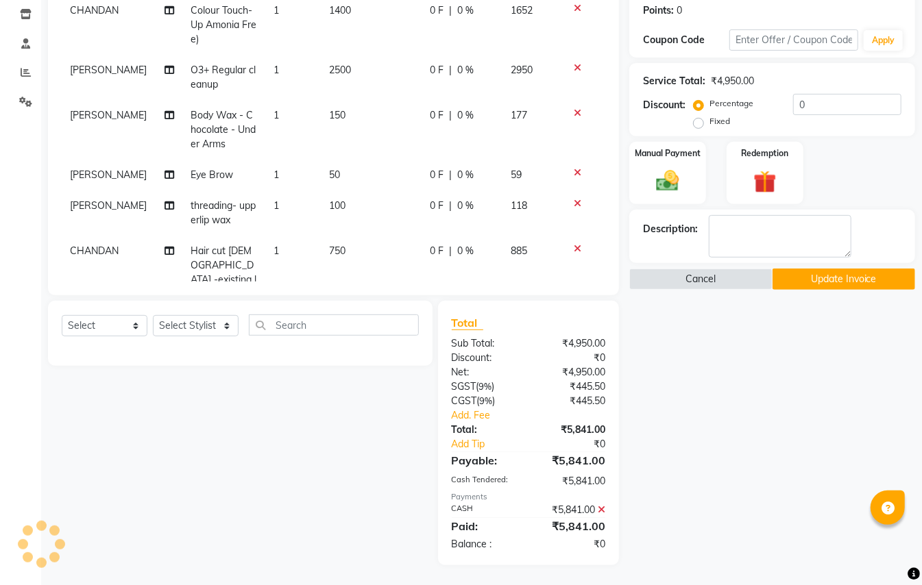
click at [602, 509] on icon at bounding box center [602, 510] width 8 height 10
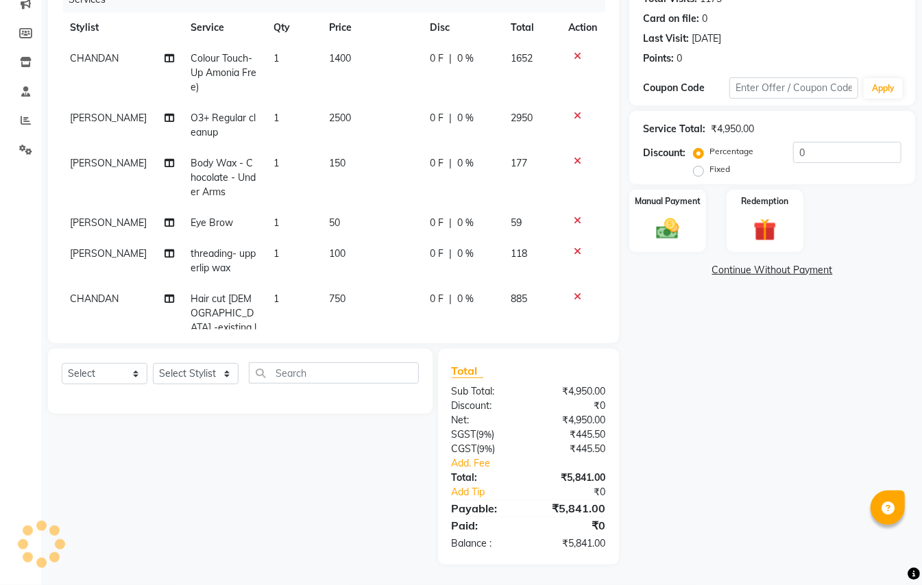
scroll to position [182, 0]
click at [664, 226] on img at bounding box center [668, 229] width 38 height 27
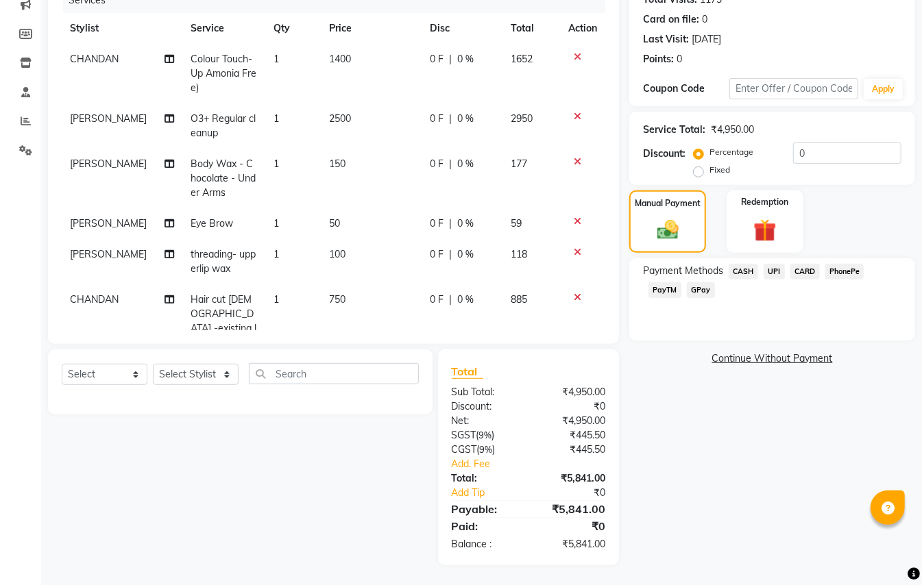
click at [668, 288] on span "PayTM" at bounding box center [665, 290] width 33 height 16
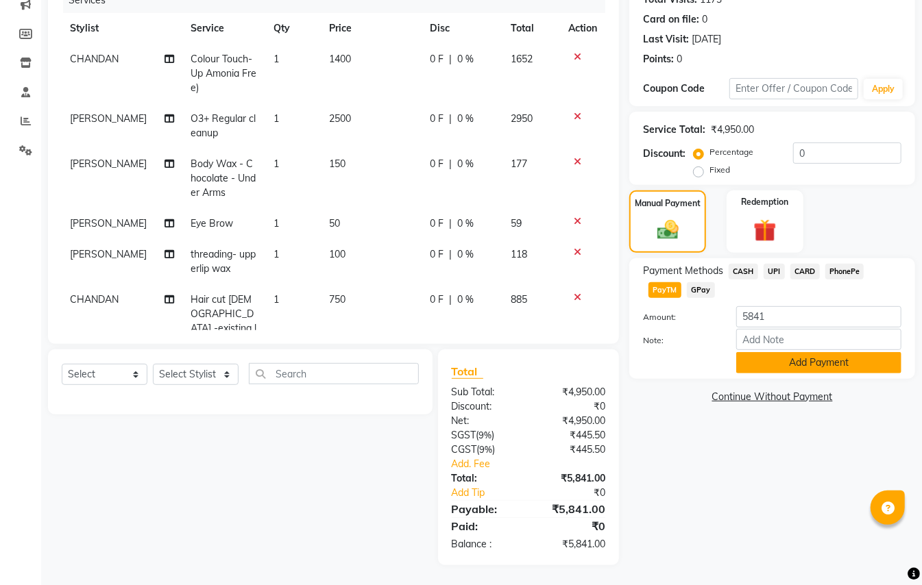
click at [747, 356] on button "Add Payment" at bounding box center [818, 362] width 165 height 21
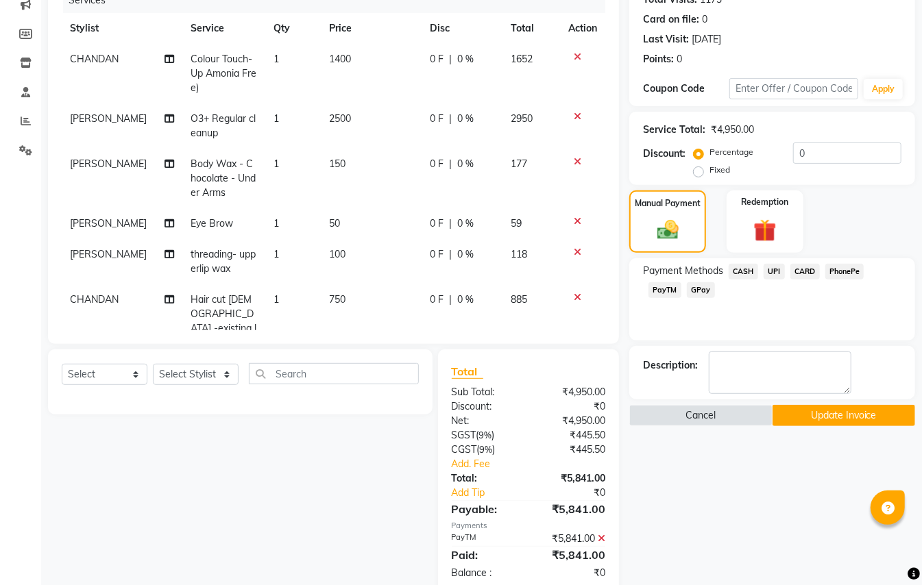
click at [791, 414] on button "Update Invoice" at bounding box center [844, 415] width 143 height 21
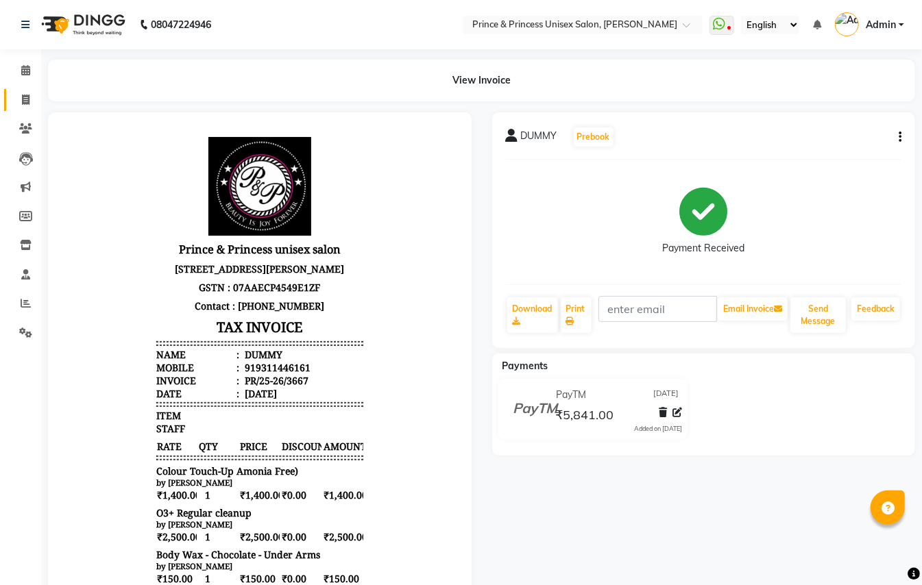
click at [27, 99] on icon at bounding box center [26, 100] width 8 height 10
select select "service"
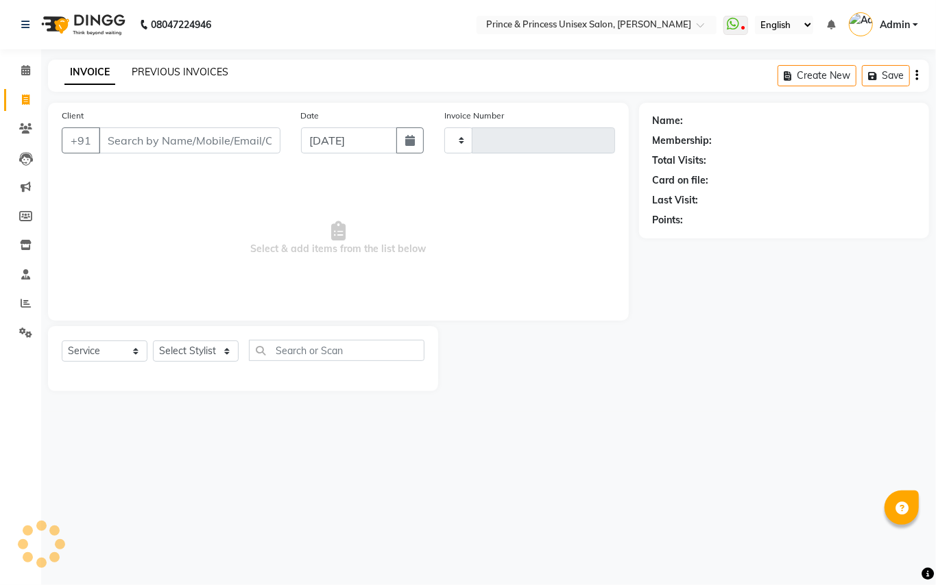
type input "3668"
select select "3760"
click at [165, 72] on link "PREVIOUS INVOICES" at bounding box center [180, 72] width 97 height 12
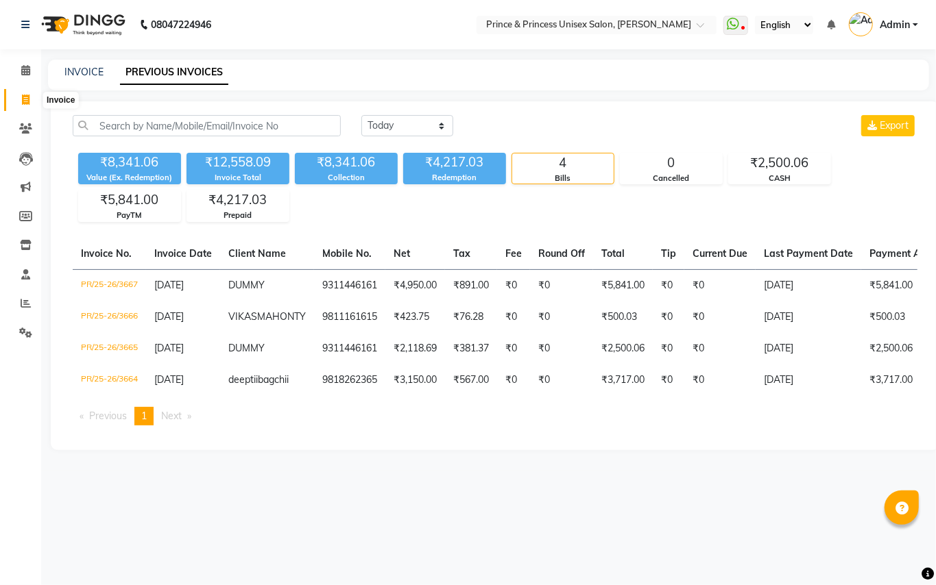
click at [28, 103] on icon at bounding box center [26, 100] width 8 height 10
select select "service"
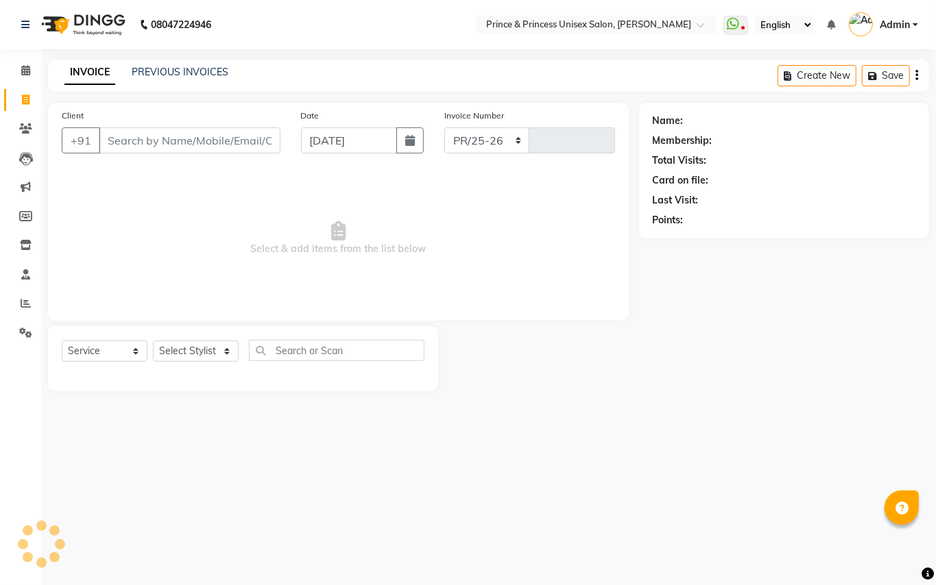
select select "3760"
type input "3668"
click at [176, 356] on select "Select Stylist ABHISHEK [PERSON_NAME] NEW [PERSON_NAME] [PERSON_NAME] [PERSON_N…" at bounding box center [196, 351] width 86 height 21
select select "86136"
click at [106, 346] on select "Select Service Product Membership Package Voucher Prepaid Gift Card" at bounding box center [105, 351] width 86 height 21
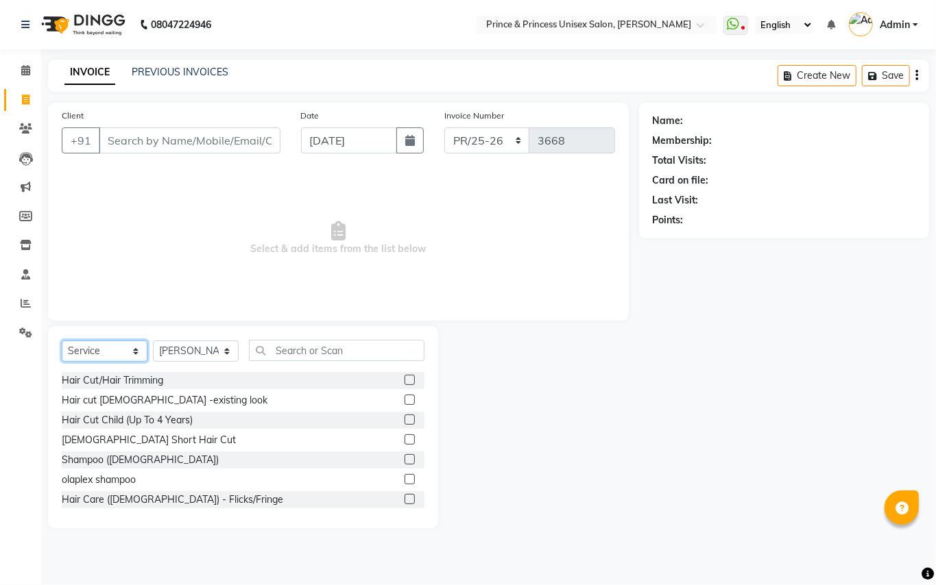
click at [106, 346] on select "Select Service Product Membership Package Voucher Prepaid Gift Card" at bounding box center [105, 351] width 86 height 21
select select "product"
click at [62, 341] on select "Select Service Product Membership Package Voucher Prepaid Gift Card" at bounding box center [105, 351] width 86 height 21
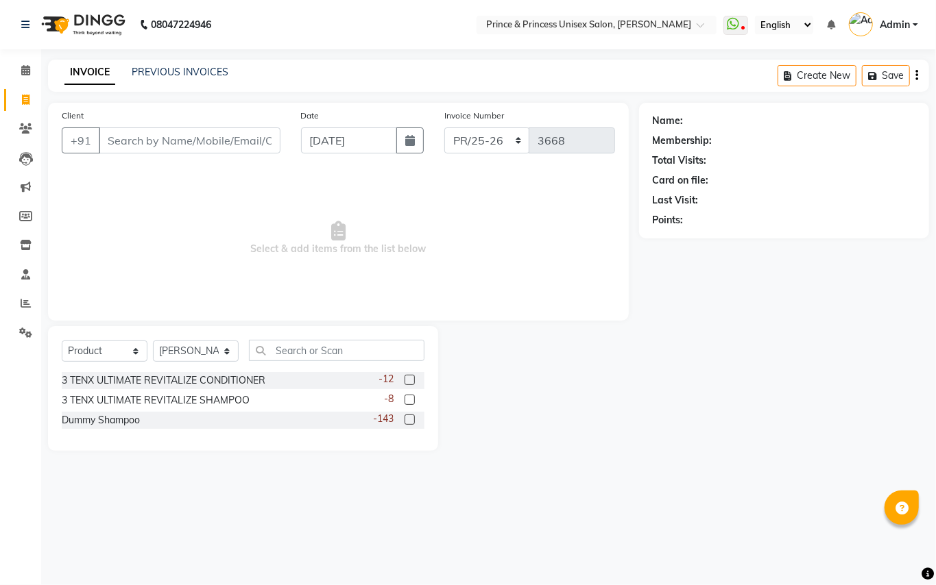
click at [410, 402] on label at bounding box center [409, 400] width 10 height 10
click at [410, 402] on input "checkbox" at bounding box center [408, 400] width 9 height 9
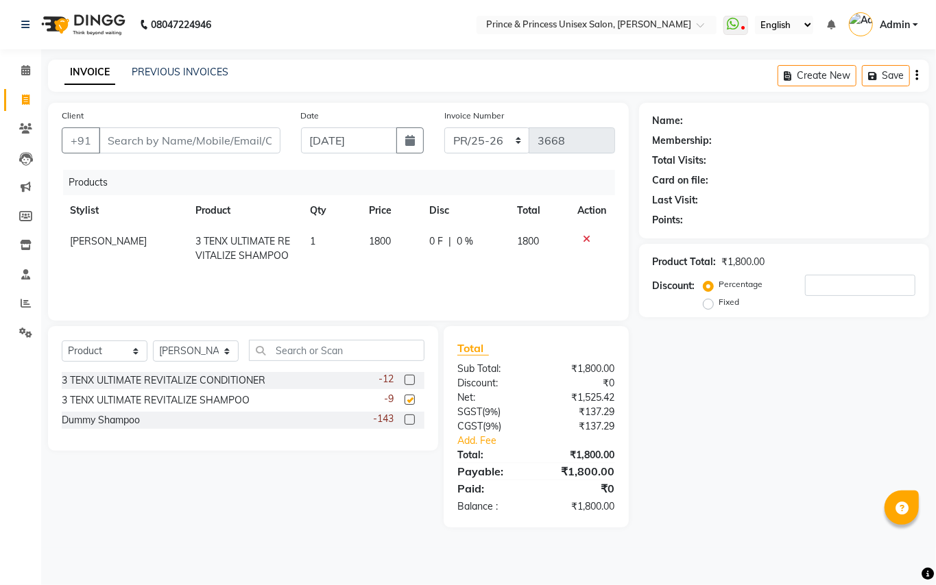
checkbox input "false"
click at [411, 379] on label at bounding box center [409, 380] width 10 height 10
click at [411, 379] on input "checkbox" at bounding box center [408, 380] width 9 height 9
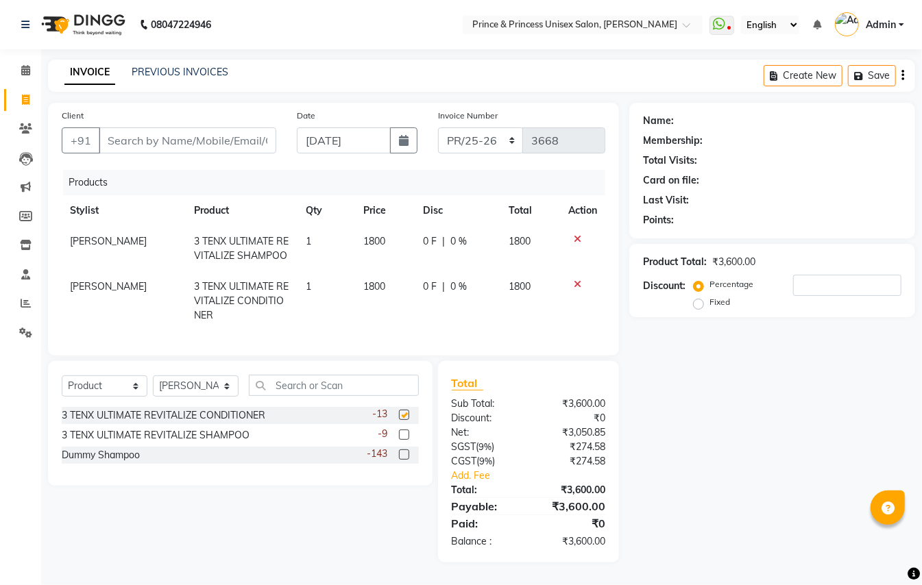
checkbox input "false"
click at [90, 287] on span "[PERSON_NAME]" at bounding box center [108, 286] width 77 height 12
select select "86136"
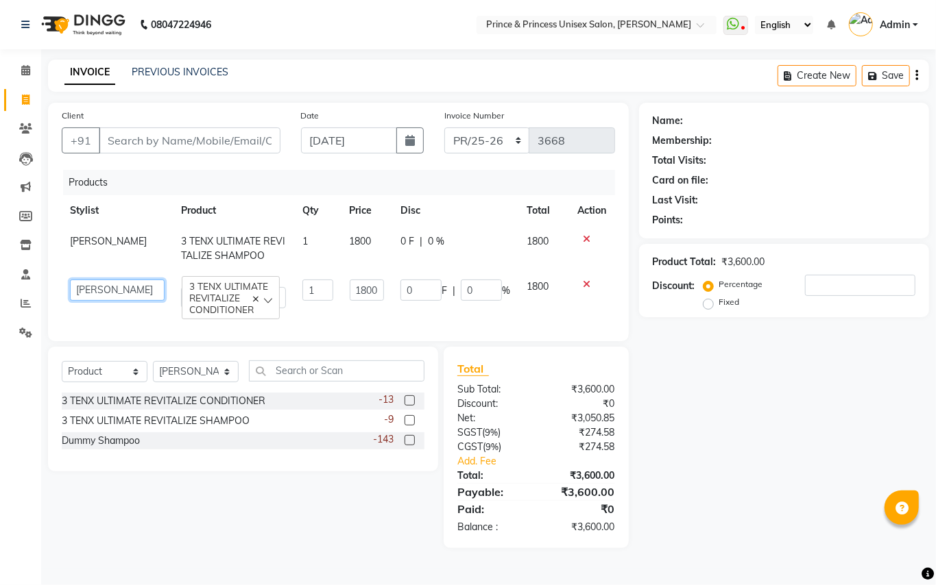
click at [86, 289] on select "ABHISHEK [PERSON_NAME] NEW [PERSON_NAME] [PERSON_NAME] [PERSON_NAME] MEENAKSHI …" at bounding box center [117, 290] width 95 height 21
click at [108, 314] on td "ABHISHEK [PERSON_NAME] NEW [PERSON_NAME] [PERSON_NAME] [PERSON_NAME] MEENAKSHI …" at bounding box center [117, 293] width 111 height 45
select select "28169"
click at [107, 239] on span "[PERSON_NAME]" at bounding box center [108, 241] width 77 height 12
select select "86136"
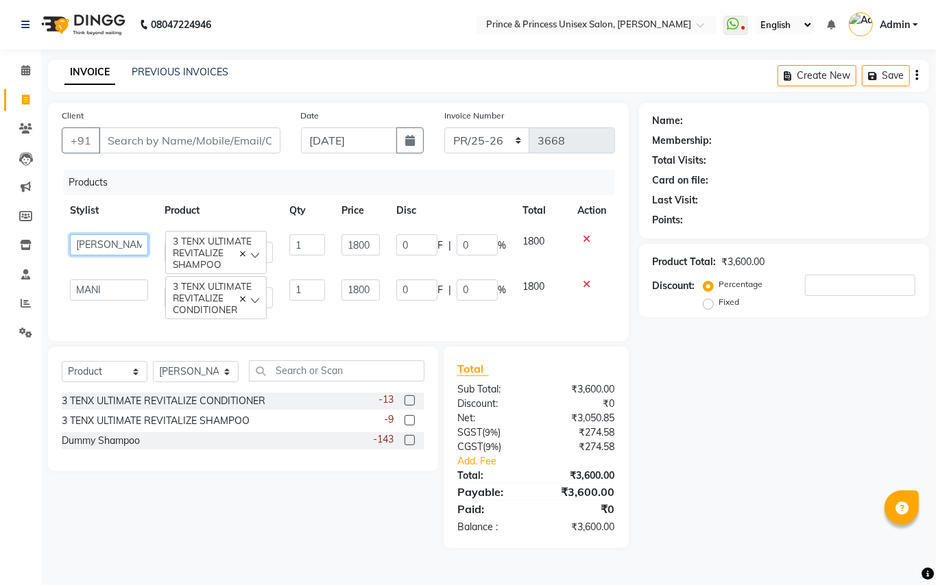
click at [110, 245] on select "ABHISHEK [PERSON_NAME] NEW [PERSON_NAME] [PERSON_NAME] [PERSON_NAME] MEENAKSHI …" at bounding box center [109, 244] width 78 height 21
click at [130, 208] on th "Stylist" at bounding box center [109, 210] width 95 height 31
click at [363, 245] on span "1800" at bounding box center [352, 241] width 22 height 12
select select "28169"
drag, startPoint x: 376, startPoint y: 250, endPoint x: 335, endPoint y: 252, distance: 40.5
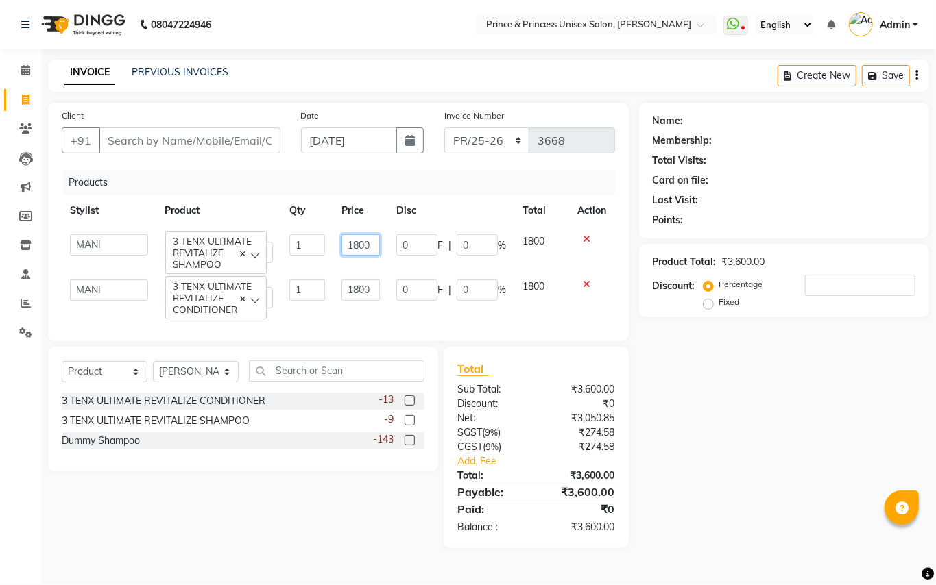
click at [335, 252] on td "1800" at bounding box center [360, 248] width 55 height 45
type input "1499"
click at [374, 313] on td "1800" at bounding box center [360, 293] width 55 height 45
drag, startPoint x: 346, startPoint y: 292, endPoint x: 390, endPoint y: 291, distance: 43.9
click at [390, 291] on tr "ABHISHEK [PERSON_NAME] NEW [PERSON_NAME] [PERSON_NAME] [PERSON_NAME] MEENAKSHI …" at bounding box center [338, 293] width 553 height 45
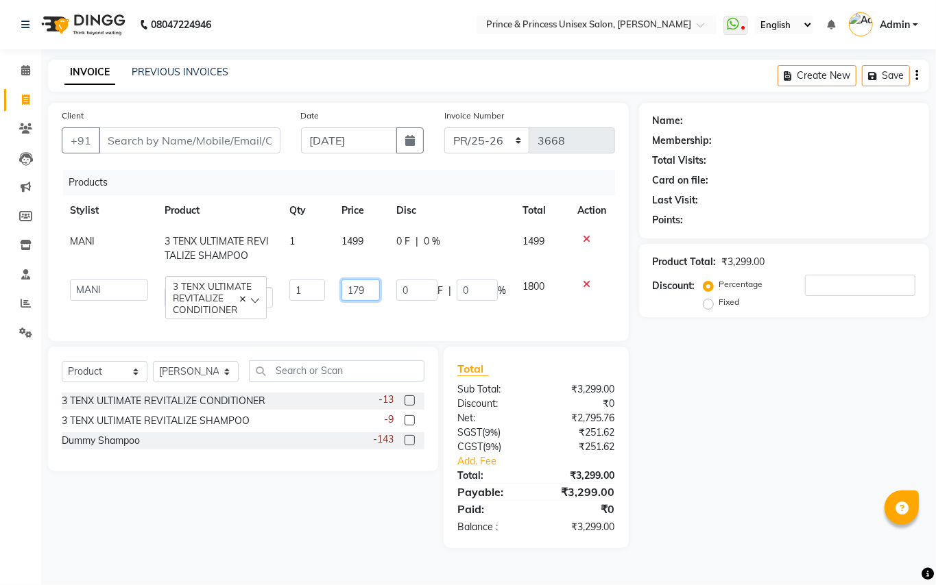
type input "1799"
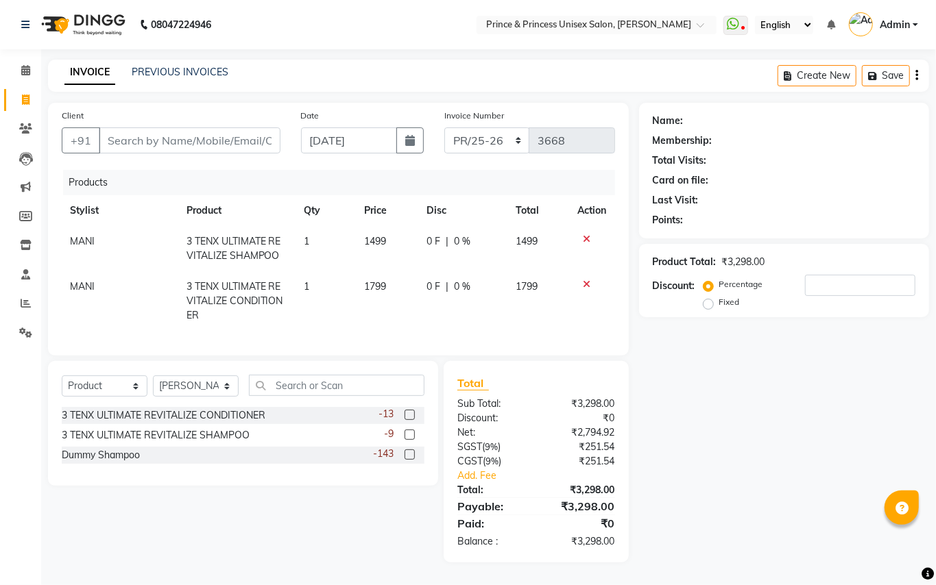
click at [409, 310] on tr "MANI 3 TENX ULTIMATE REVITALIZE CONDITIONER 1 1799 0 F | 0 % 1799" at bounding box center [338, 301] width 553 height 60
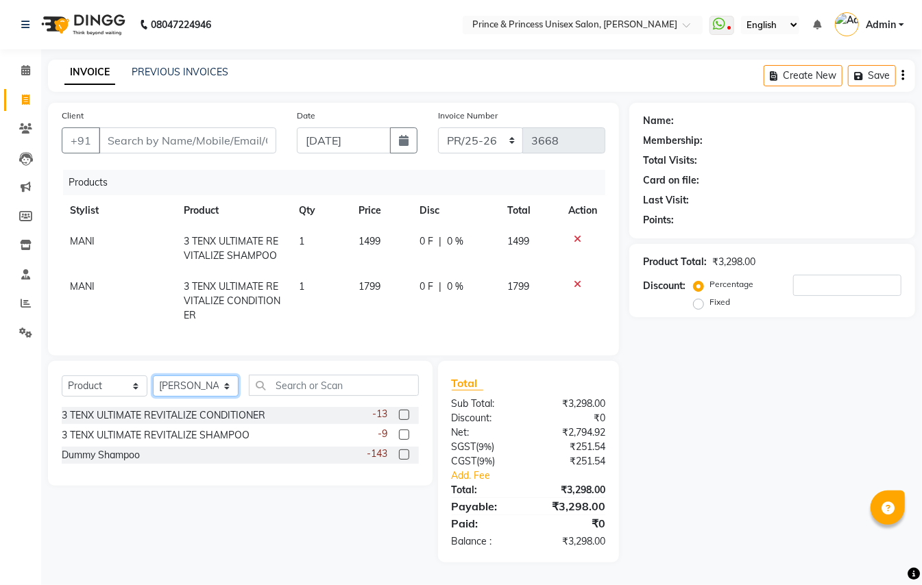
click at [189, 397] on select "Select Stylist ABHISHEK [PERSON_NAME] NEW [PERSON_NAME] [PERSON_NAME] [PERSON_N…" at bounding box center [196, 386] width 86 height 21
select select "28169"
click at [189, 397] on select "Select Stylist ABHISHEK [PERSON_NAME] NEW [PERSON_NAME] [PERSON_NAME] [PERSON_N…" at bounding box center [196, 386] width 86 height 21
click at [387, 396] on input "text" at bounding box center [334, 385] width 170 height 21
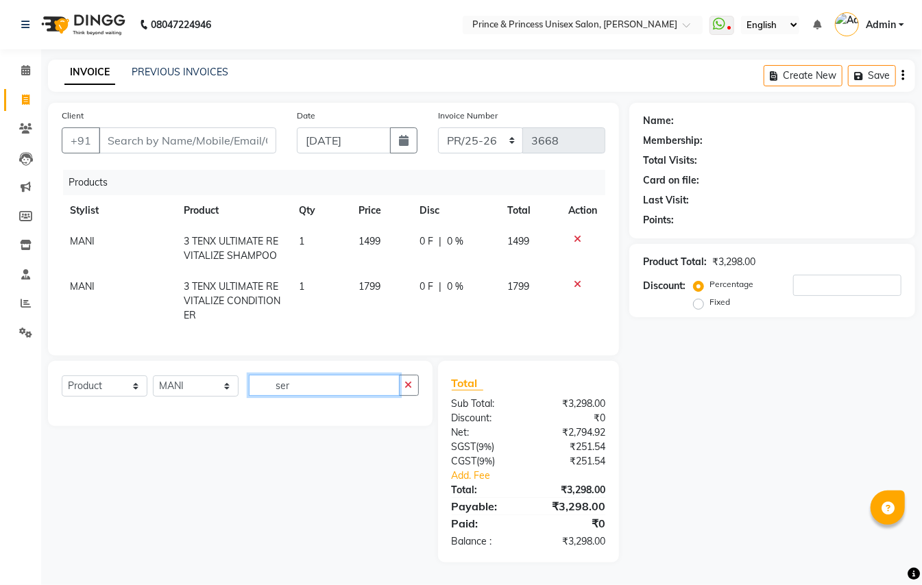
click at [308, 396] on input "ser" at bounding box center [324, 385] width 151 height 21
drag, startPoint x: 308, startPoint y: 409, endPoint x: 267, endPoint y: 404, distance: 42.1
click at [267, 396] on input "ser" at bounding box center [324, 385] width 151 height 21
drag, startPoint x: 289, startPoint y: 400, endPoint x: 179, endPoint y: 373, distance: 113.7
click at [186, 381] on div "Select Service Product Membership Package Voucher Prepaid Gift Card Select Styl…" at bounding box center [240, 393] width 385 height 65
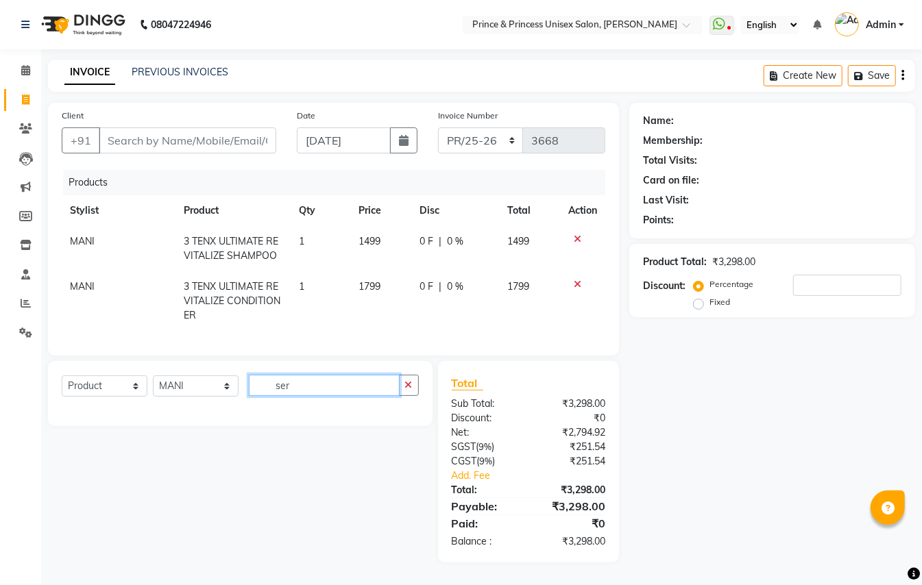
type input "ser"
click at [88, 397] on select "Select Service Product Membership Package Voucher Prepaid Gift Card" at bounding box center [105, 386] width 86 height 21
click at [62, 389] on select "Select Service Product Membership Package Voucher Prepaid Gift Card" at bounding box center [105, 386] width 86 height 21
click at [285, 396] on input "ser" at bounding box center [324, 385] width 151 height 21
click at [308, 396] on input "ser" at bounding box center [324, 385] width 151 height 21
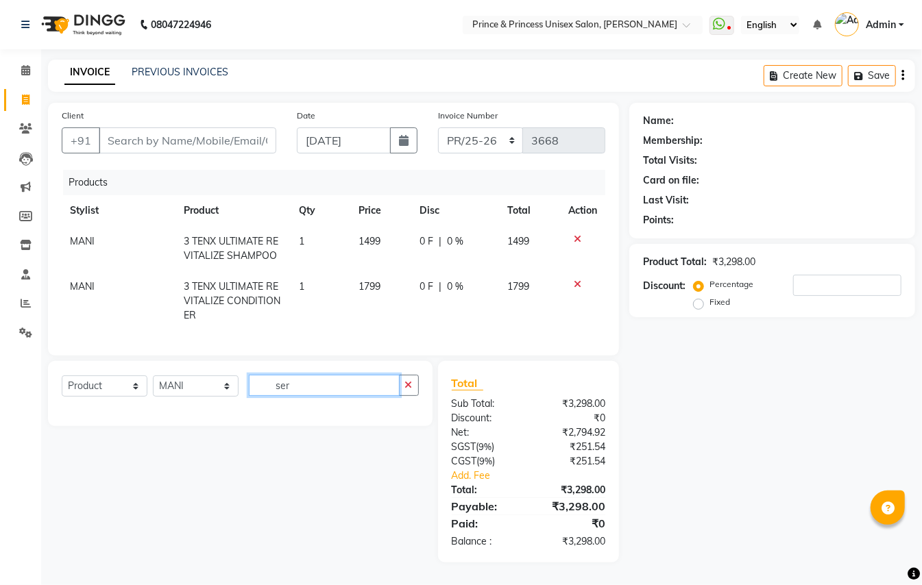
drag, startPoint x: 308, startPoint y: 396, endPoint x: 181, endPoint y: 363, distance: 131.5
click at [192, 374] on div "Client +91 Date [DATE] Invoice Number PR/25-26 V/2025 V/[PHONE_NUMBER] Products…" at bounding box center [334, 333] width 592 height 460
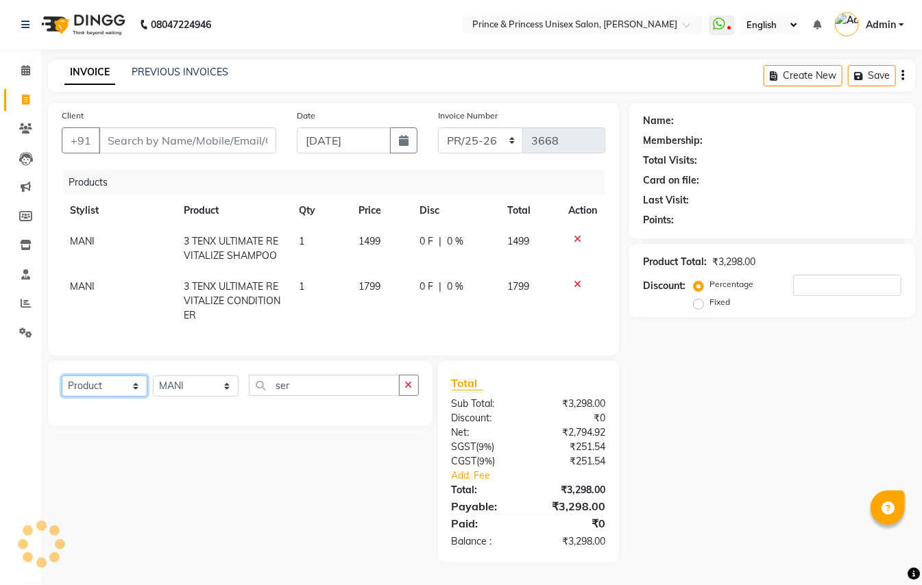
click at [96, 397] on select "Select Service Product Membership Package Voucher Prepaid Gift Card" at bounding box center [105, 386] width 86 height 21
click at [93, 397] on select "Select Service Product Membership Package Voucher Prepaid Gift Card" at bounding box center [105, 386] width 86 height 21
click at [62, 389] on select "Select Service Product Membership Package Voucher Prepaid Gift Card" at bounding box center [105, 386] width 86 height 21
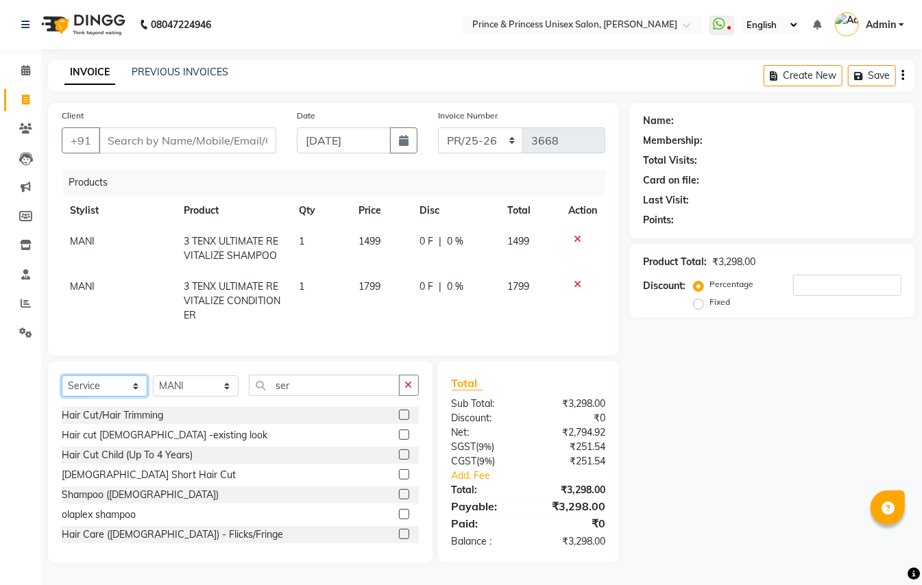
click at [110, 396] on select "Select Service Product Membership Package Voucher Prepaid Gift Card" at bounding box center [105, 386] width 86 height 21
select select "product"
click at [62, 389] on select "Select Service Product Membership Package Voucher Prepaid Gift Card" at bounding box center [105, 386] width 86 height 21
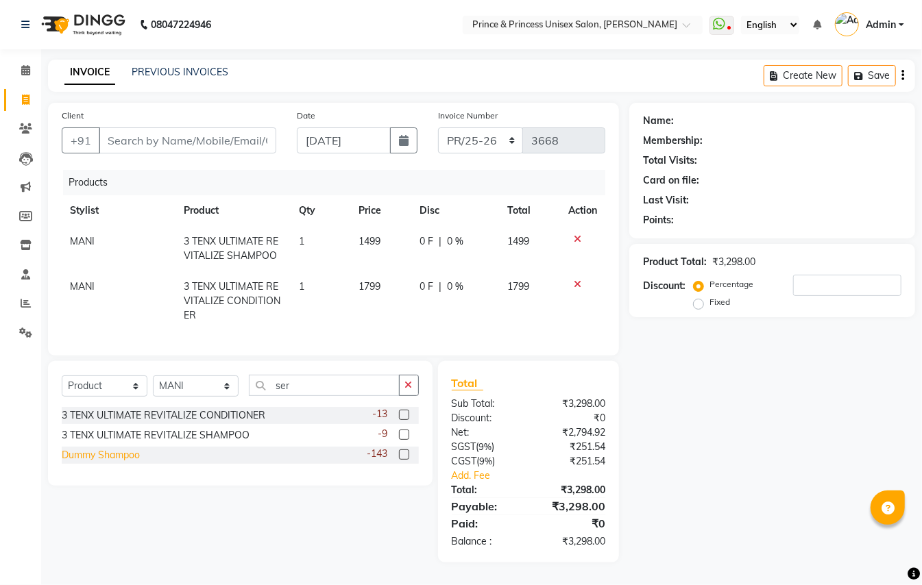
click at [96, 463] on div "Dummy Shampoo" at bounding box center [101, 455] width 78 height 14
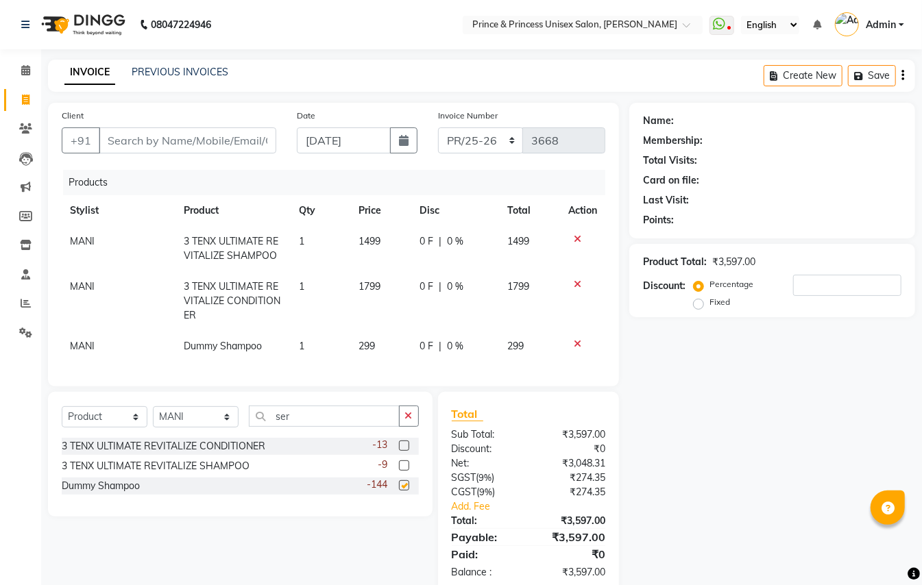
checkbox input "false"
click at [366, 341] on span "299" at bounding box center [367, 346] width 16 height 12
select select "28169"
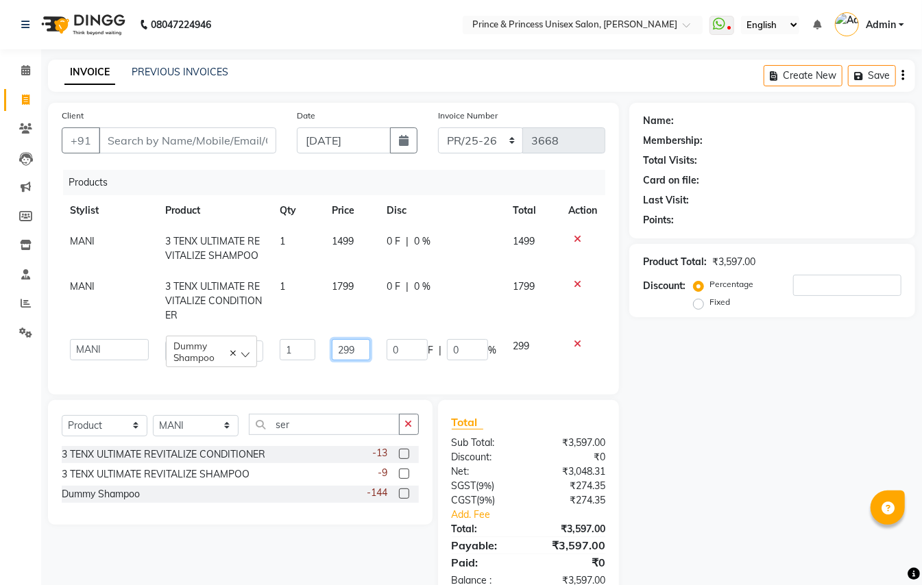
drag, startPoint x: 362, startPoint y: 350, endPoint x: 291, endPoint y: 267, distance: 109.4
click at [302, 316] on tbody "MANI 3 TENX ULTIMATE REVITALIZE SHAMPOO 1 1499 0 F | 0 % 1499 MANI 3 TENX ULTIM…" at bounding box center [334, 298] width 544 height 144
type input "1899"
click at [703, 487] on div "Name: Membership: Total Visits: Card on file: Last Visit: Points: Product Total…" at bounding box center [777, 352] width 296 height 499
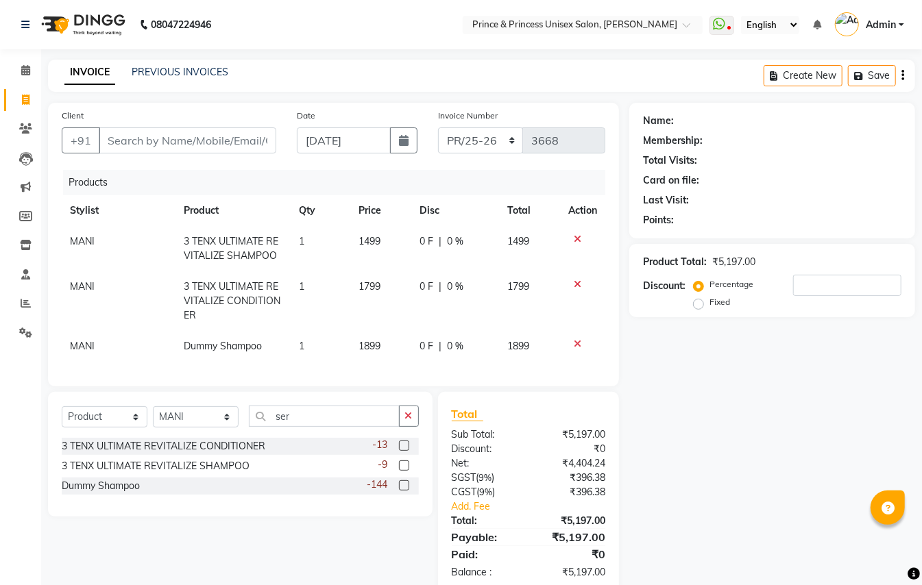
click at [727, 459] on div "Name: Membership: Total Visits: Card on file: Last Visit: Points: Product Total…" at bounding box center [777, 348] width 296 height 491
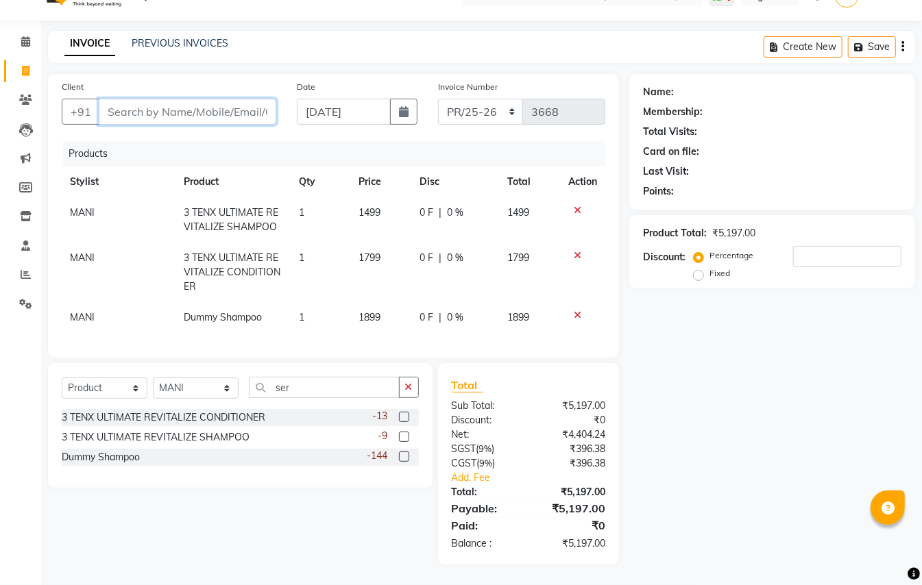
click at [192, 100] on input "Client" at bounding box center [188, 112] width 178 height 26
type input "9"
type input "0"
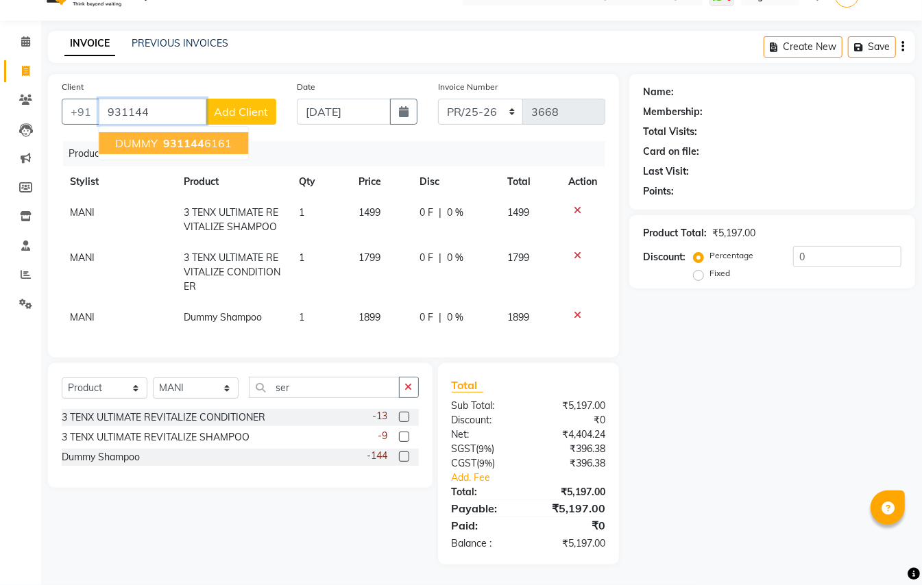
click at [174, 136] on span "931144" at bounding box center [183, 143] width 41 height 14
type input "9311446161"
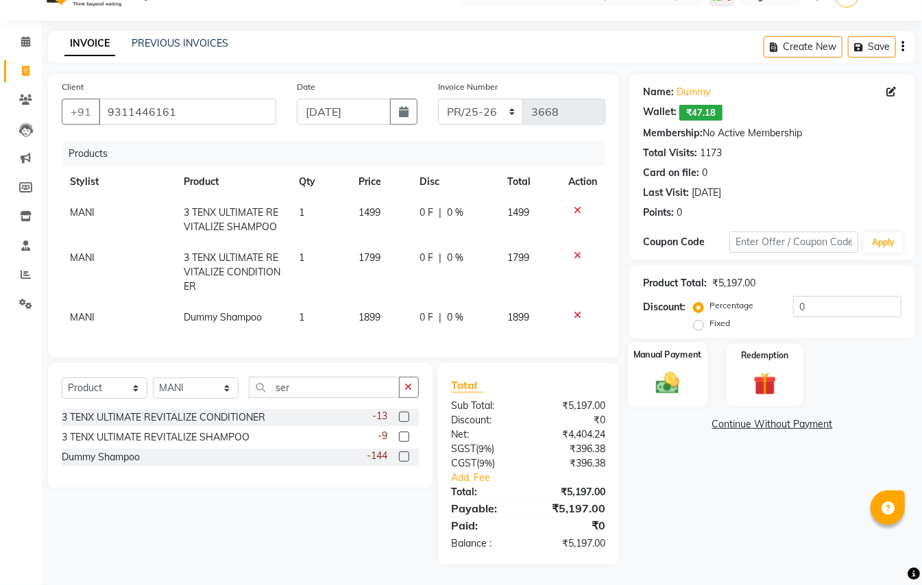
click at [664, 371] on img at bounding box center [668, 383] width 38 height 27
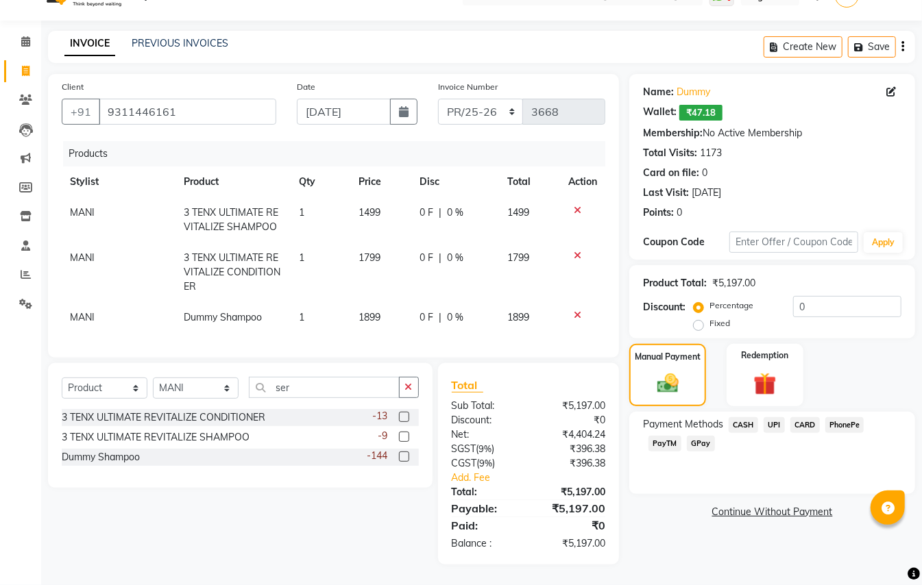
click at [746, 417] on span "CASH" at bounding box center [743, 425] width 29 height 16
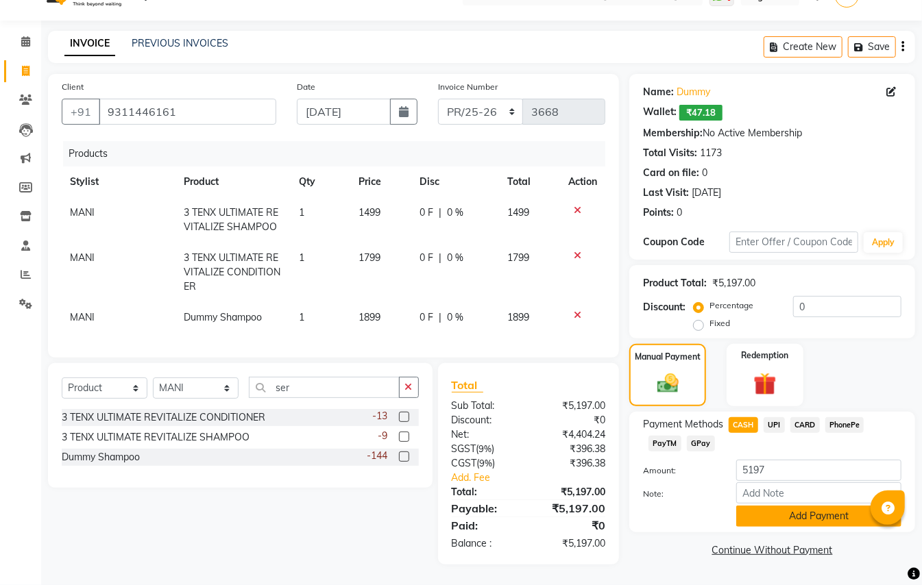
click at [777, 506] on button "Add Payment" at bounding box center [818, 516] width 165 height 21
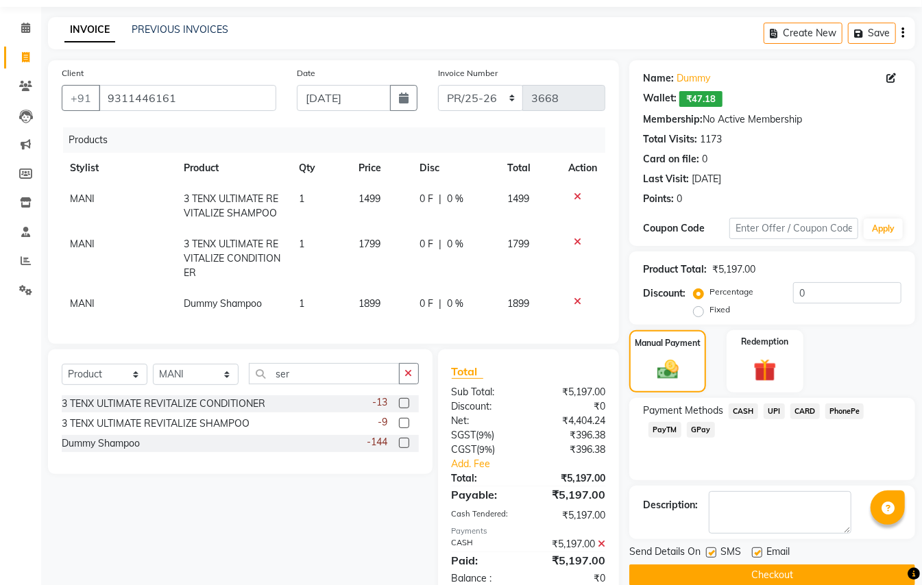
click at [807, 572] on button "Checkout" at bounding box center [772, 575] width 286 height 21
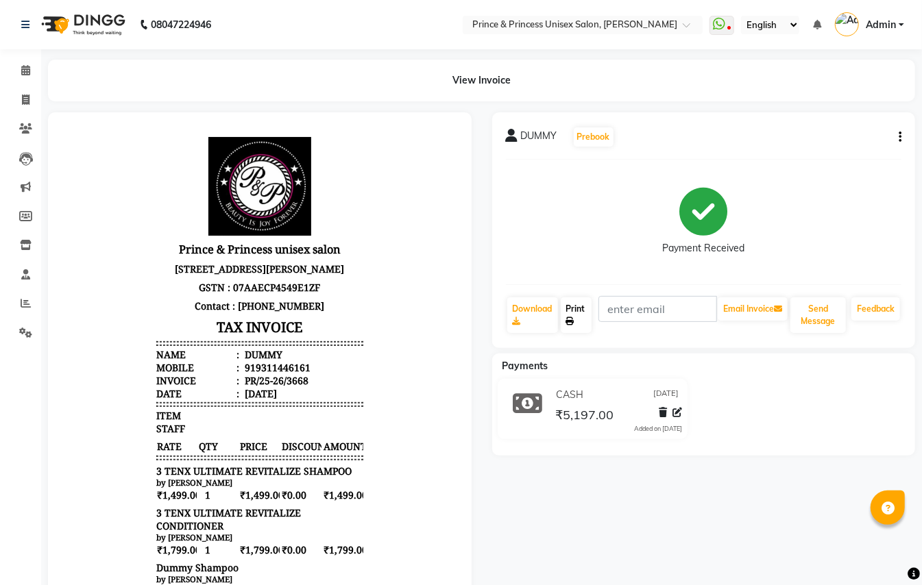
click at [579, 327] on link "Print" at bounding box center [577, 316] width 32 height 36
click at [27, 95] on icon at bounding box center [26, 100] width 8 height 10
select select "service"
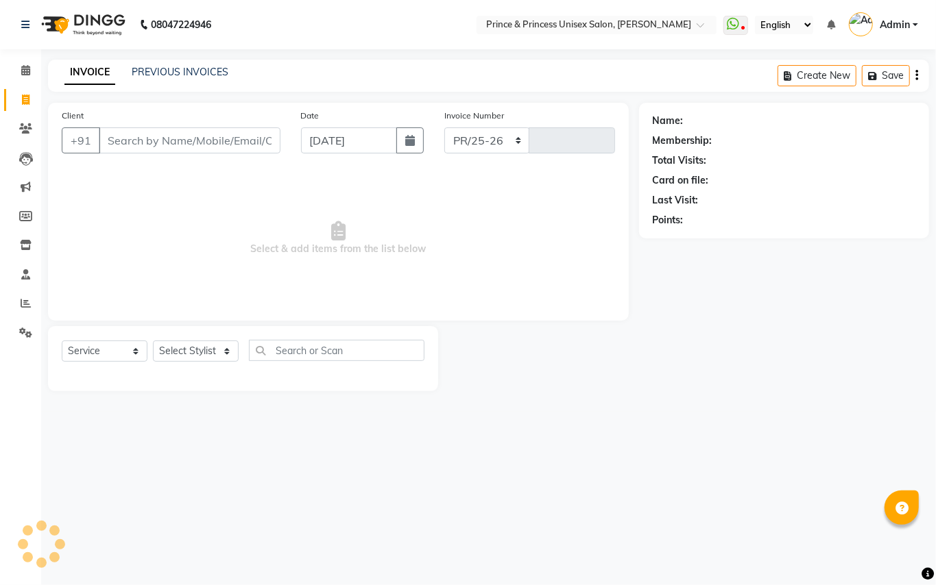
select select "3760"
type input "3669"
click at [185, 138] on input "Client" at bounding box center [190, 141] width 182 height 26
click at [202, 145] on input "Client" at bounding box center [190, 141] width 182 height 26
drag, startPoint x: 198, startPoint y: 145, endPoint x: 211, endPoint y: 143, distance: 13.3
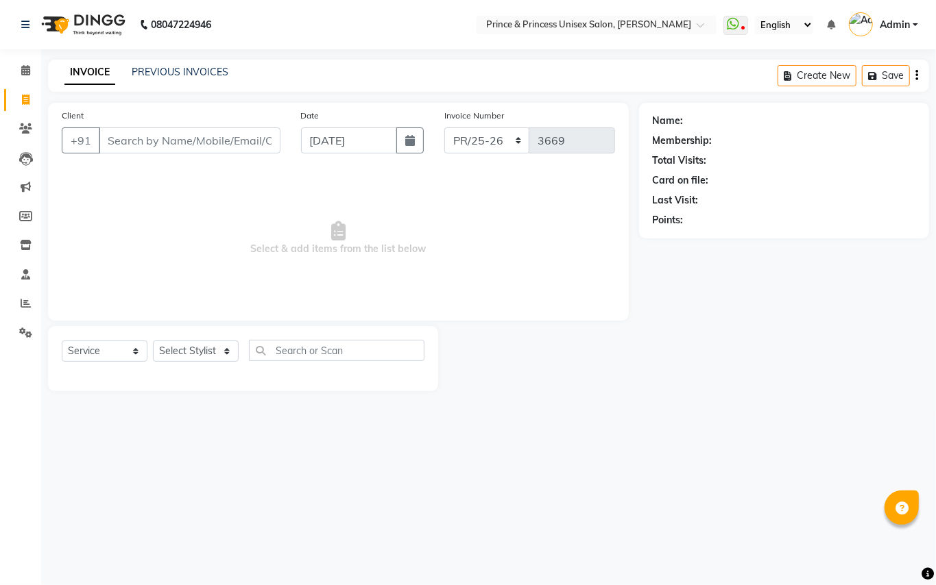
click at [200, 145] on input "Client" at bounding box center [190, 141] width 182 height 26
type input "9311446161"
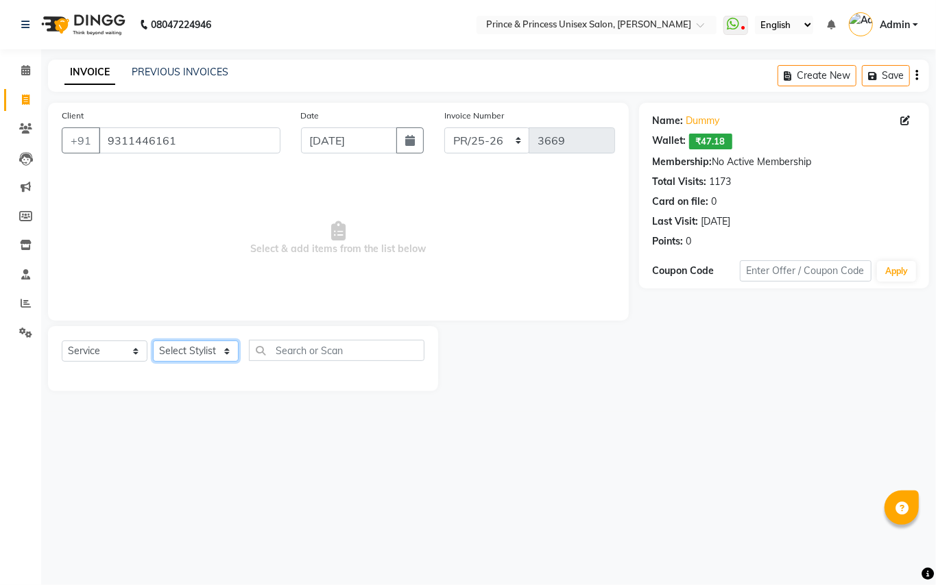
click at [195, 350] on select "Select Stylist ABHISHEK [PERSON_NAME] NEW [PERSON_NAME] [PERSON_NAME] [PERSON_N…" at bounding box center [196, 351] width 86 height 21
select select "63056"
drag, startPoint x: 195, startPoint y: 350, endPoint x: 298, endPoint y: 346, distance: 102.2
click at [195, 350] on select "Select Stylist ABHISHEK [PERSON_NAME] NEW [PERSON_NAME] [PERSON_NAME] [PERSON_N…" at bounding box center [196, 351] width 86 height 21
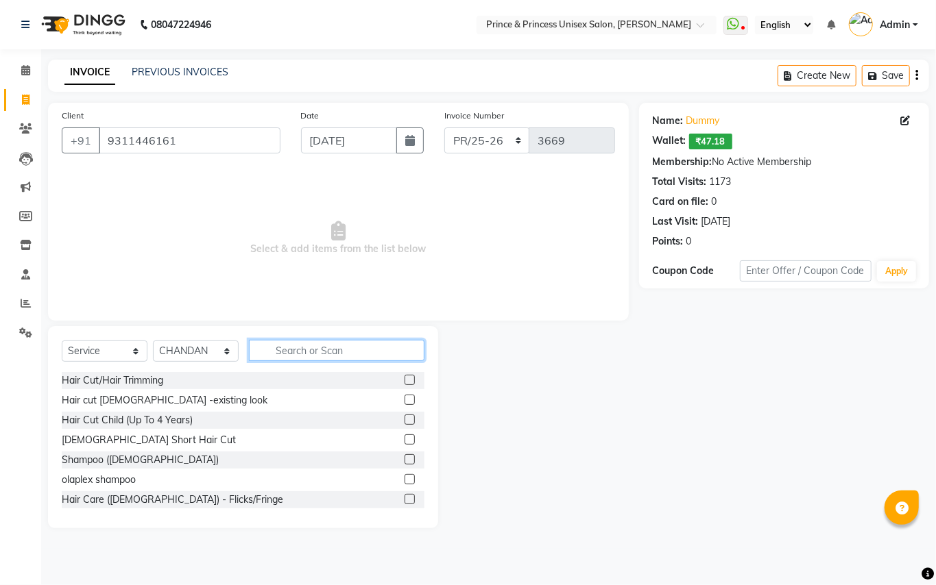
click at [317, 350] on input "text" at bounding box center [336, 350] width 175 height 21
drag, startPoint x: 317, startPoint y: 350, endPoint x: 340, endPoint y: 343, distance: 24.1
click at [340, 343] on input "text" at bounding box center [336, 350] width 175 height 21
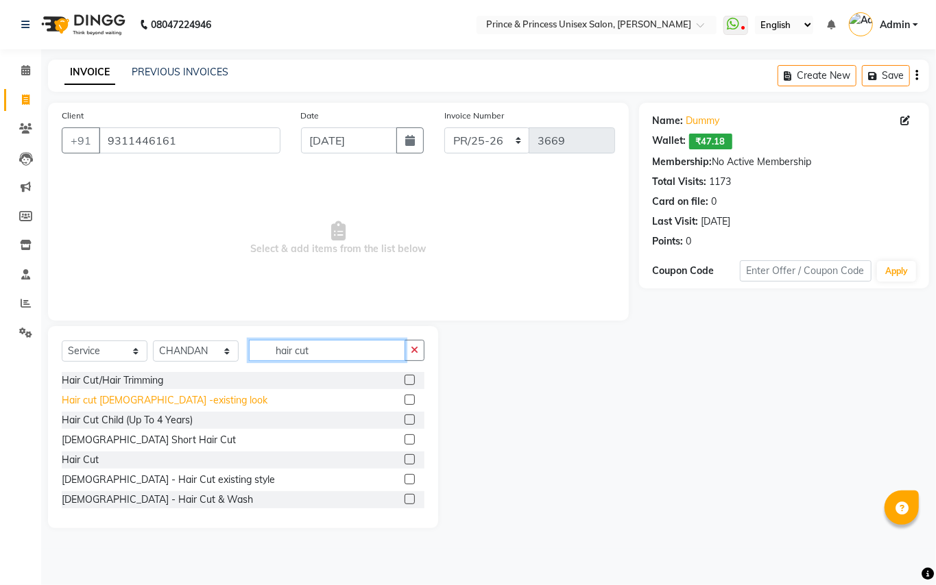
type input "hair cut"
click at [111, 399] on div "Hair cut [DEMOGRAPHIC_DATA] -existing look" at bounding box center [165, 400] width 206 height 14
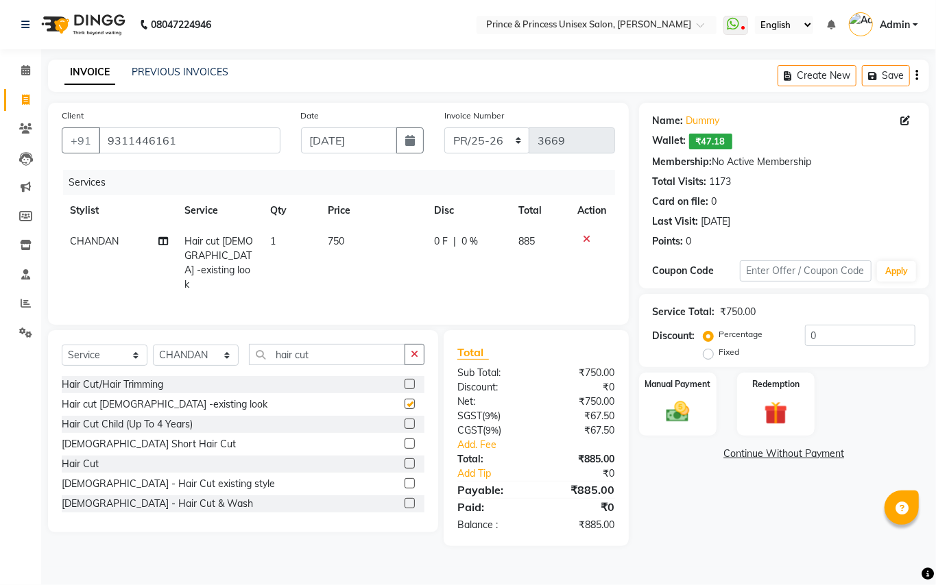
checkbox input "false"
click at [686, 415] on img at bounding box center [677, 412] width 39 height 28
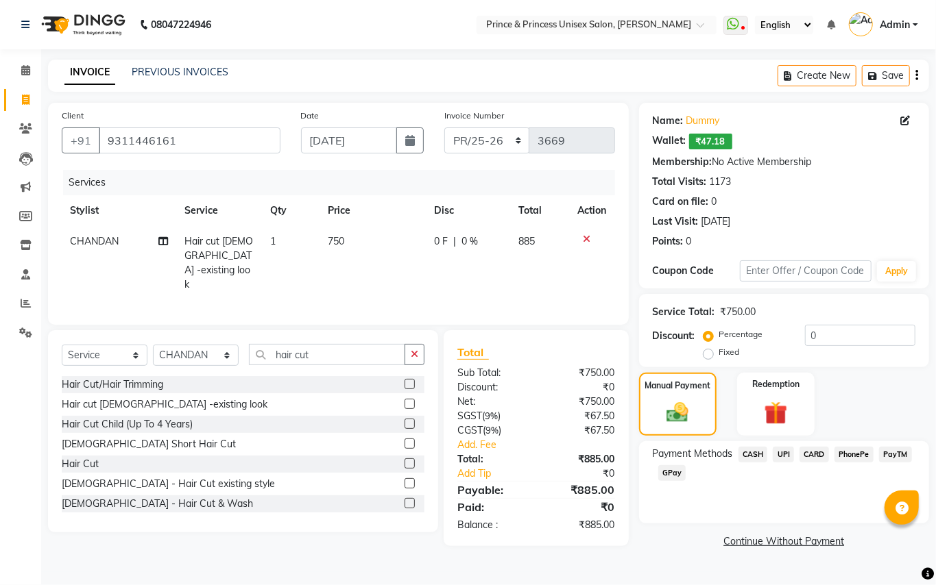
click at [747, 455] on span "CASH" at bounding box center [752, 455] width 29 height 16
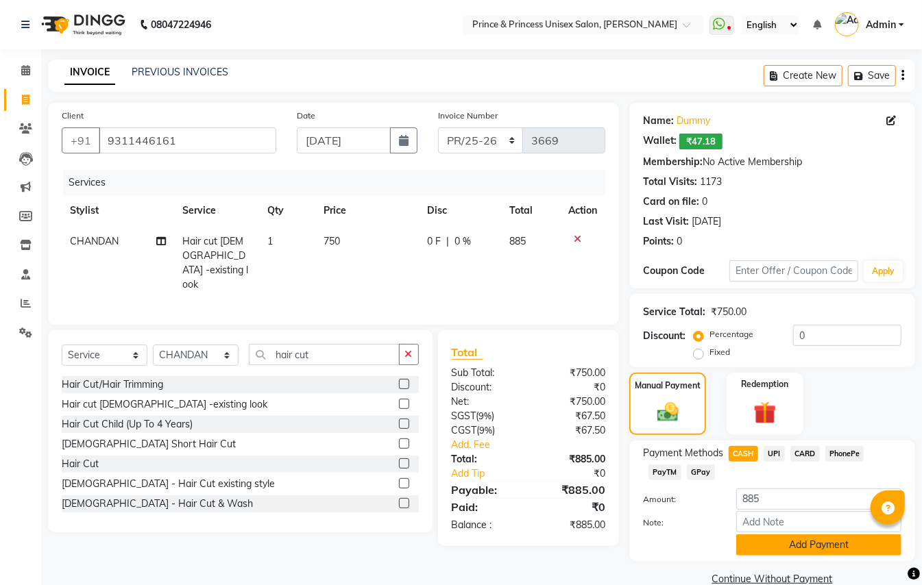
click at [853, 549] on button "Add Payment" at bounding box center [818, 545] width 165 height 21
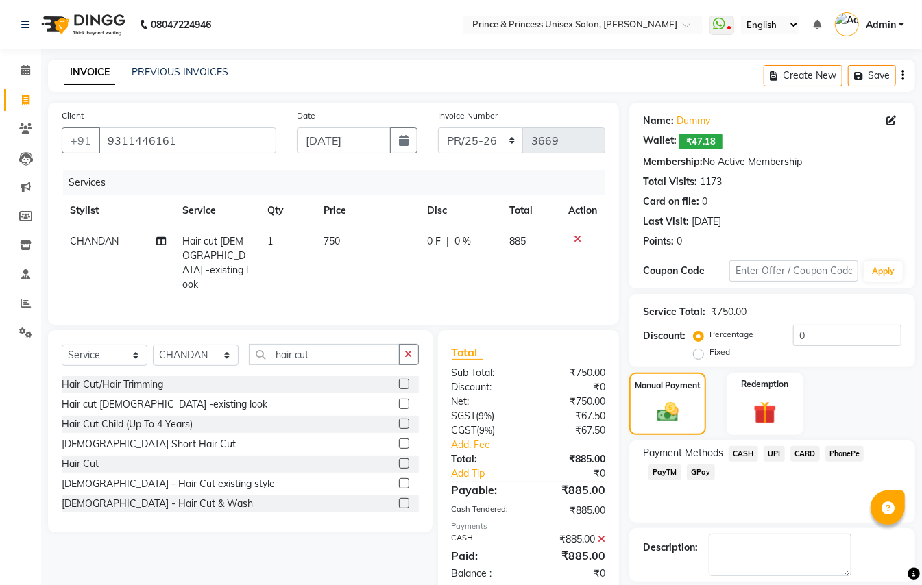
scroll to position [64, 0]
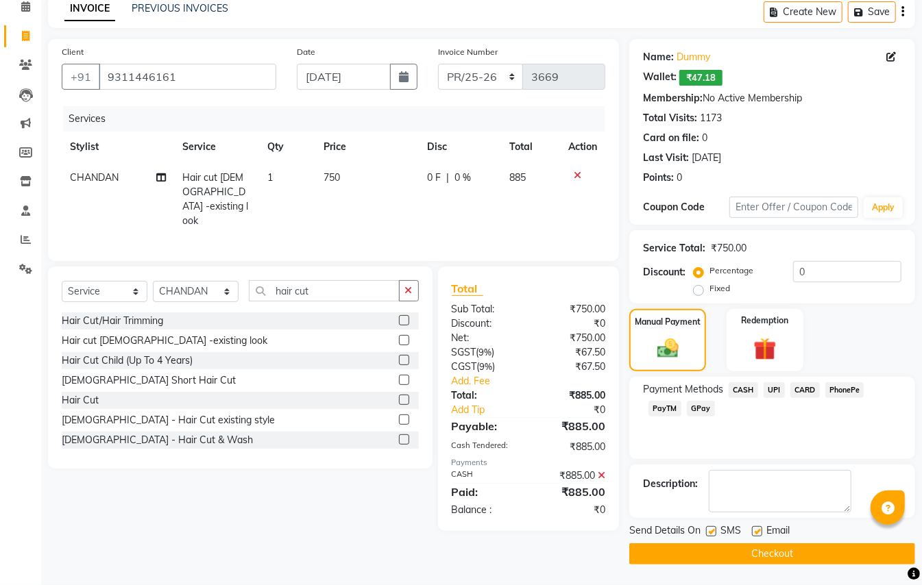
click at [824, 557] on button "Checkout" at bounding box center [772, 554] width 286 height 21
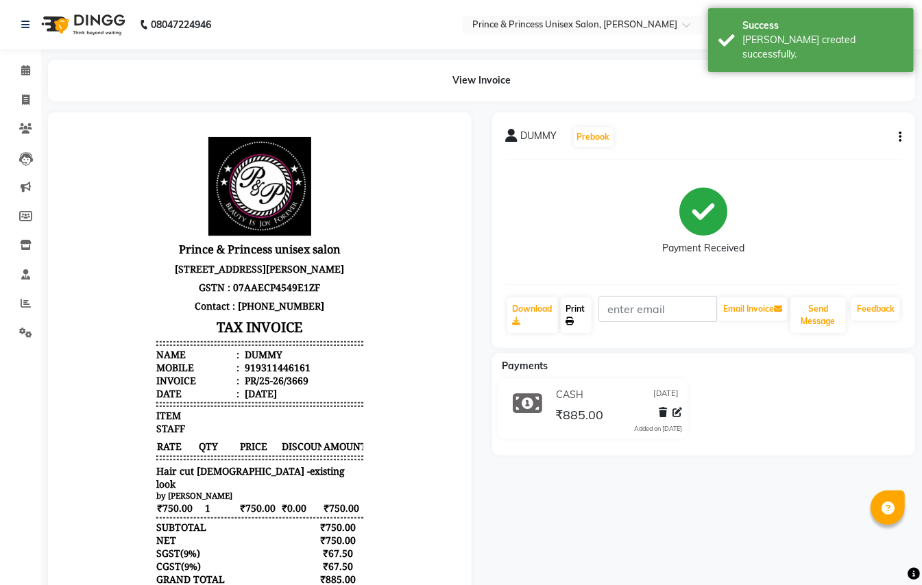
click at [574, 308] on link "Print" at bounding box center [577, 316] width 32 height 36
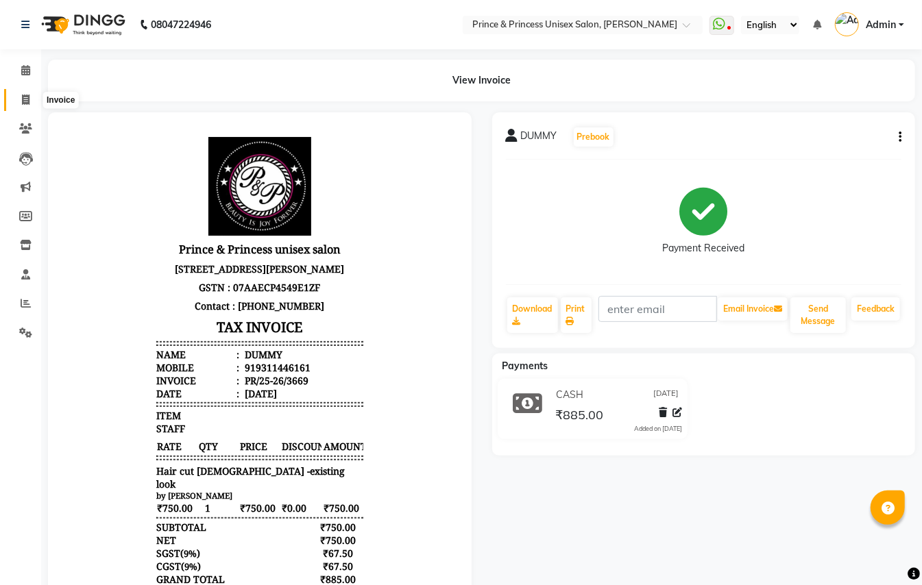
click at [26, 96] on icon at bounding box center [26, 100] width 8 height 10
select select "service"
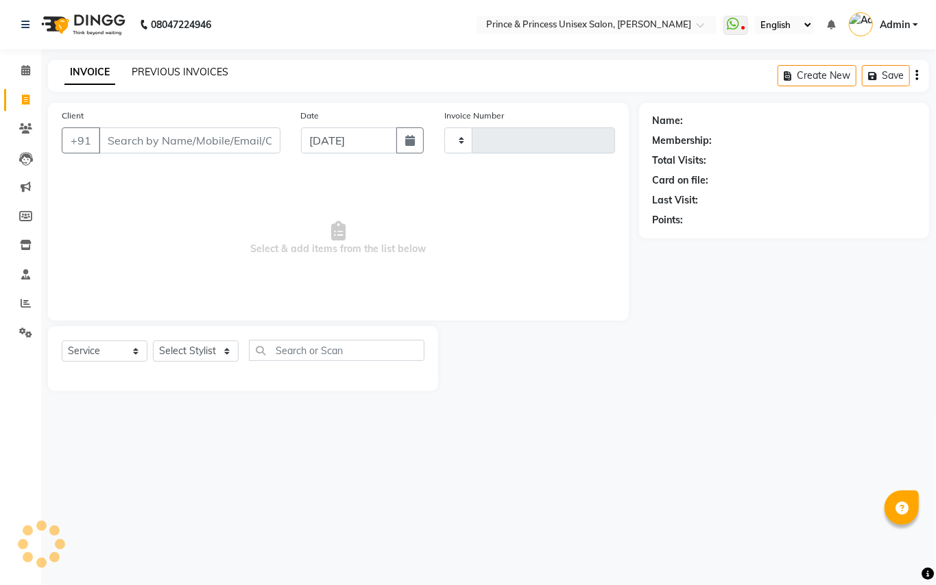
click at [157, 70] on link "PREVIOUS INVOICES" at bounding box center [180, 72] width 97 height 12
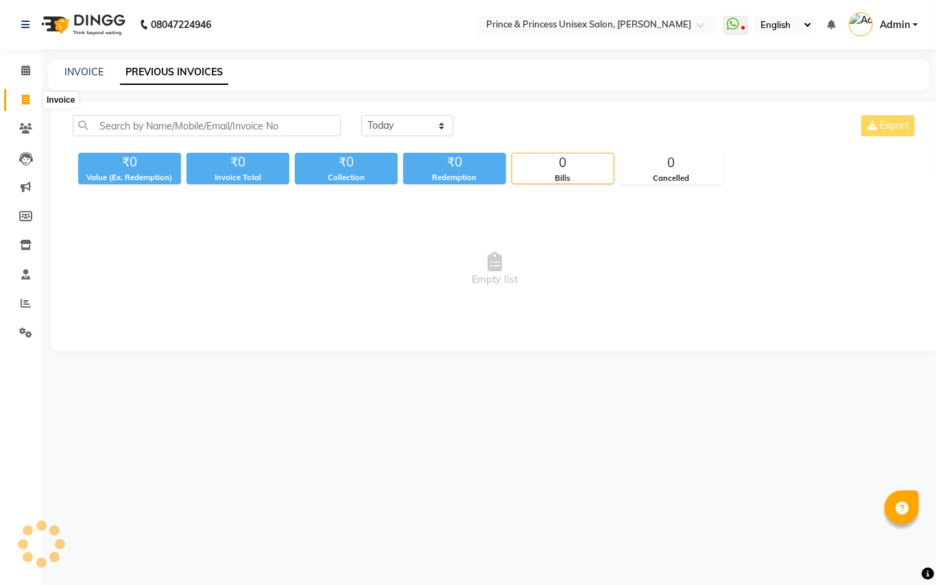
click at [26, 103] on icon at bounding box center [26, 100] width 8 height 10
select select "service"
